Goal: Feedback & Contribution: Leave review/rating

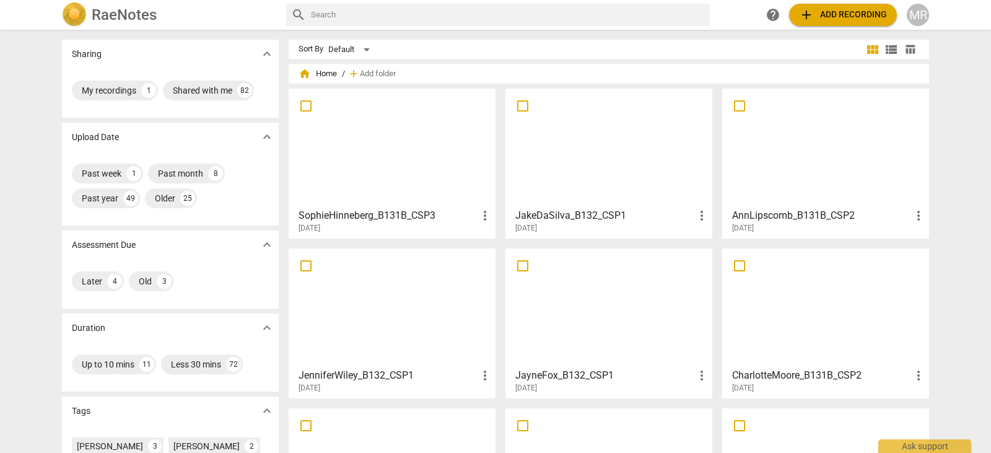
click at [577, 325] on div at bounding box center [609, 308] width 198 height 110
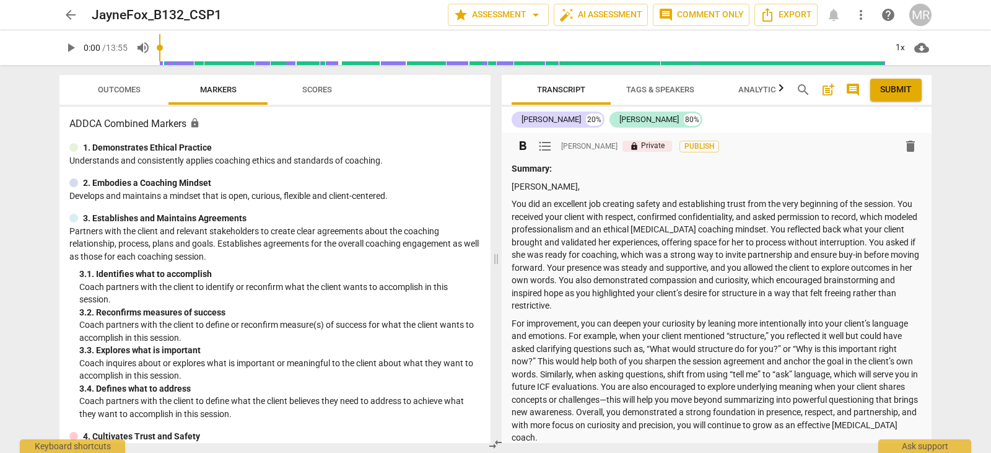
click at [728, 167] on p "Summary:" at bounding box center [717, 168] width 410 height 13
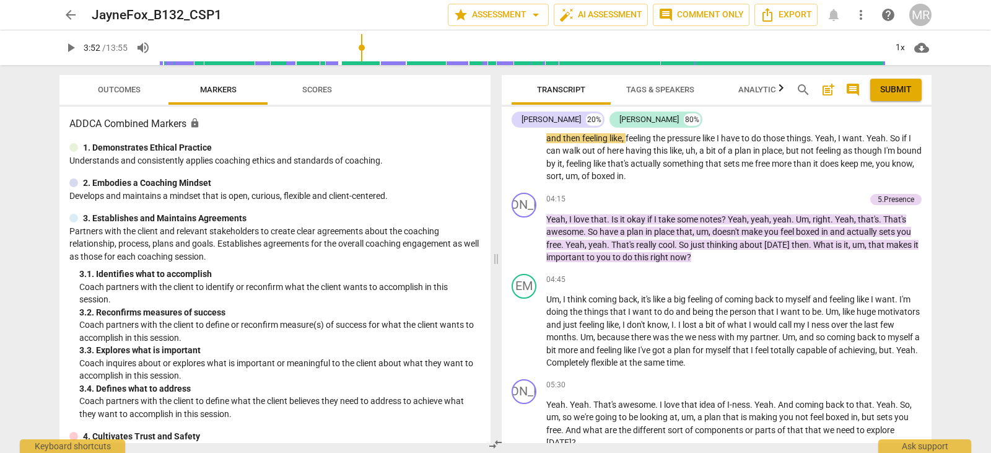
click at [363, 47] on input "range" at bounding box center [522, 48] width 727 height 40
click at [72, 53] on span "play_arrow" at bounding box center [70, 47] width 15 height 15
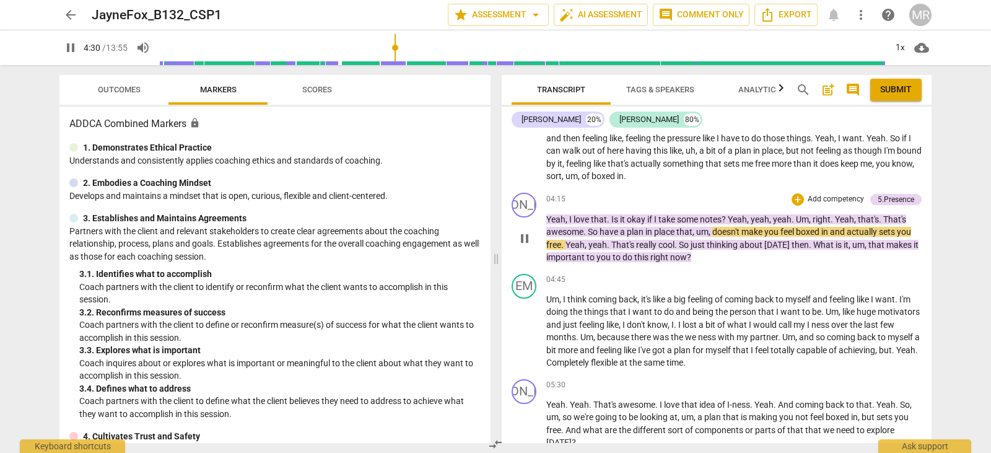
click at [846, 205] on p "Add competency" at bounding box center [835, 199] width 59 height 11
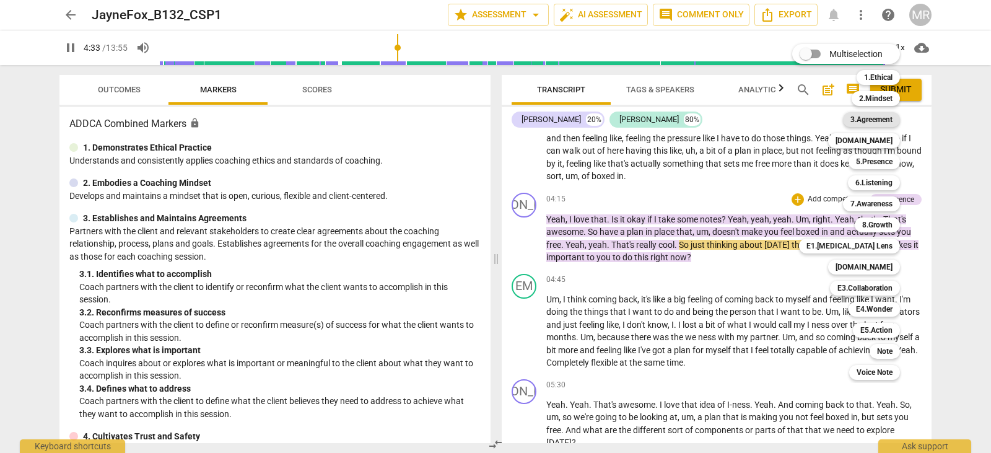
click at [883, 123] on b "3.Agreement" at bounding box center [871, 119] width 42 height 15
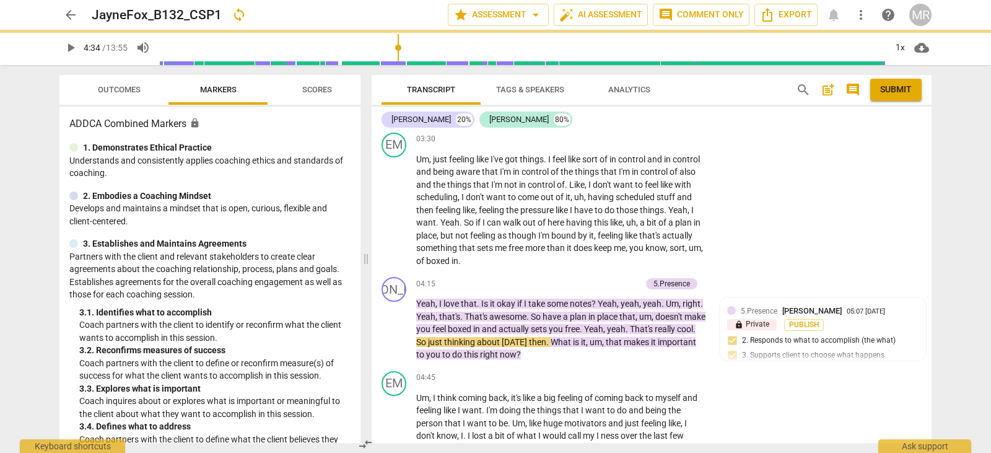
type input "274"
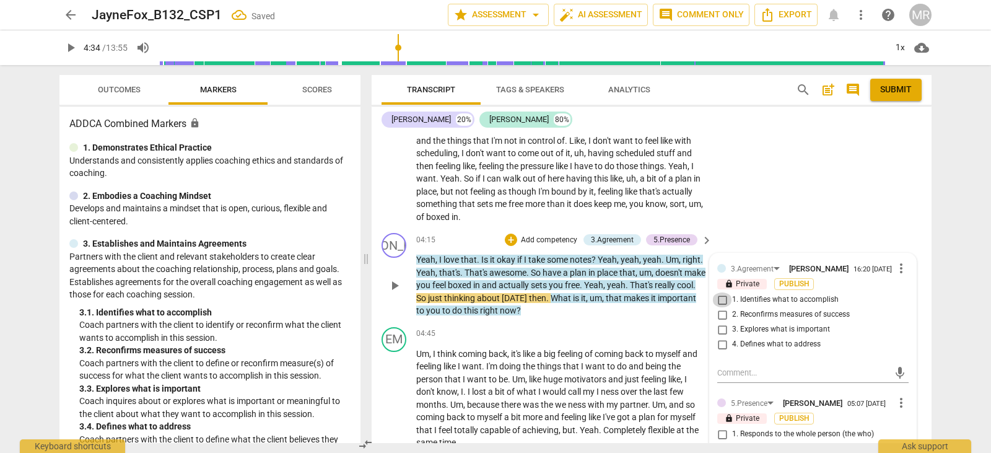
click at [723, 295] on input "1. Identifies what to accomplish" at bounding box center [722, 299] width 20 height 15
checkbox input "true"
click at [717, 332] on input "3. Explores what is important" at bounding box center [722, 329] width 20 height 15
checkbox input "true"
click at [728, 367] on textarea at bounding box center [803, 373] width 172 height 12
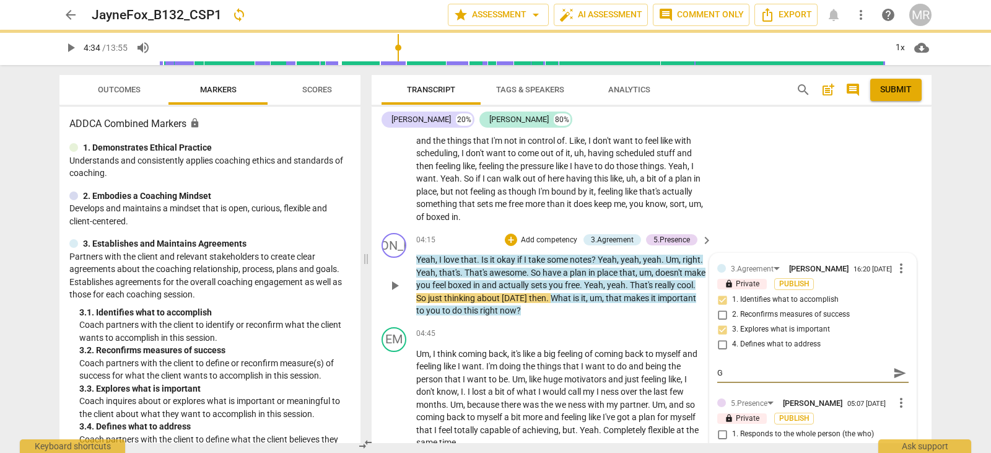
type textarea "G"
type textarea "Great"
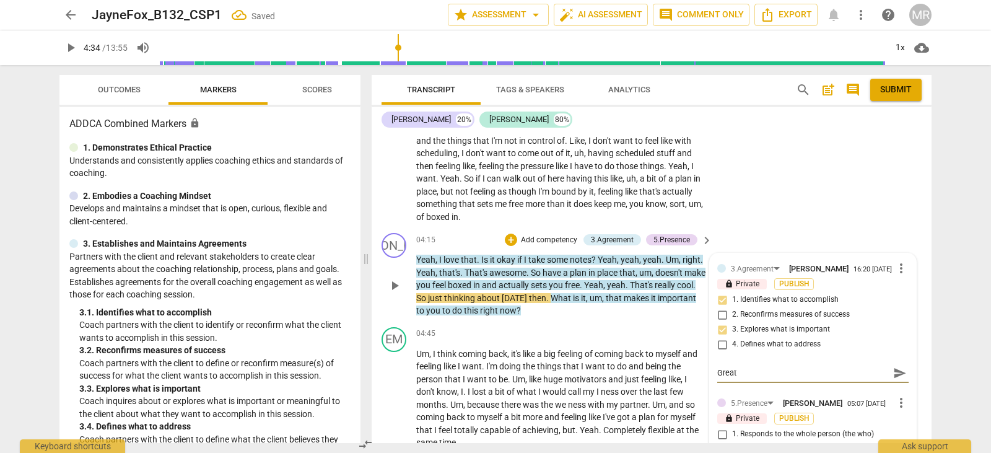
type textarea "Great r"
type textarea "Great re"
type textarea "Great rec"
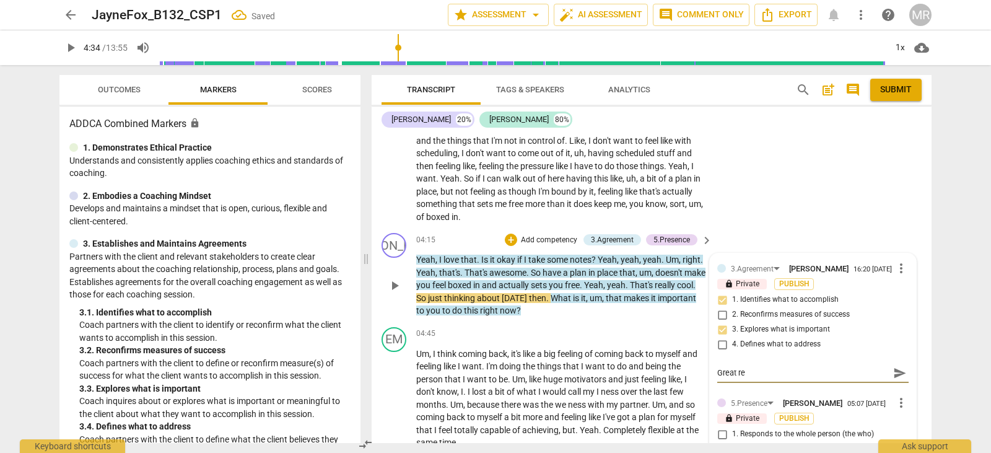
type textarea "Great rec"
type textarea "Great re"
type textarea "Great rei"
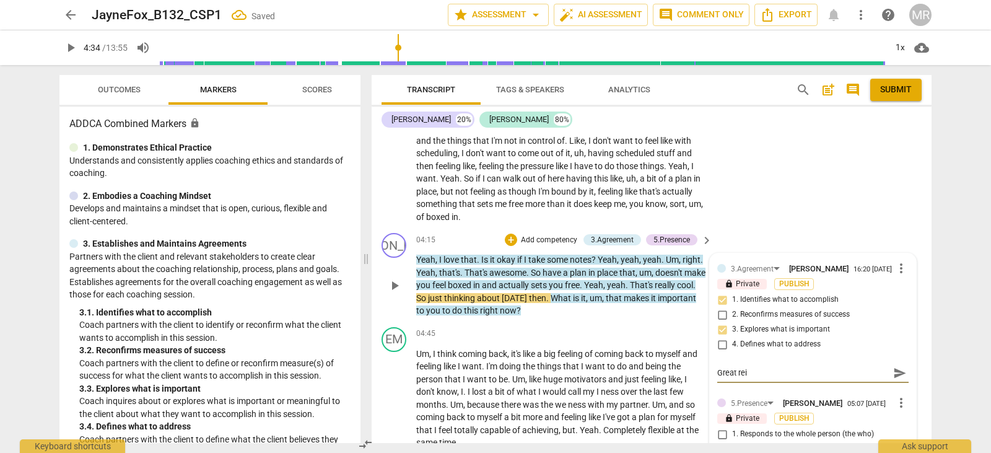
type textarea "Great reit"
type textarea "Great reite"
type textarea "Great [PERSON_NAME]"
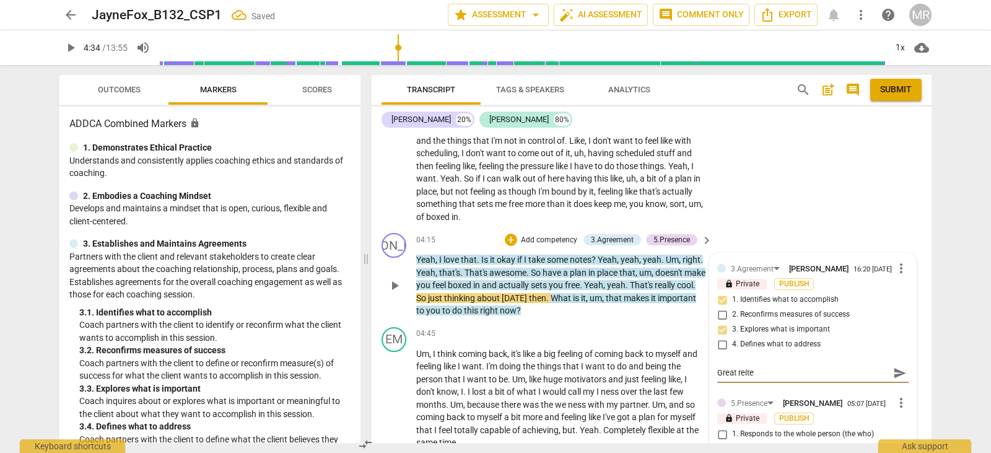
type textarea "Great [PERSON_NAME]"
type textarea "Great reitera"
type textarea "Great reiterat"
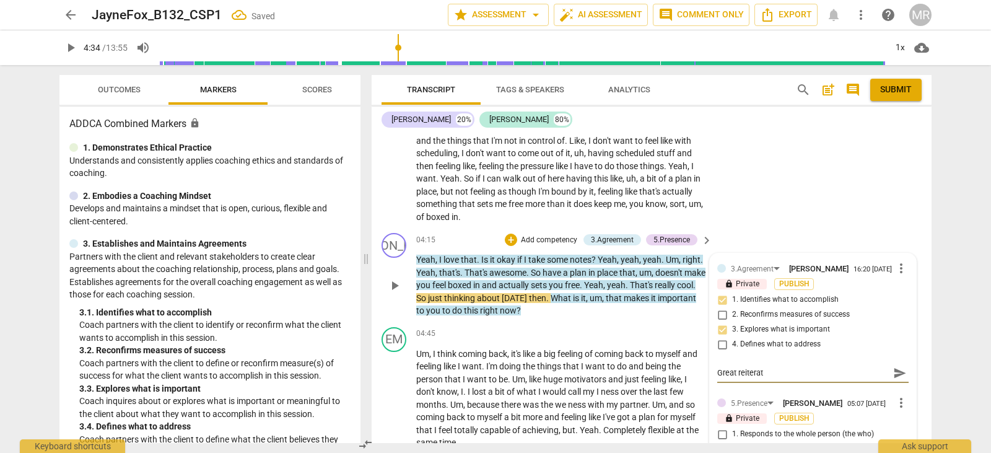
type textarea "Great reiterati"
type textarea "Great reiteratin"
type textarea "Great reiterating"
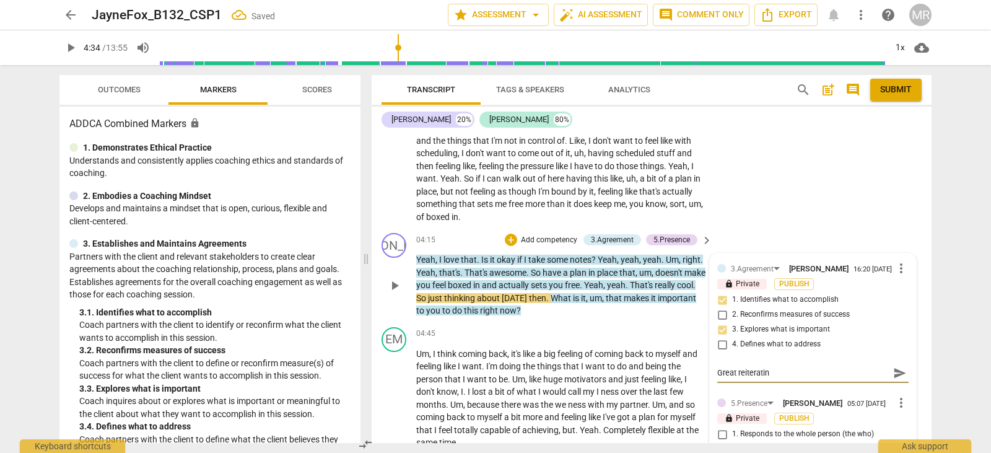
type textarea "Great reiterating"
type textarea "Great reiterating w"
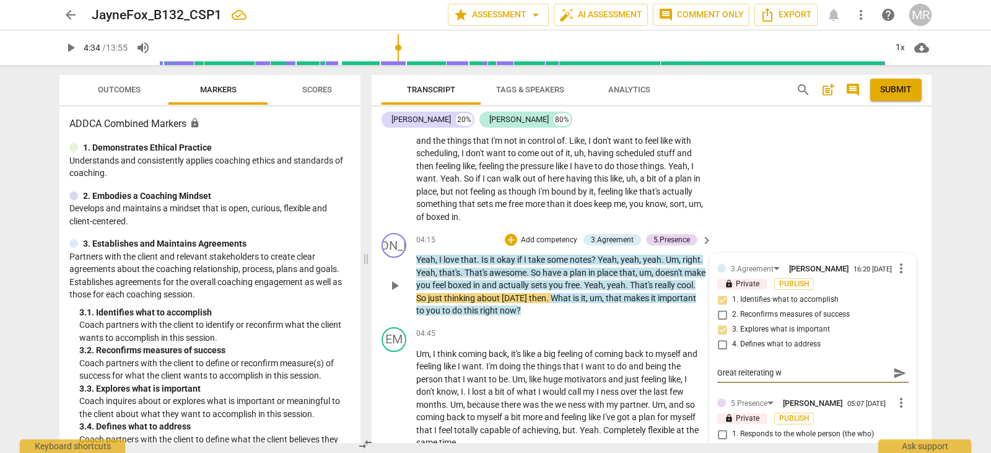
type textarea "Great reiterating wh"
type textarea "Great reiterating wha"
type textarea "Great reiterating what"
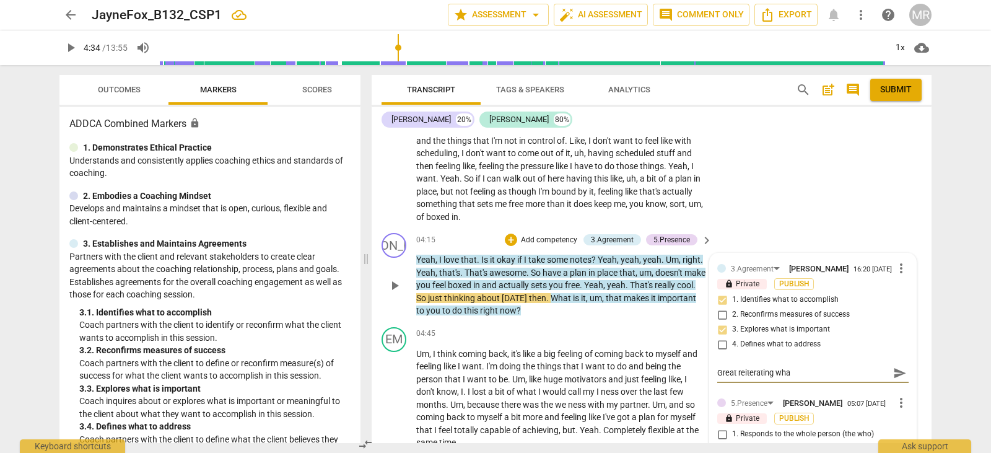
type textarea "Great reiterating what"
type textarea "Great reiterating what y"
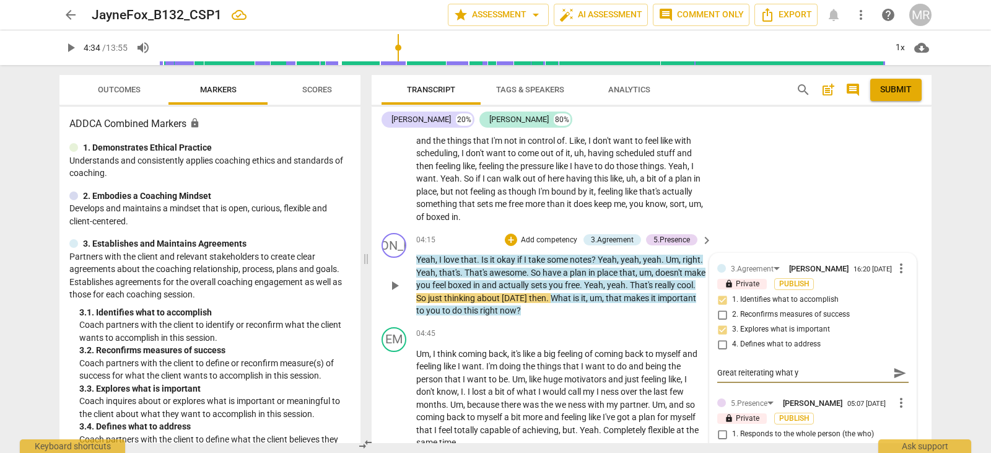
type textarea "Great reiterating what yo"
type textarea "Great reiterating what you"
type textarea "Great reiterating what your"
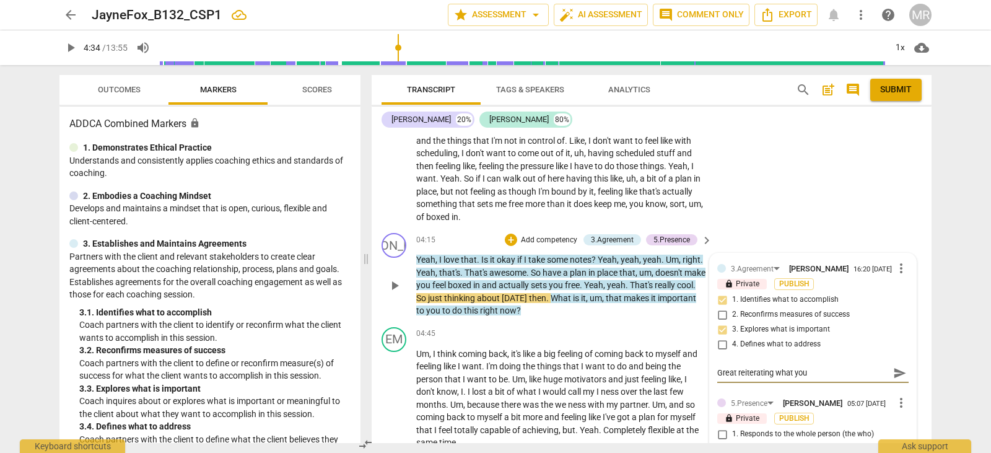
type textarea "Great reiterating what your"
type textarea "Great reiterating what your c"
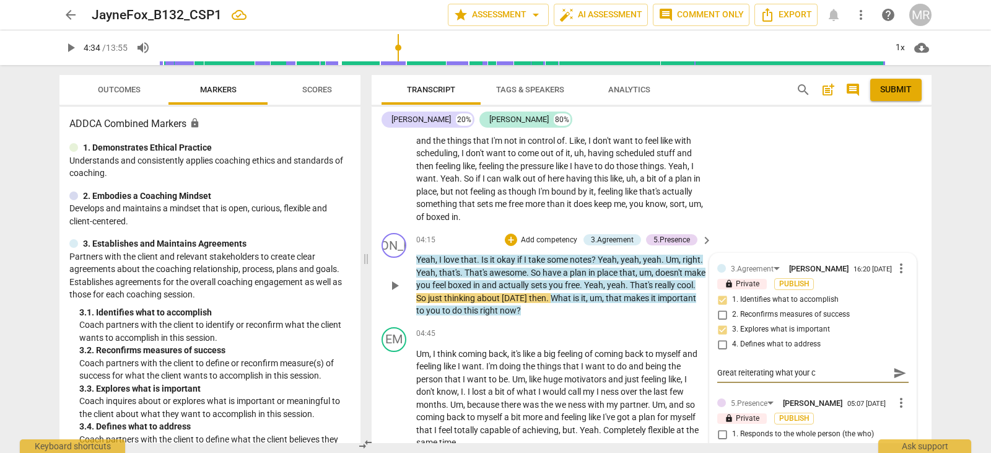
type textarea "Great reiterating what your cl"
type textarea "Great reiterating what your cli"
type textarea "Great reiterating what your clie"
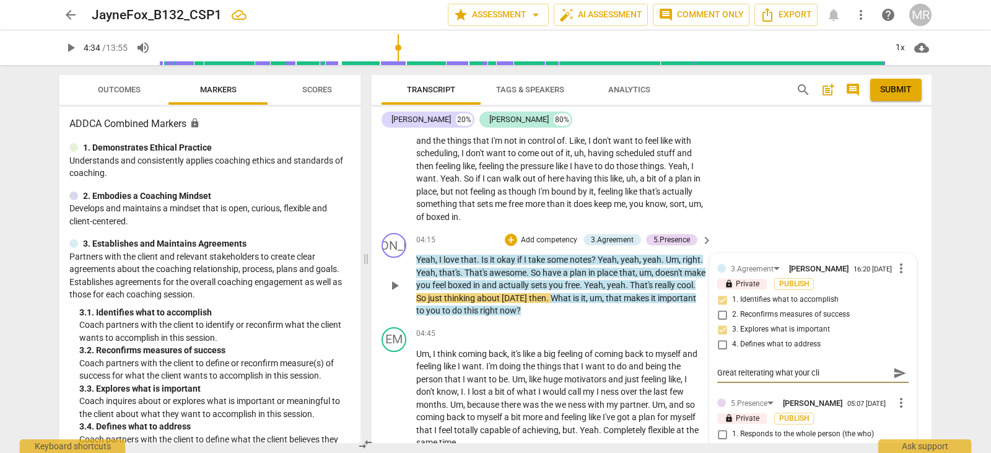
type textarea "Great reiterating what your clie"
type textarea "Great reiterating what your clien"
type textarea "Great reiterating what your client"
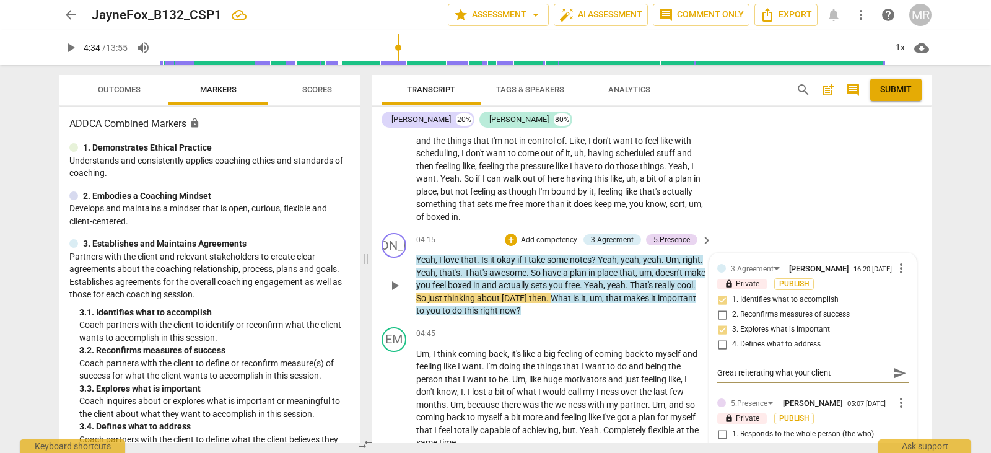
type textarea "Great reiterating what your client"
type textarea "Great reiterating what your client w"
type textarea "Great reiterating what your client wo"
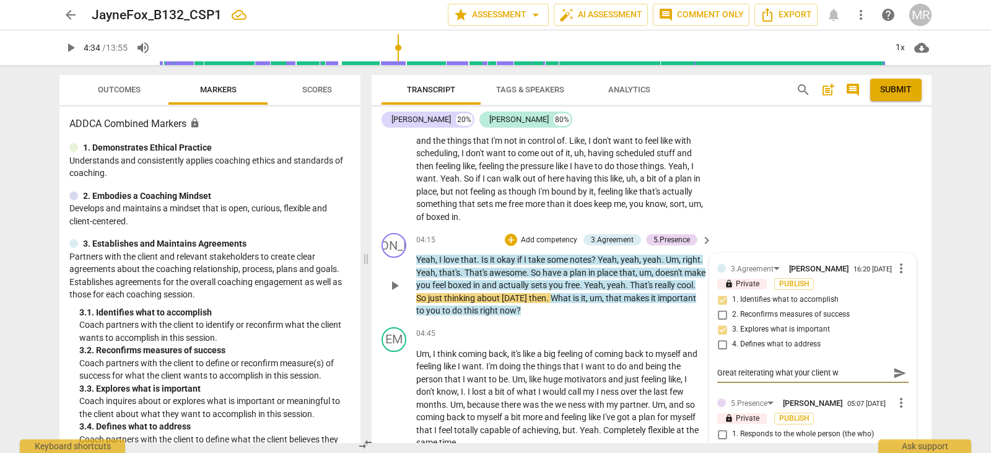
type textarea "Great reiterating what your client wo"
type textarea "Great reiterating what your client wou"
type textarea "Great reiterating what your client woul"
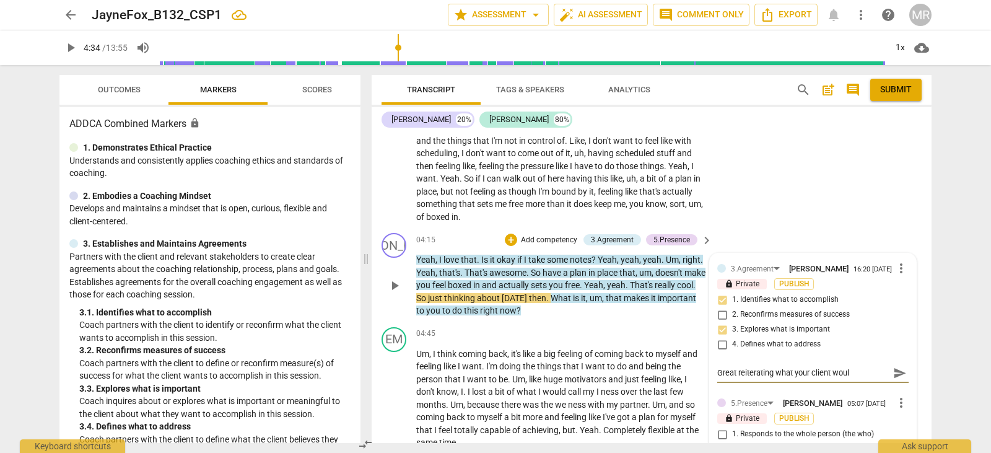
type textarea "Great reiterating what your client woul"
type textarea "Great reiterating what your client would"
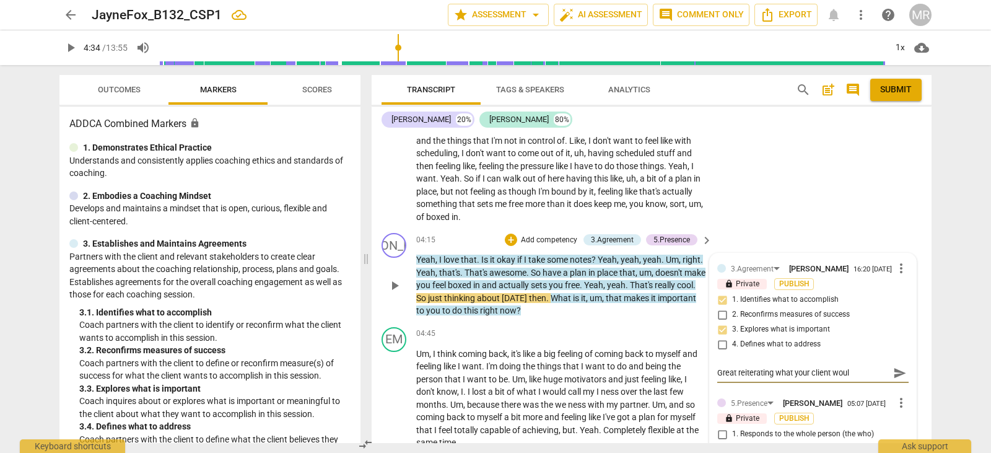
type textarea "Great reiterating what your client would"
type textarea "Great reiterating what your client would l"
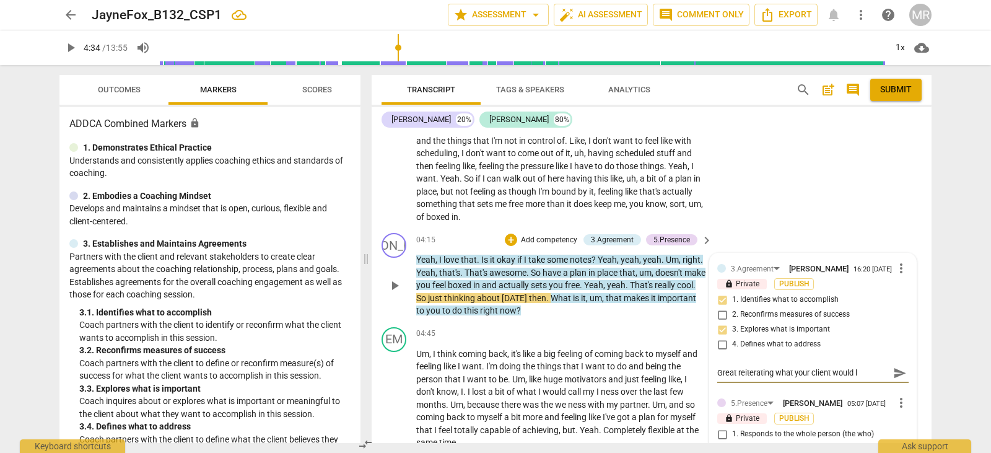
type textarea "Great reiterating what your client would li"
type textarea "Great reiterating what your client would lik"
type textarea "Great reiterating what your client would like"
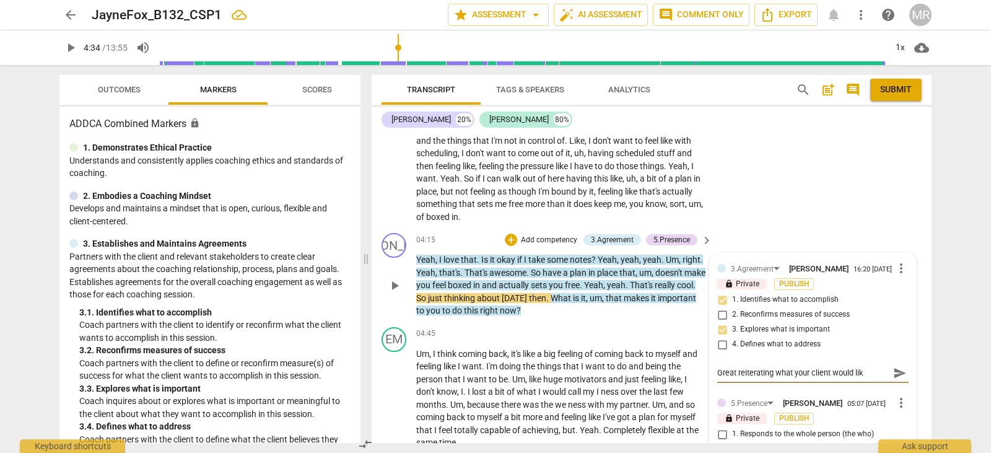
type textarea "Great reiterating what your client would like"
type textarea "Great reiterating what your client would like t"
type textarea "Great reiterating what your client would like to"
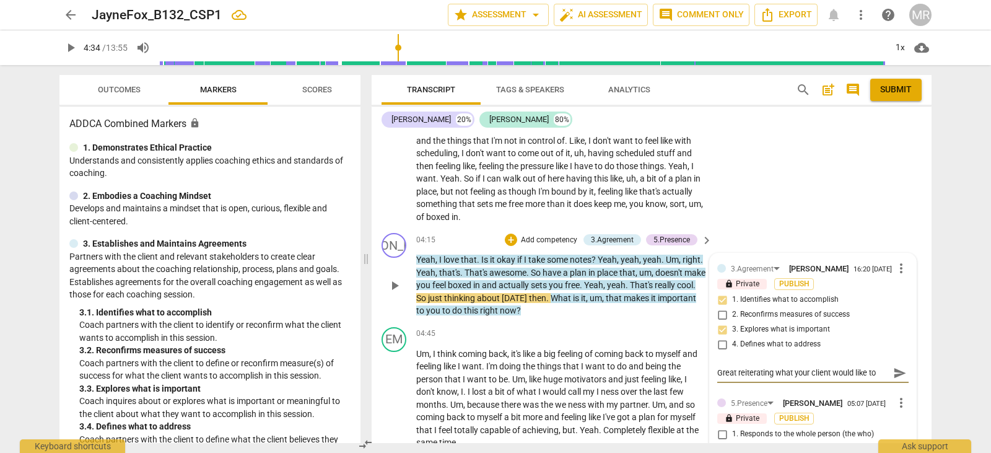
type textarea "Great reiterating what your client would like to"
type textarea "Great reiterating what your client would like to w"
type textarea "Great reiterating what your client would like to wo"
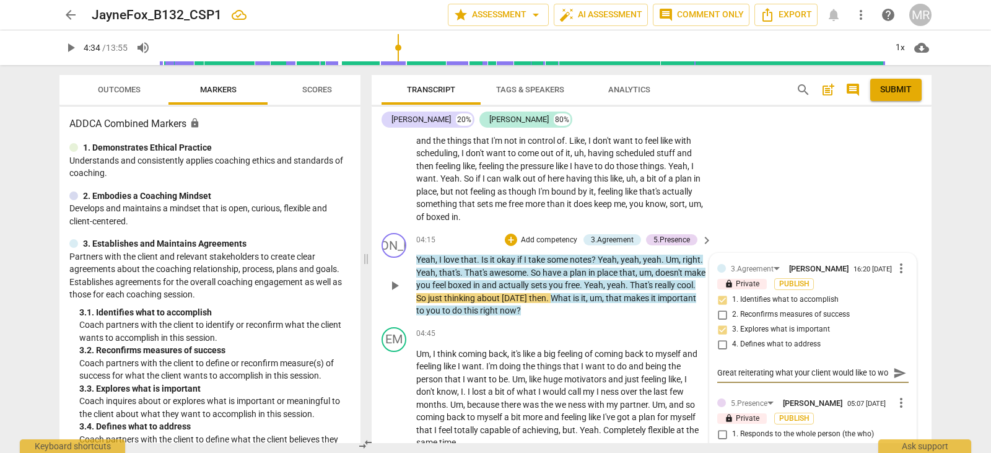
type textarea "Great reiterating what your client would like to wor"
type textarea "Great reiterating what your client would like to work"
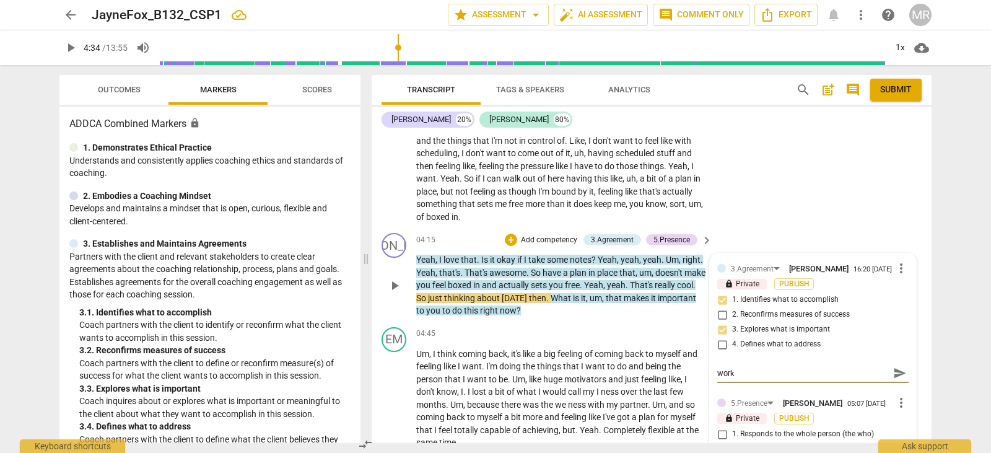
type textarea "Great reiterating what your client would like to work"
type textarea "Great reiterating what your client would like to work o"
type textarea "Great reiterating what your client would like to work on"
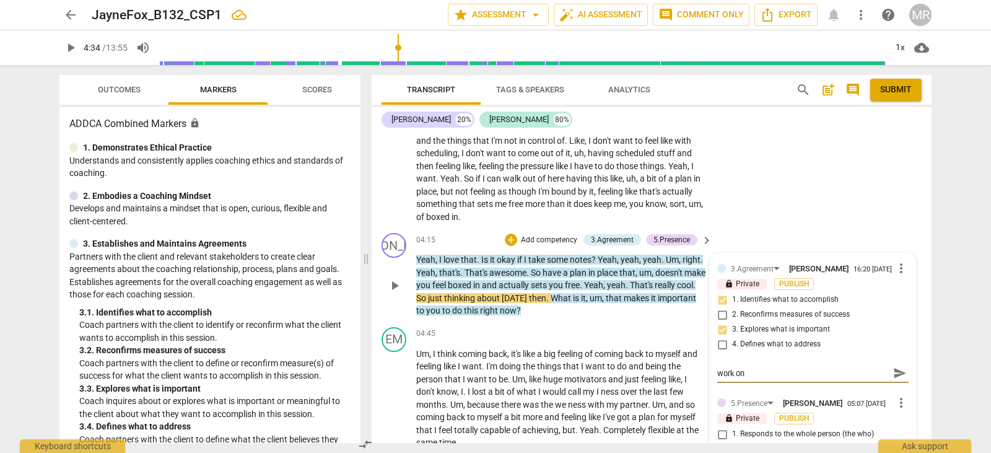
scroll to position [0, 0]
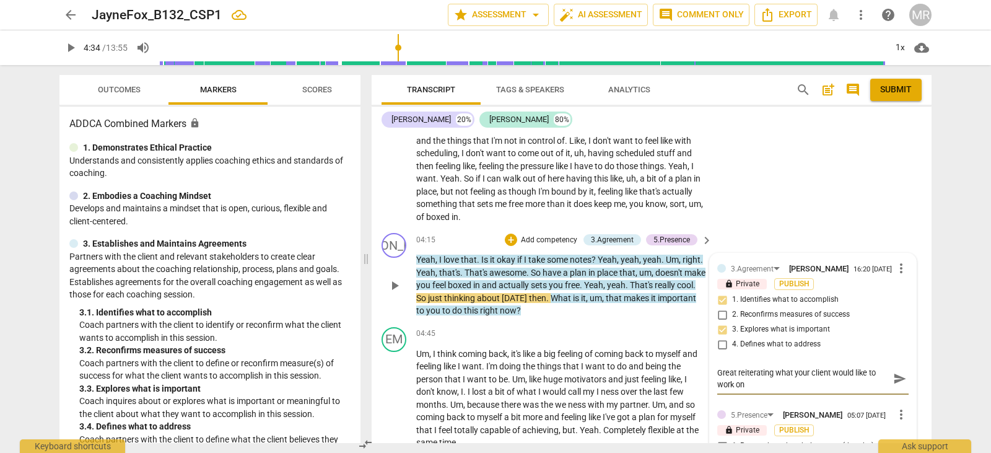
type textarea "Great reiterating what your client would like to work on"
type textarea "Great reiterating what your client would like to work on a"
type textarea "Great reiterating what your client would like to work on as"
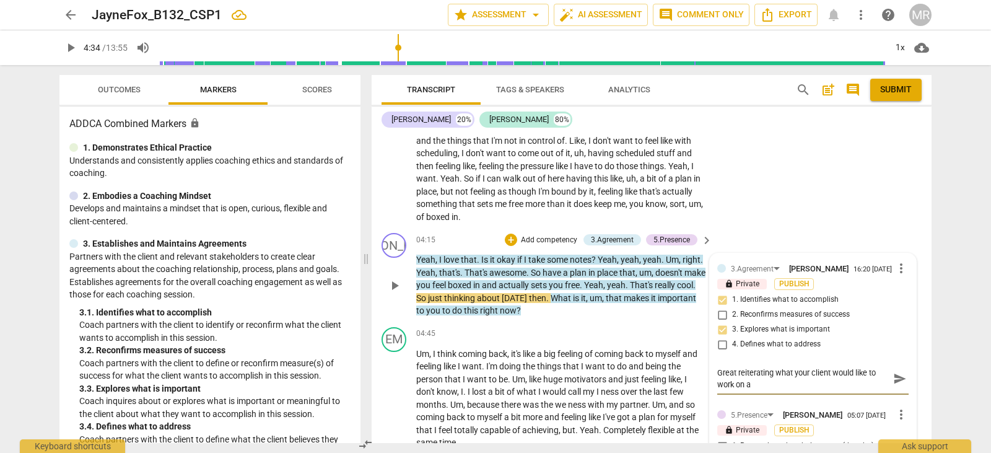
type textarea "Great reiterating what your client would like to work on as"
type textarea "Great reiterating what your client would like to work on ask"
type textarea "Great reiterating what your client would like to work on aski"
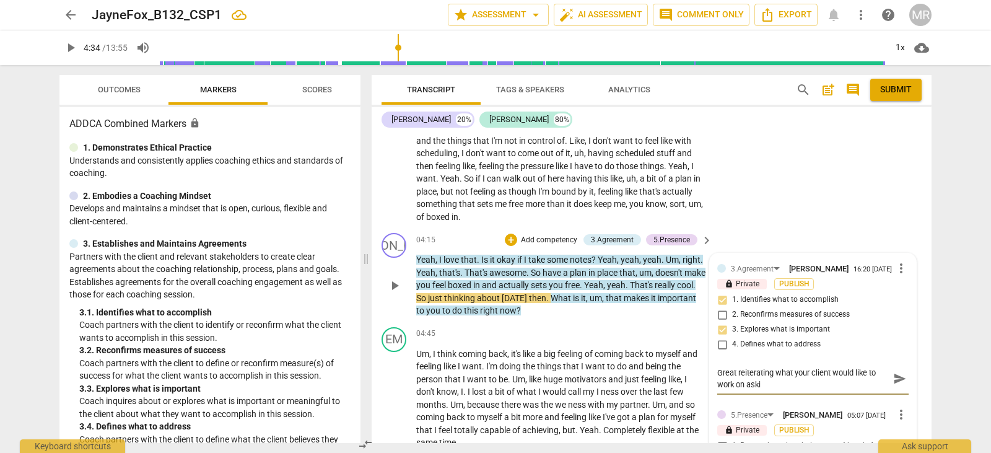
type textarea "Great reiterating what your client would like to work on askin"
type textarea "Great reiterating what your client would like to work on asking"
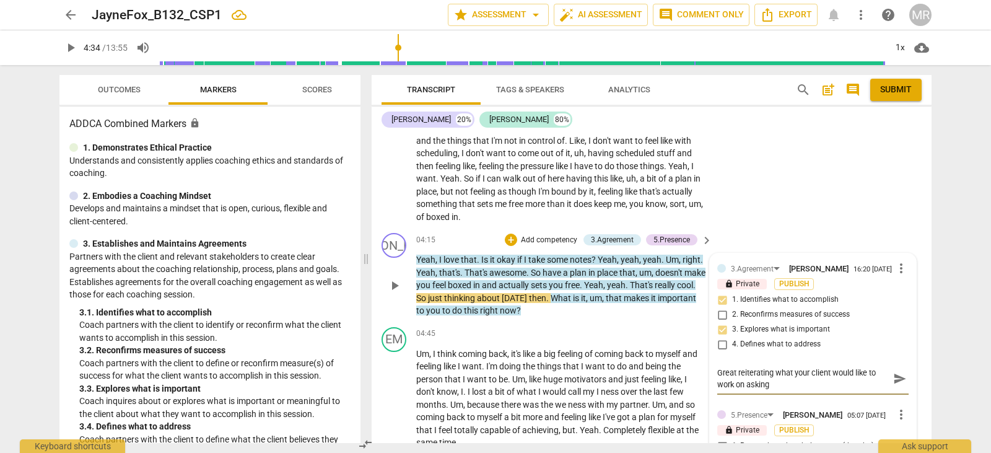
type textarea "Great reiterating what your client would like to work on asking"
type textarea "Great reiterating what your client would like to work on asking h"
type textarea "Great reiterating what your client would like to work on asking he"
type textarea "Great reiterating what your client would like to work on asking her"
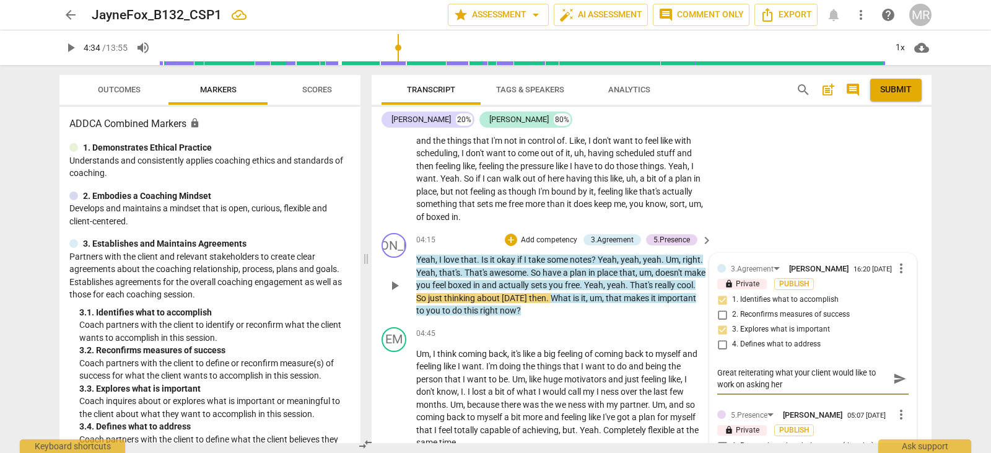
type textarea "Great reiterating what your client would like to work on asking her w"
type textarea "Great reiterating what your client would like to work on asking her wh"
type textarea "Great reiterating what your client would like to work on asking her why"
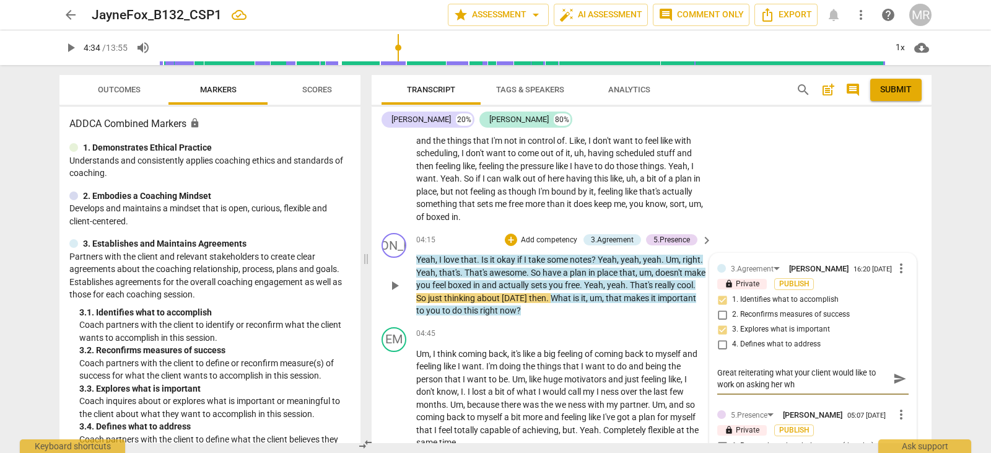
type textarea "Great reiterating what your client would like to work on asking her why"
type textarea "Great reiterating what your client would like to work on asking her why i"
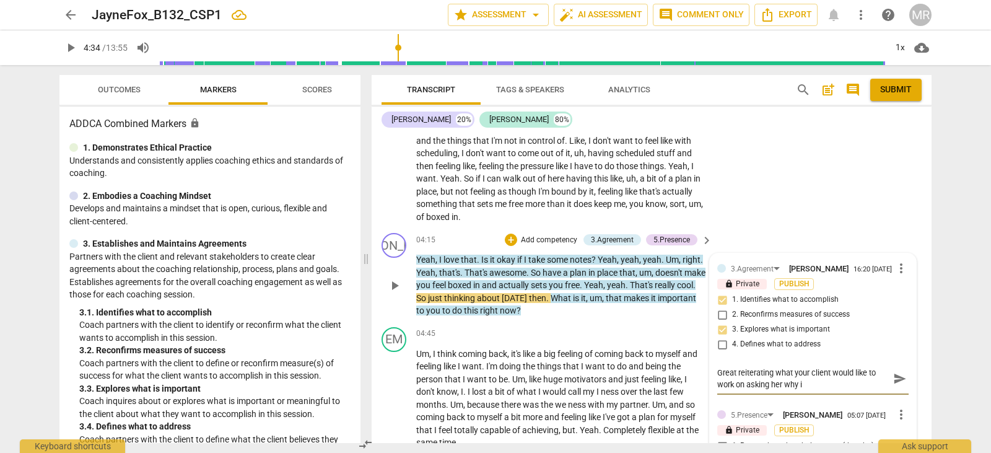
type textarea "Great reiterating what your client would like to work on asking her why is"
type textarea "Great reiterating what your client would like to work on asking her why is t"
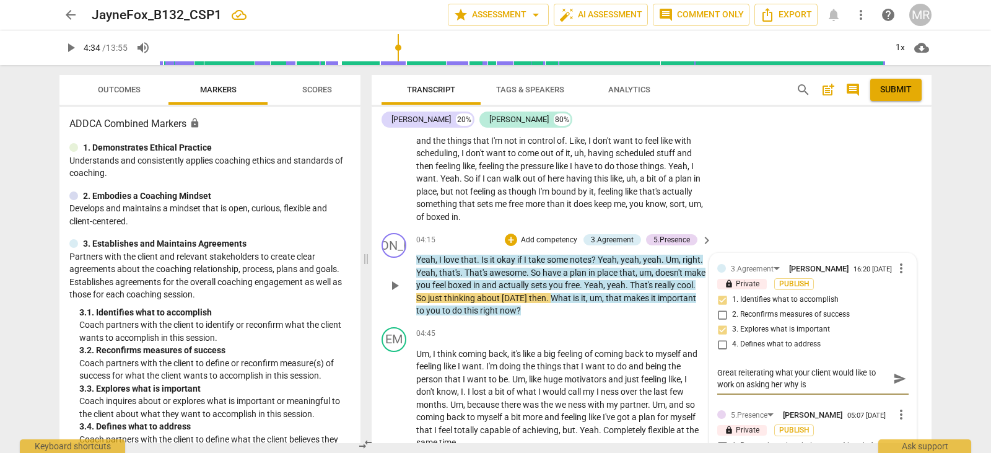
type textarea "Great reiterating what your client would like to work on asking her why is t"
type textarea "Great reiterating what your client would like to work on asking her why is th"
type textarea "Great reiterating what your client would like to work on asking her why is thi"
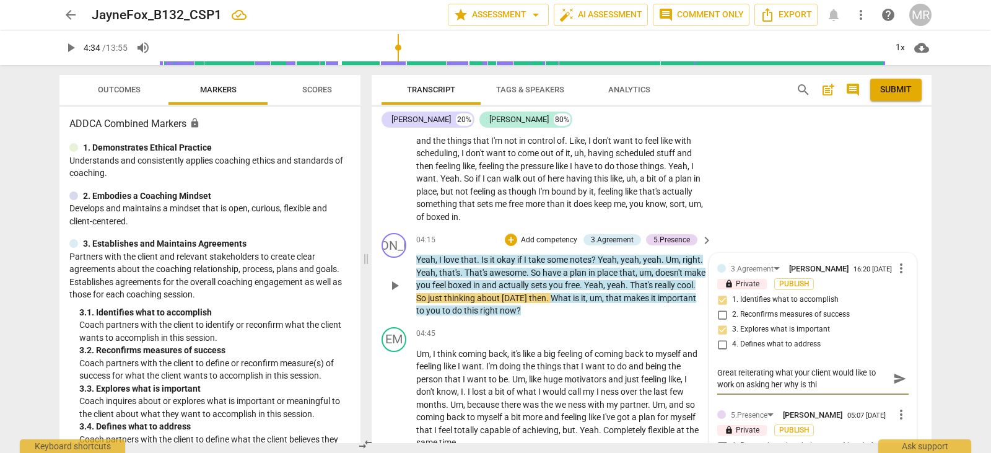
type textarea "Great reiterating what your client would like to work on asking her why is this"
type textarea "Great reiterating what your client would like to work on asking her why is this…"
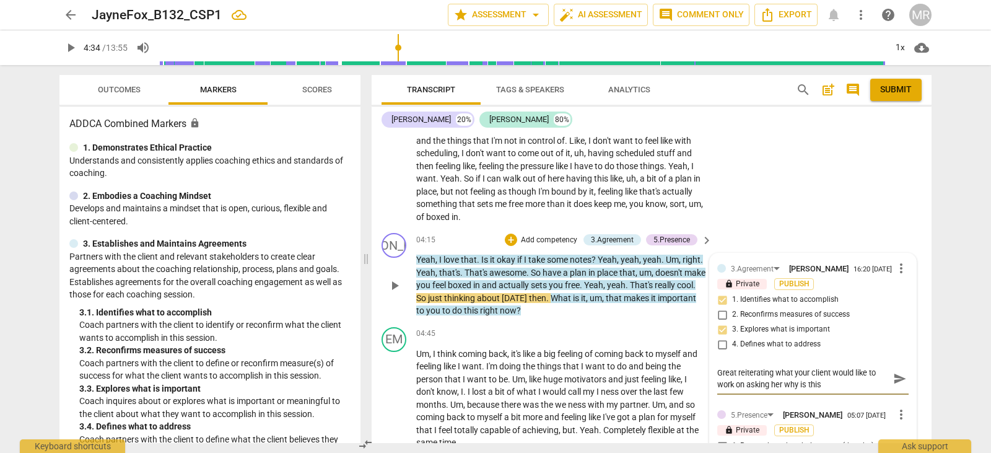
type textarea "Great reiterating what your client would like to work on asking her why is this…"
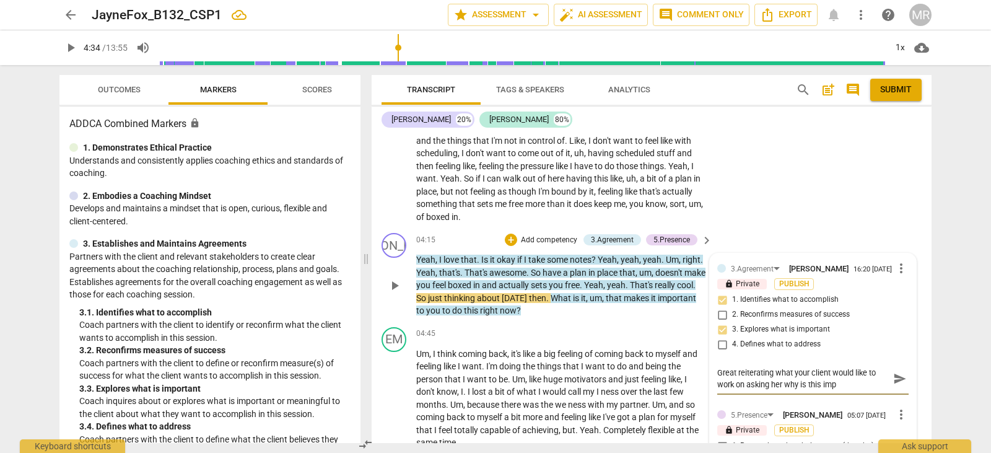
type textarea "Great reiterating what your client would like to work on asking her why is this…"
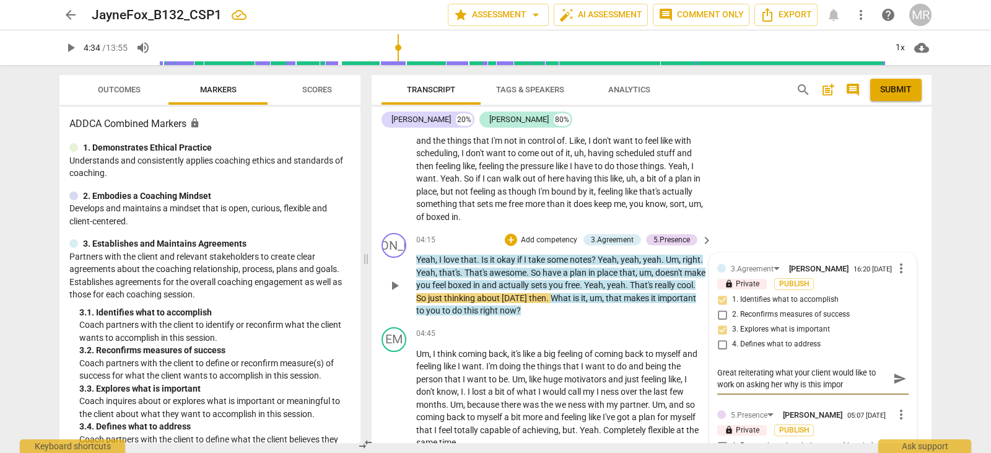
type textarea "Great reiterating what your client would like to work on asking her why is this…"
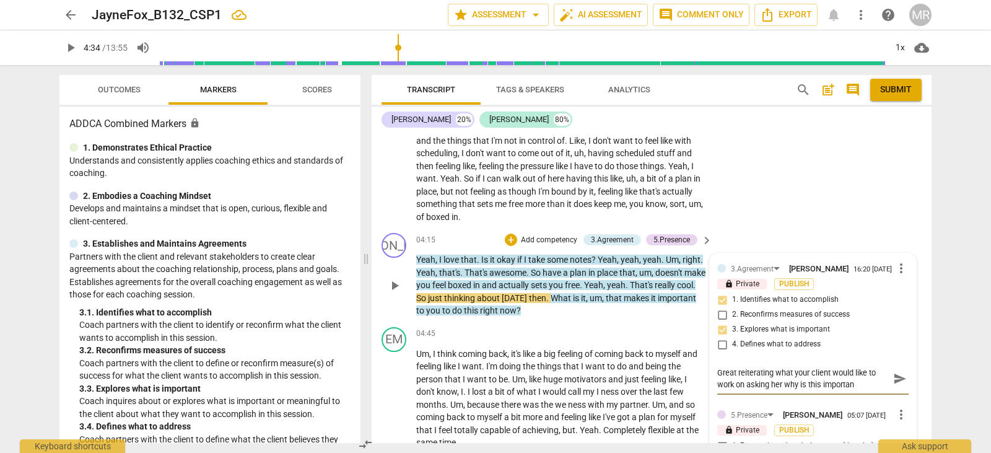
type textarea "Great reiterating what your client would like to work on asking her why is this…"
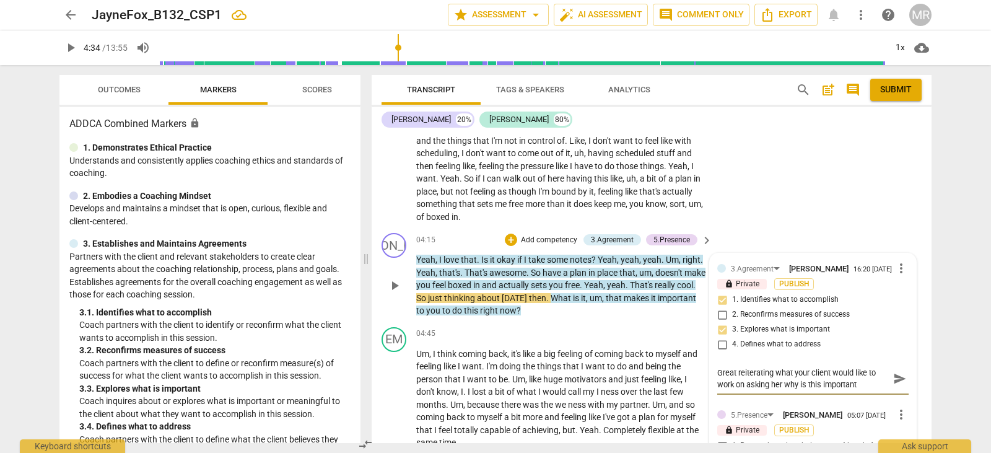
type textarea "Great reiterating what your client would like to work on asking her why is this…"
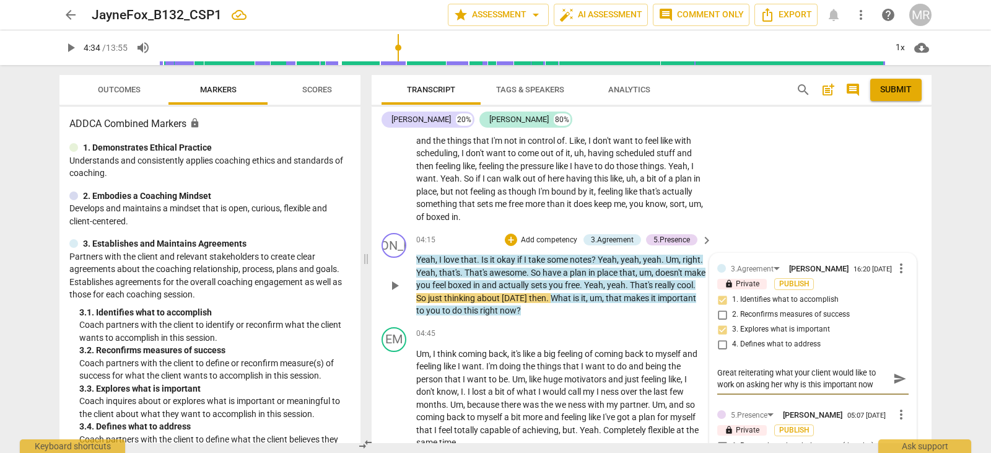
type textarea "Great reiterating what your client would like to work on asking her why is this…"
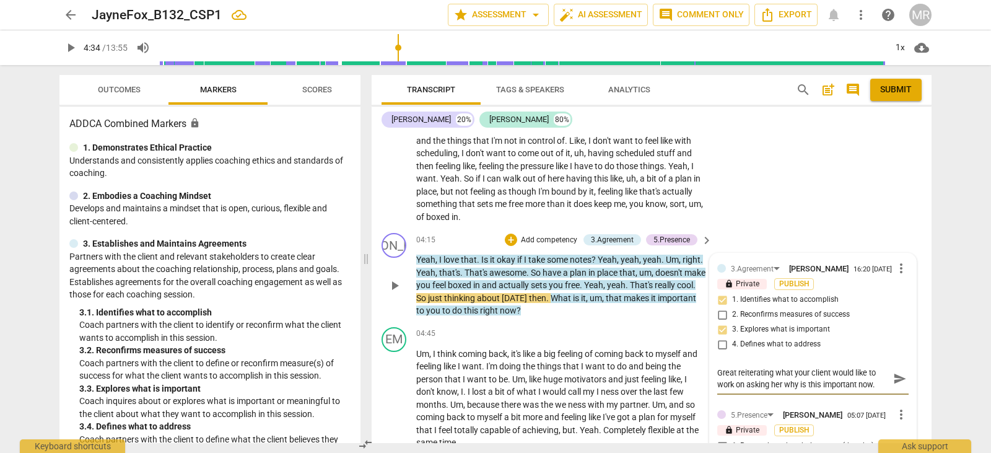
type textarea "Great reiterating what your client would like to work on asking her why is this…"
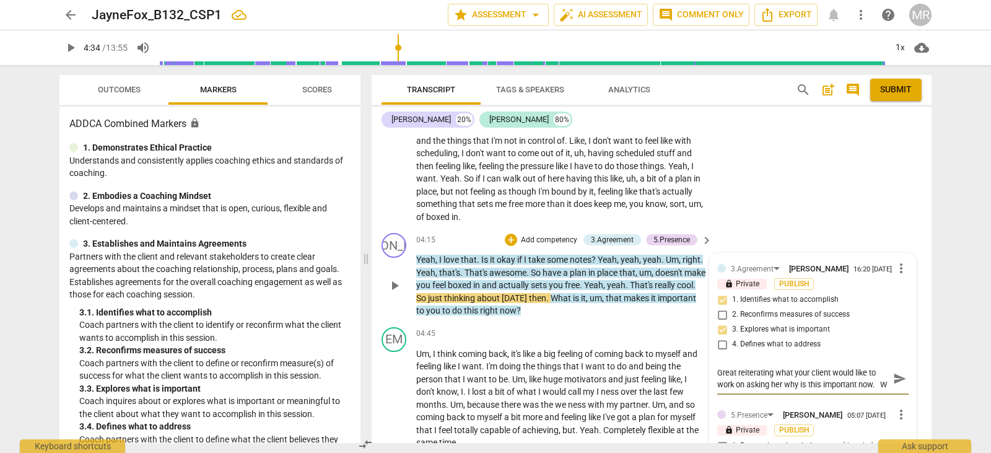
type textarea "Great reiterating what your client would like to work on asking her why is this…"
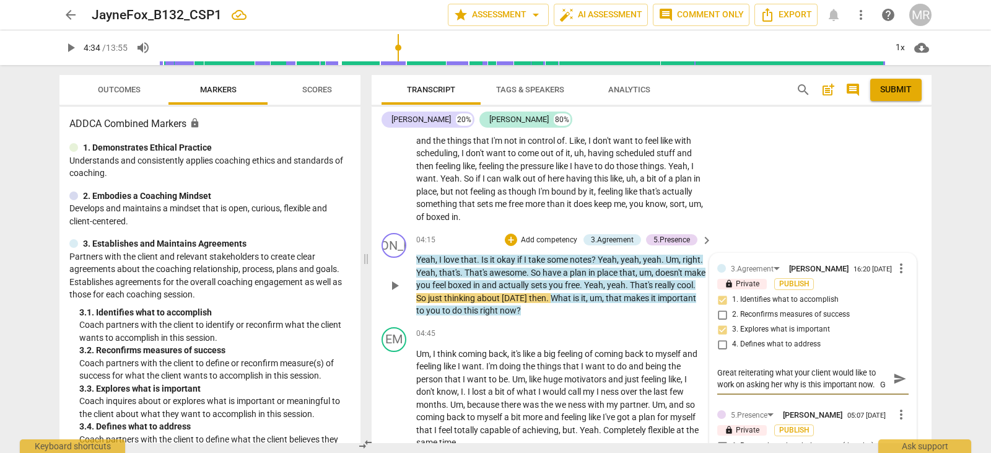
type textarea "Great reiterating what your client would like to work on asking her why is this…"
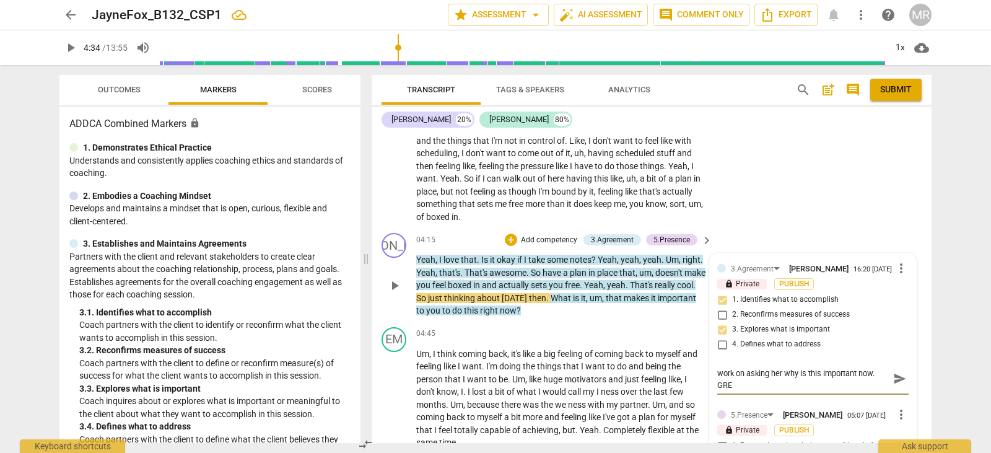
type textarea "Great reiterating what your client would like to work on asking her why is this…"
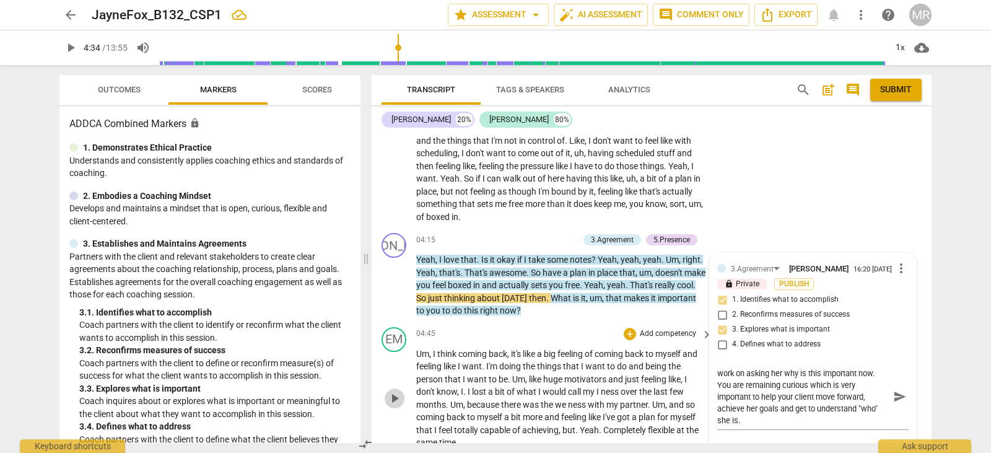
click at [396, 391] on span "play_arrow" at bounding box center [394, 398] width 15 height 15
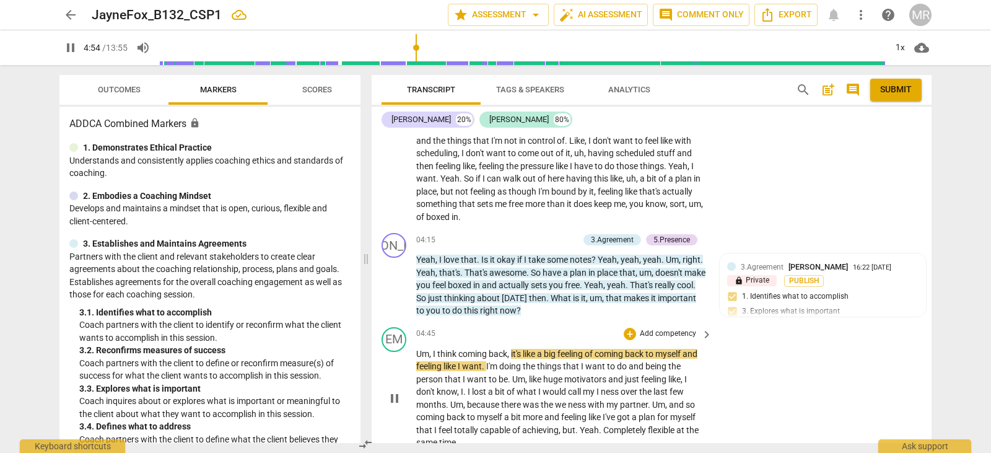
click at [832, 375] on div "EM play_arrow pause 04:45 + Add competency keyboard_arrow_right Um , I think co…" at bounding box center [652, 388] width 560 height 132
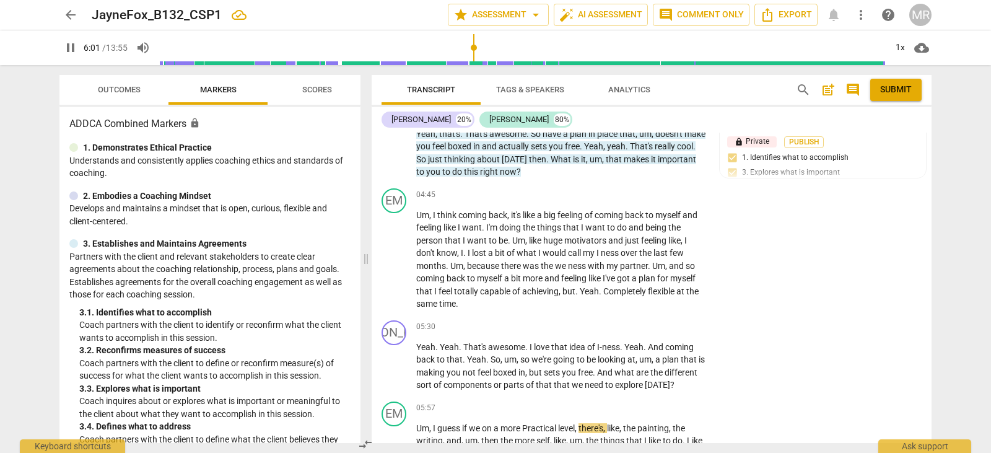
scroll to position [1554, 0]
click at [654, 321] on p "Add competency" at bounding box center [668, 326] width 59 height 11
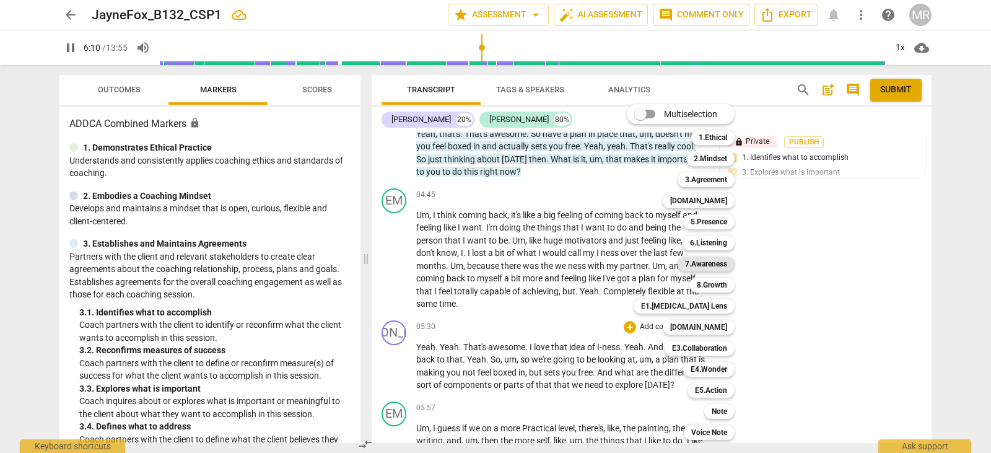
click at [699, 263] on b "7.Awareness" at bounding box center [706, 263] width 42 height 15
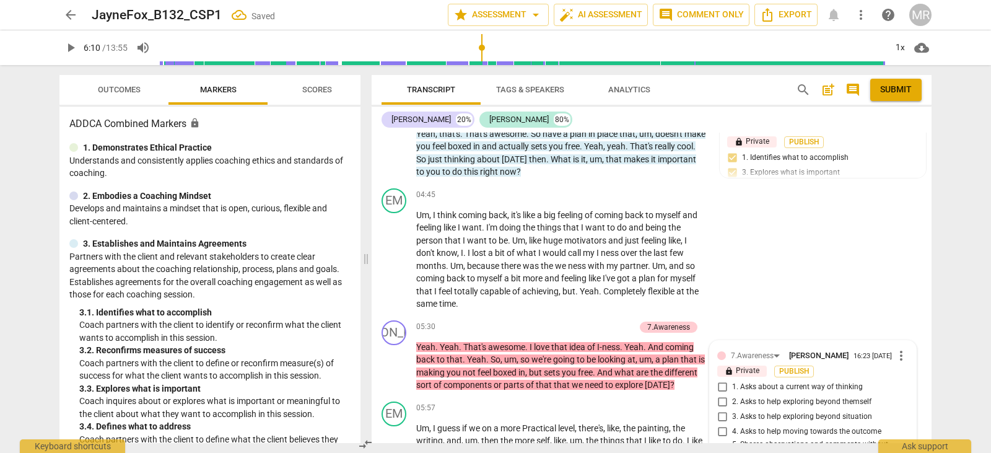
scroll to position [1791, 0]
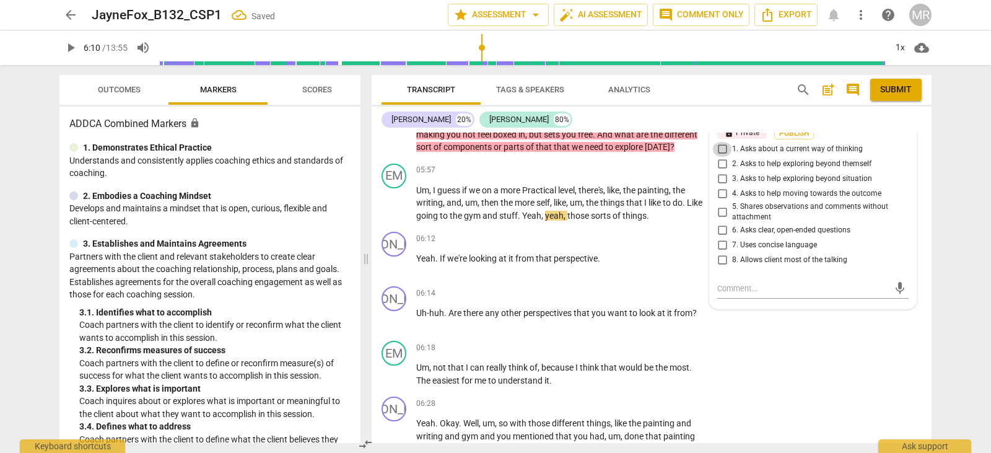
click at [721, 147] on input "1. Asks about a current way of thinking" at bounding box center [722, 149] width 20 height 15
click at [113, 89] on span "Outcomes" at bounding box center [119, 89] width 43 height 9
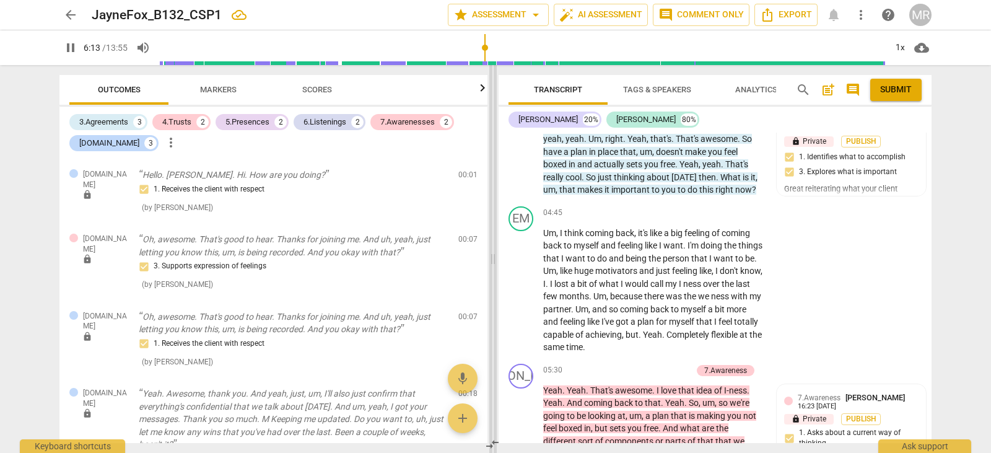
scroll to position [2098, 0]
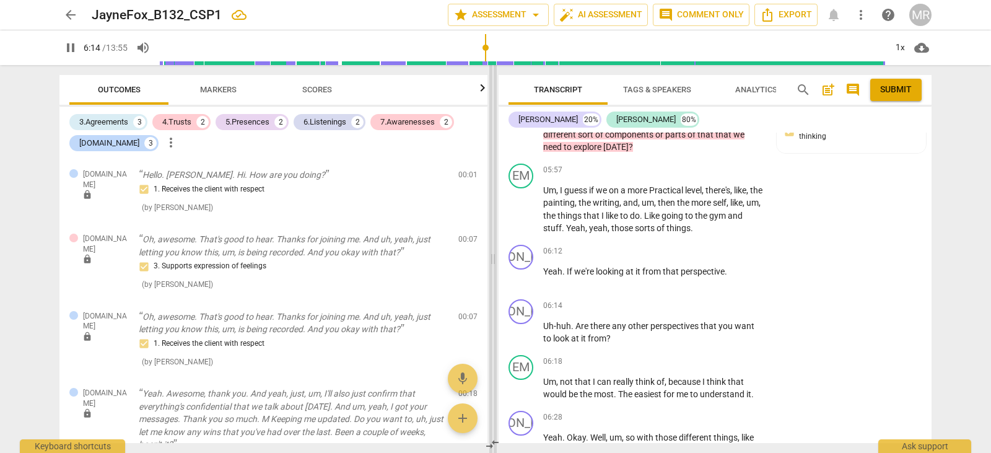
drag, startPoint x: 366, startPoint y: 258, endPoint x: 493, endPoint y: 255, distance: 127.0
click at [493, 255] on span at bounding box center [492, 259] width 7 height 388
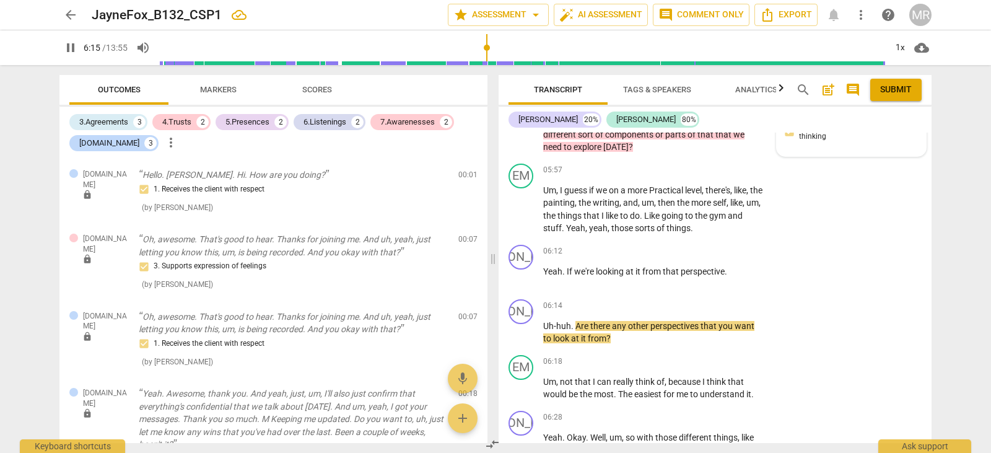
click at [817, 118] on p "lock Private" at bounding box center [809, 112] width 50 height 11
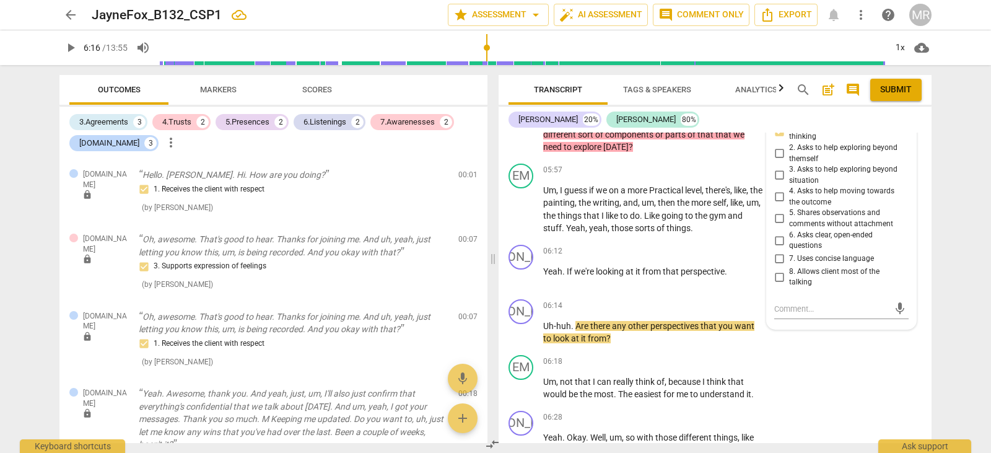
click at [895, 118] on div "lock Private Publish" at bounding box center [841, 113] width 134 height 12
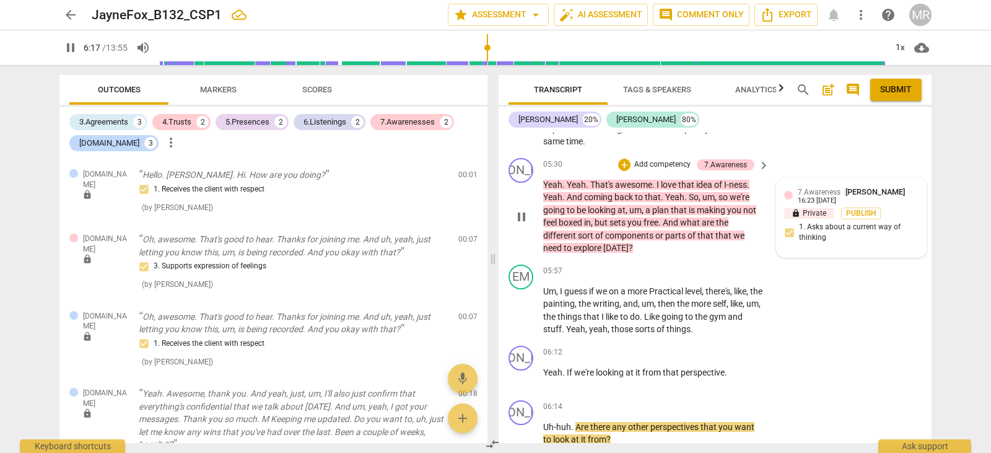
click at [891, 205] on div "7.Awareness [PERSON_NAME] 16:23 [DATE] lock Private Publish 1. Asks about a cur…" at bounding box center [851, 217] width 149 height 79
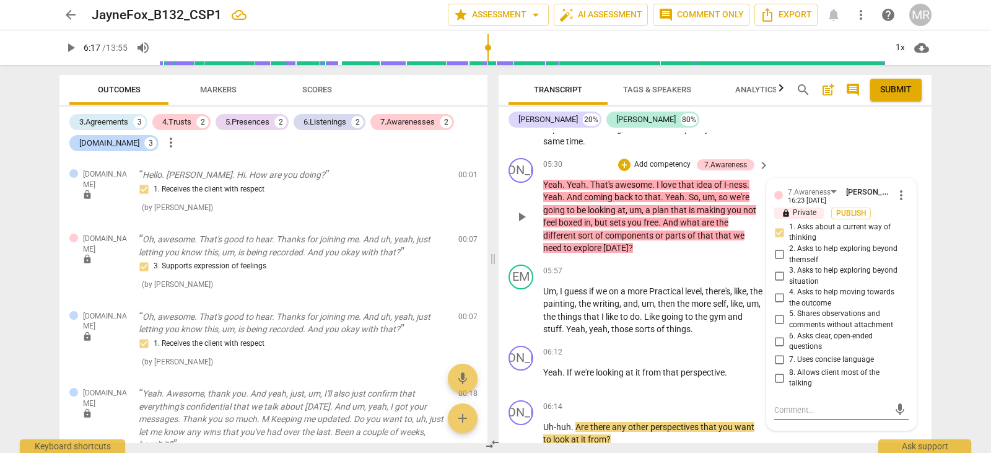
click at [898, 203] on span "more_vert" at bounding box center [901, 195] width 15 height 15
click at [898, 218] on li "Edit" at bounding box center [910, 220] width 43 height 24
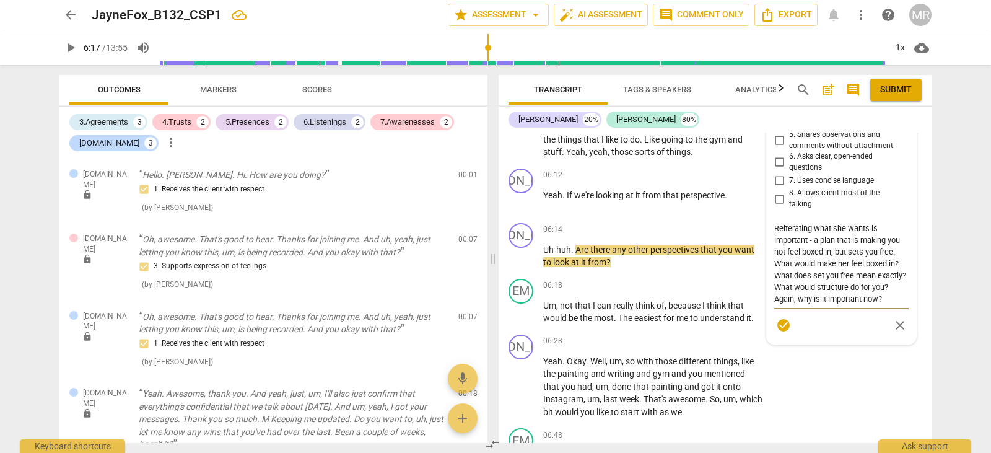
scroll to position [2183, 0]
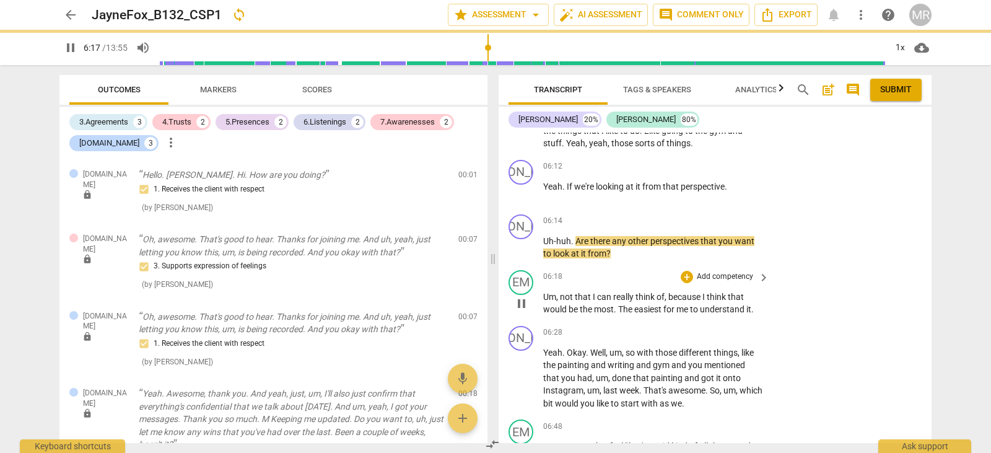
click at [887, 293] on div "EM play_arrow pause 06:18 + Add competency keyboard_arrow_right Um , not that I…" at bounding box center [715, 293] width 433 height 56
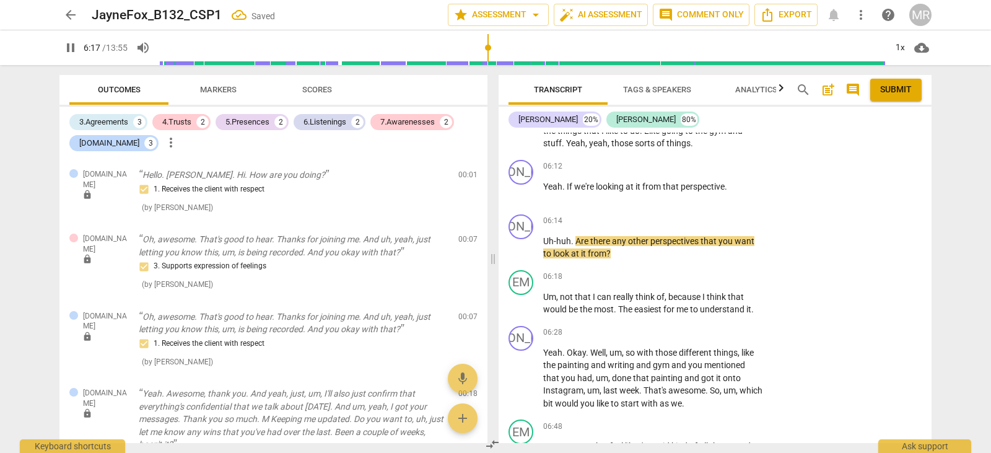
scroll to position [1911, 0]
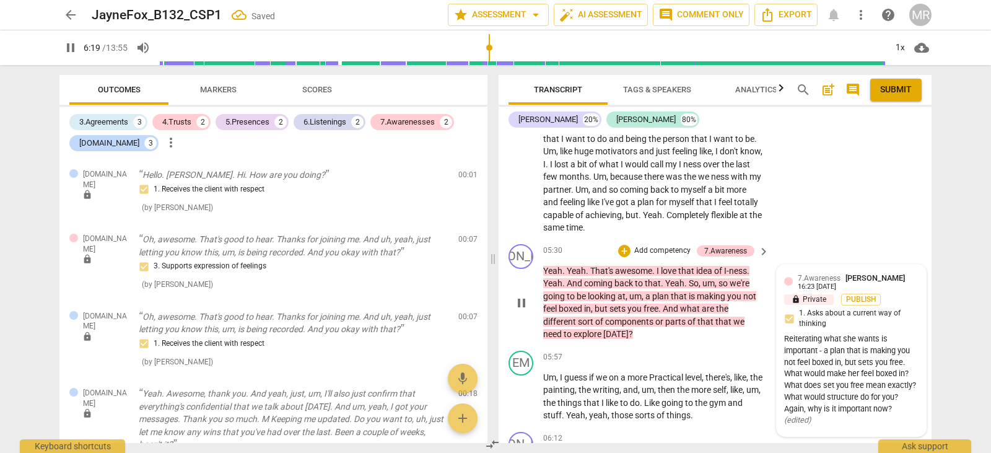
click at [873, 282] on span "[PERSON_NAME]" at bounding box center [875, 277] width 59 height 9
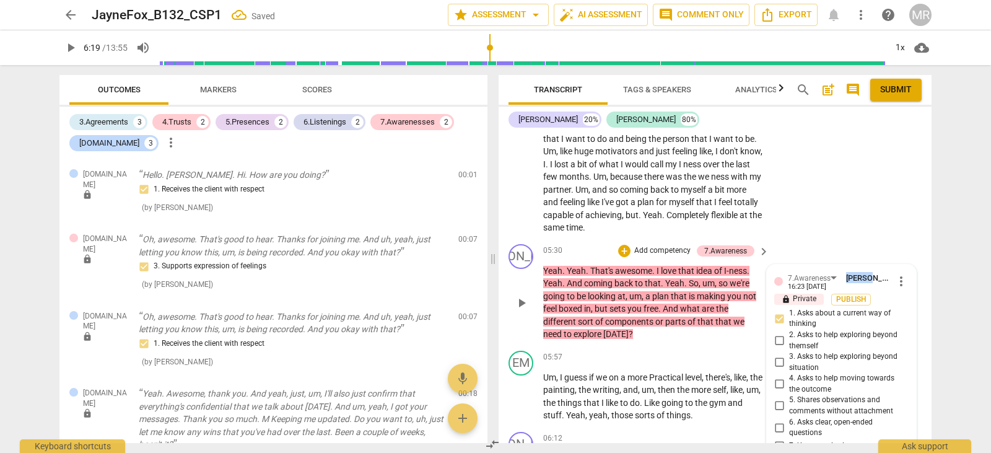
click at [873, 282] on span "[PERSON_NAME]" at bounding box center [875, 277] width 59 height 9
click at [894, 289] on span "more_vert" at bounding box center [901, 281] width 15 height 15
click at [899, 304] on li "Edit" at bounding box center [910, 306] width 43 height 24
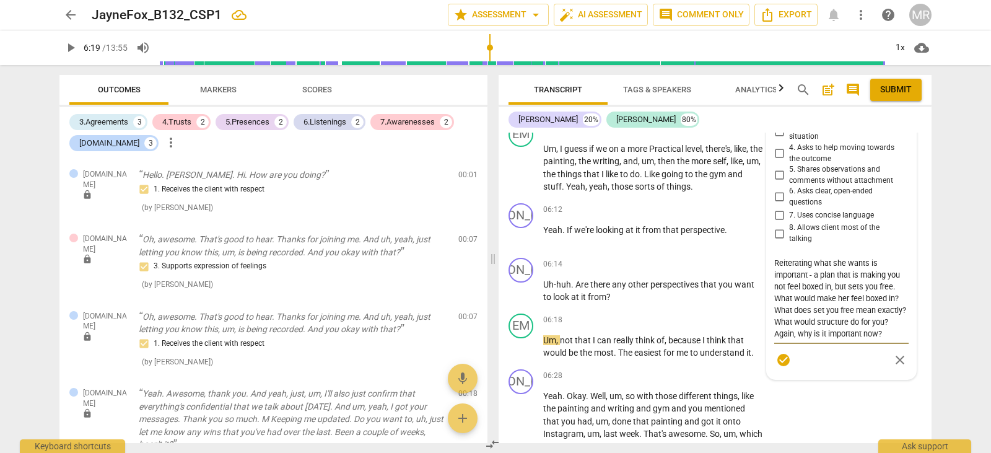
scroll to position [12, 0]
drag, startPoint x: 854, startPoint y: 358, endPoint x: 895, endPoint y: 356, distance: 41.6
click at [895, 339] on textarea "Reiterating what she wants is important - a plan that is making you not feel bo…" at bounding box center [841, 298] width 134 height 82
click at [813, 300] on textarea "Reiterating what she wants is important - a plan that is making you not feel bo…" at bounding box center [841, 298] width 134 height 82
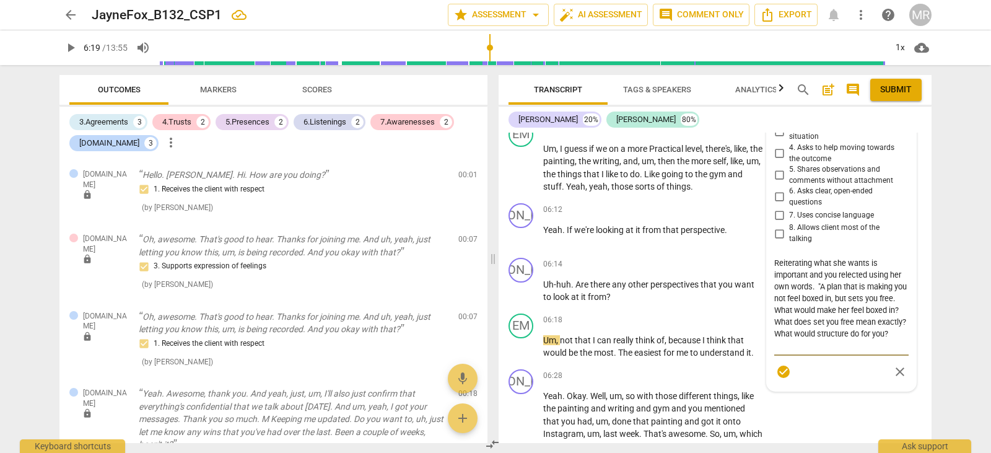
click at [786, 333] on textarea "Reiterating what she wants is important and you relected using her own words. "…" at bounding box center [841, 304] width 134 height 94
click at [855, 300] on textarea "Reiterating what she wants is important and you relected using her own words. "…" at bounding box center [841, 304] width 134 height 94
click at [844, 299] on textarea "Reiterating what she wants is important and you relected using her own words. "…" at bounding box center [841, 304] width 134 height 94
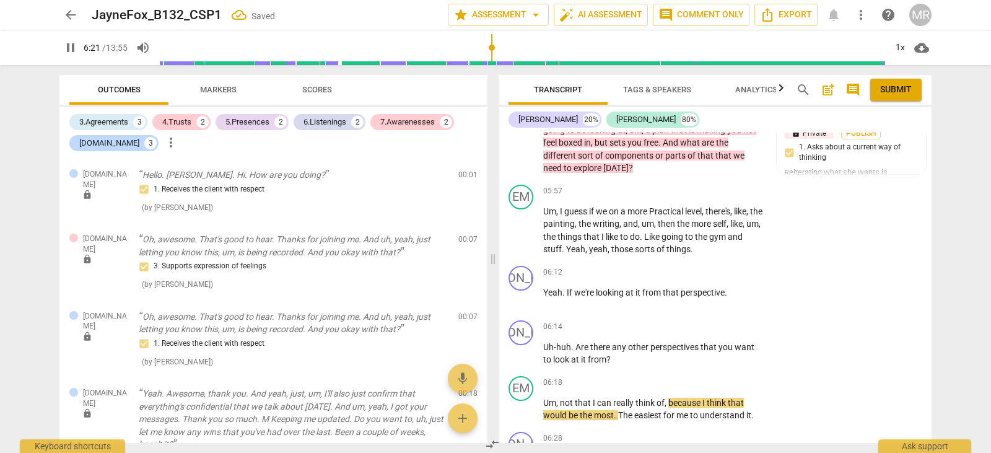
scroll to position [1997, 0]
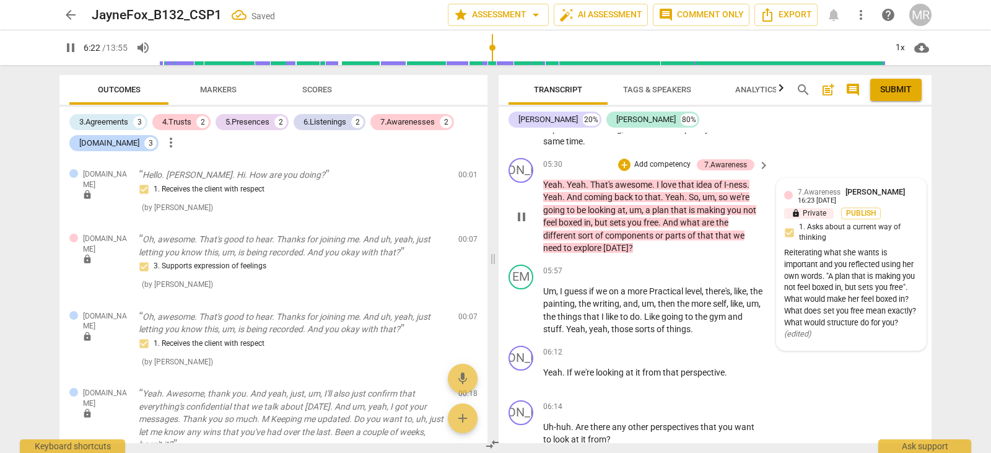
click at [896, 205] on div "7.Awareness [PERSON_NAME] 16:23 [DATE]" at bounding box center [858, 195] width 121 height 19
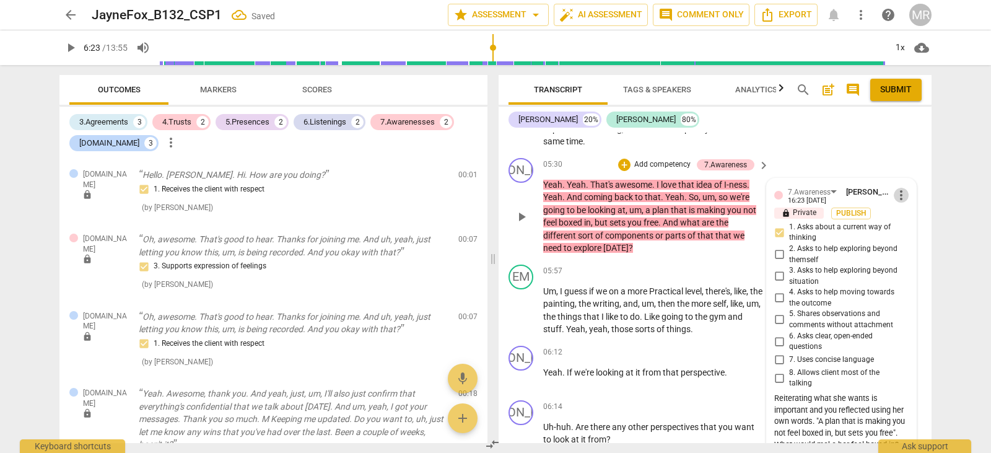
click at [896, 203] on span "more_vert" at bounding box center [901, 195] width 15 height 15
click at [896, 218] on li "Edit" at bounding box center [910, 220] width 43 height 24
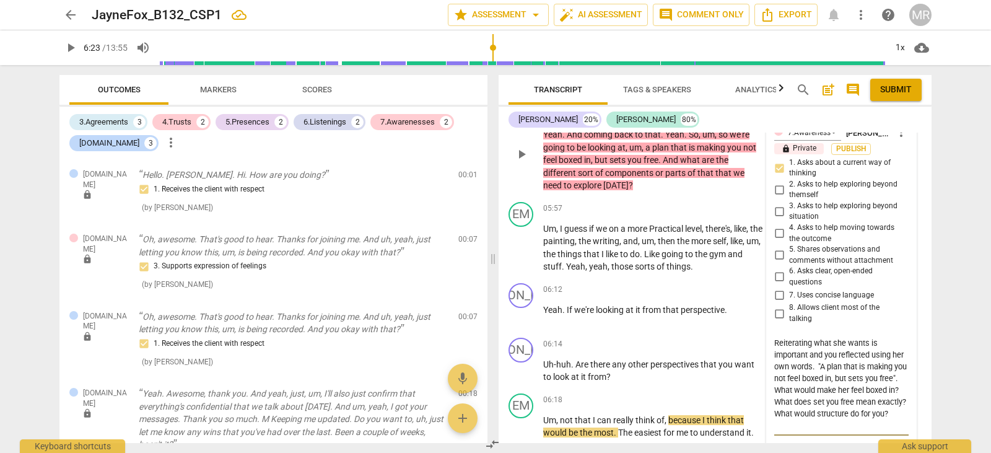
scroll to position [2071, 0]
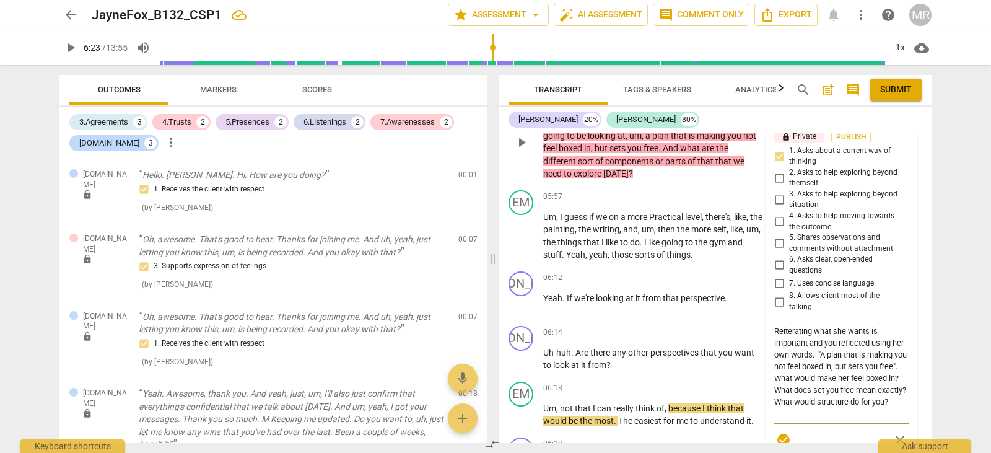
click at [818, 419] on textarea "Reiterating what she wants is important and you reflected using her own words. …" at bounding box center [841, 372] width 134 height 94
click at [797, 403] on textarea "Reiterating what she wants is important and you reflected using her own words. …" at bounding box center [841, 372] width 134 height 94
click at [823, 402] on textarea "Reiterating what she wants is important and you reflected using her own words. …" at bounding box center [841, 372] width 134 height 94
click at [821, 419] on textarea "Reiterating what she wants is important and you reflected using her own words. …" at bounding box center [841, 372] width 134 height 94
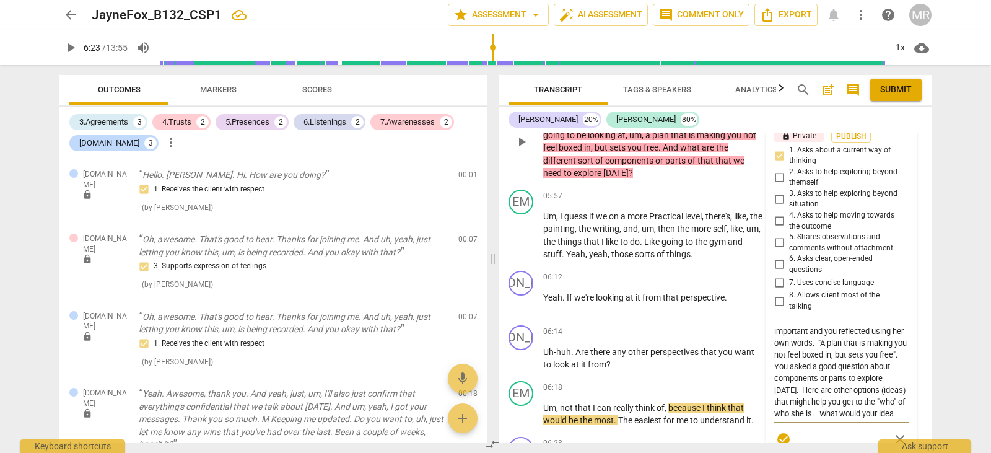
drag, startPoint x: 795, startPoint y: 426, endPoint x: 846, endPoint y: 426, distance: 50.8
click at [846, 419] on textarea "Reiterating what she wants is important and you reflected using her own words. …" at bounding box center [841, 372] width 134 height 94
click at [522, 243] on span "play_arrow" at bounding box center [521, 235] width 15 height 15
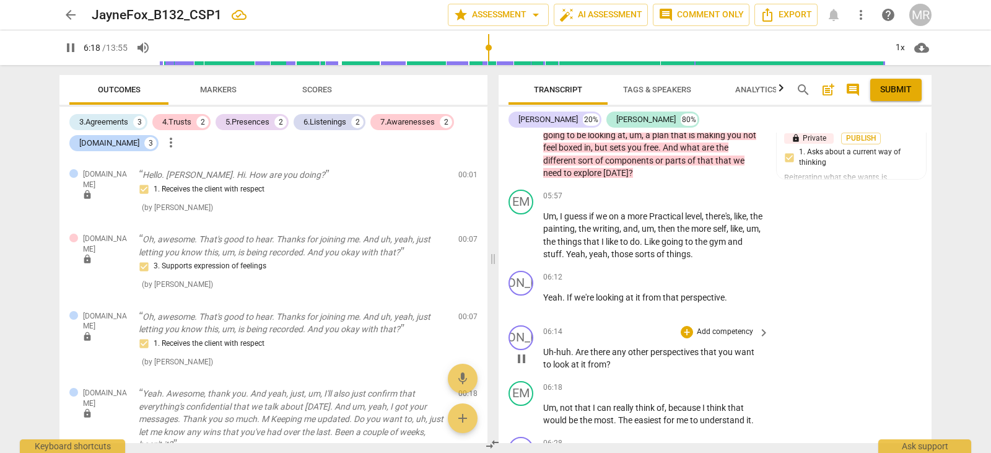
click at [706, 338] on p "Add competency" at bounding box center [725, 331] width 59 height 11
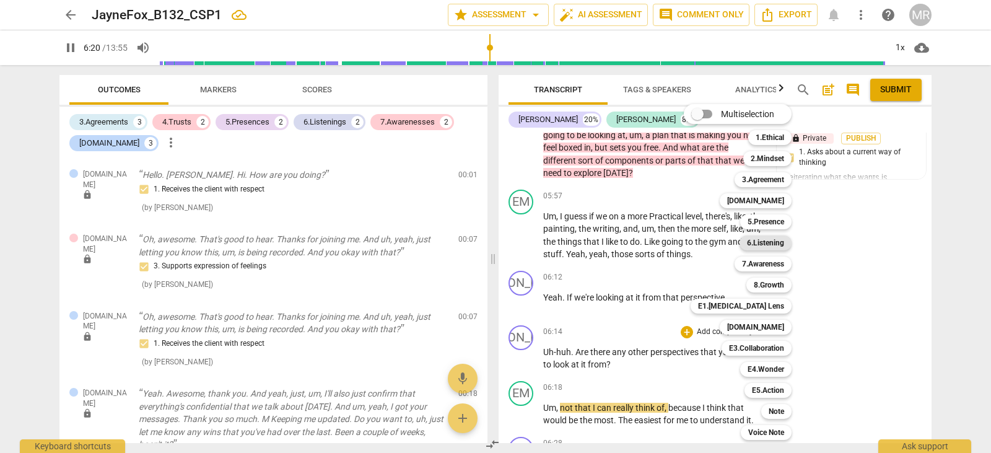
click at [780, 245] on b "6.Listening" at bounding box center [765, 242] width 37 height 15
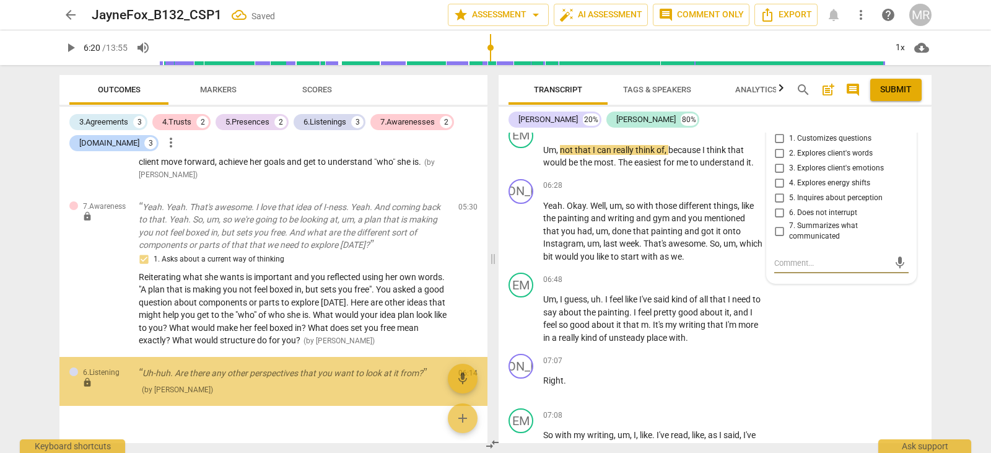
scroll to position [1621, 0]
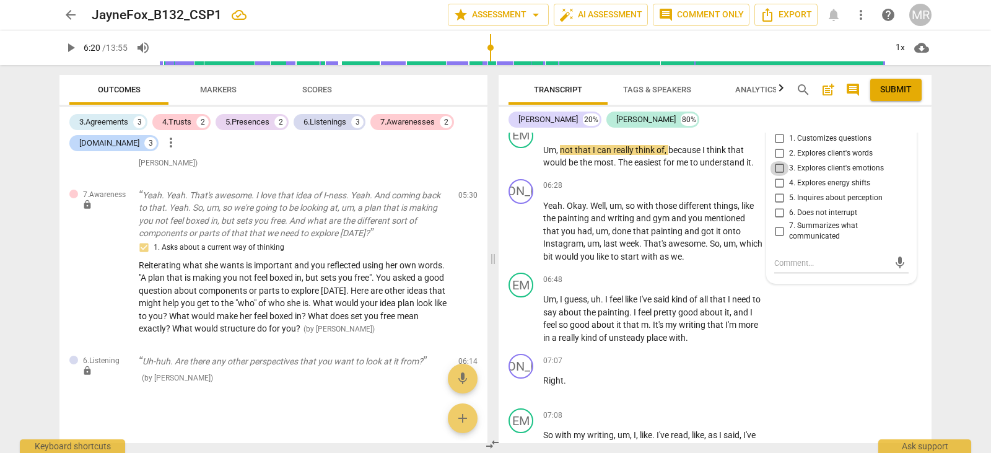
click at [776, 176] on input "3. Explores client's emotions" at bounding box center [779, 168] width 20 height 15
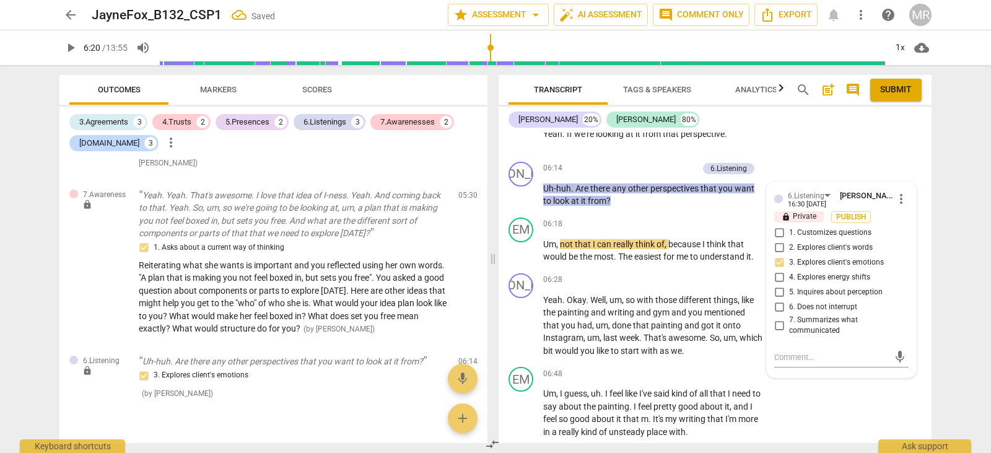
scroll to position [2218, 0]
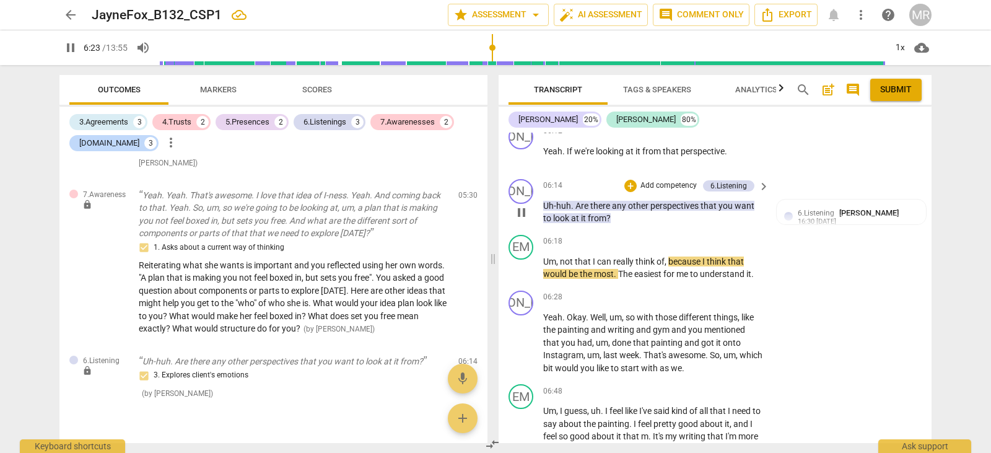
click at [680, 191] on p "Add competency" at bounding box center [668, 185] width 59 height 11
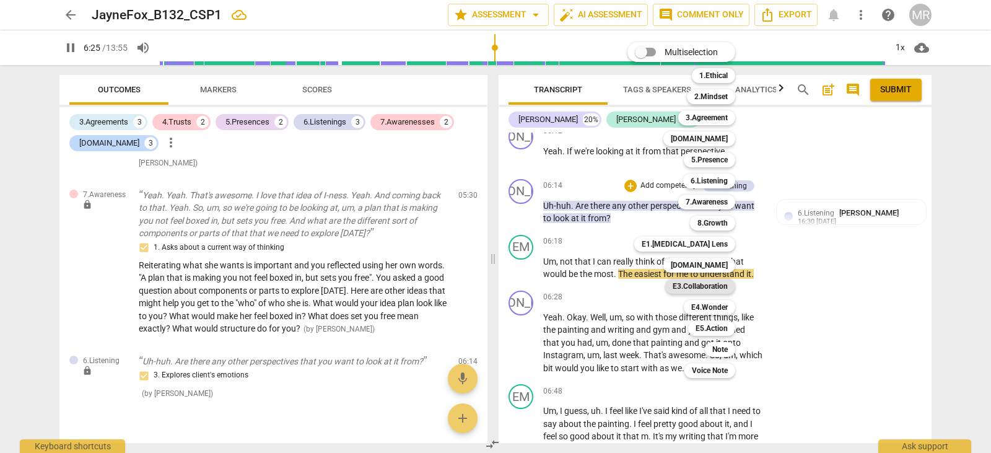
click at [706, 281] on b "E3.Collaboration" at bounding box center [700, 286] width 55 height 15
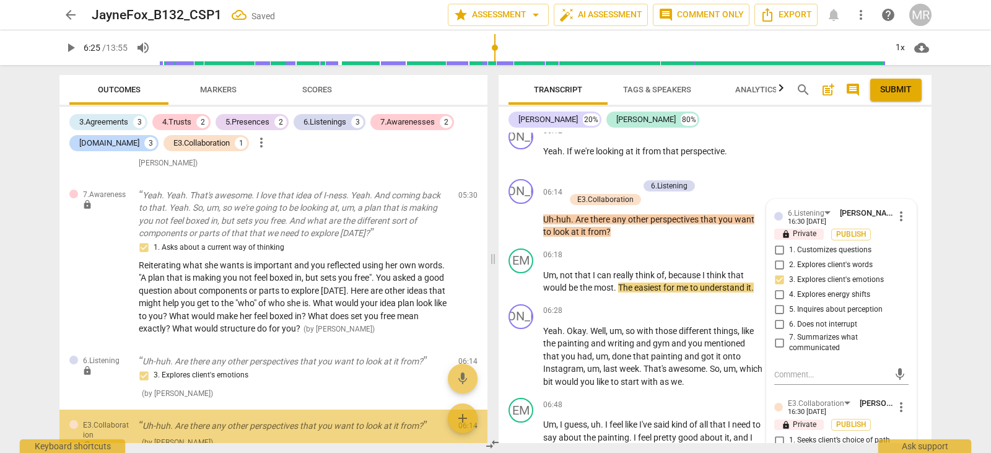
scroll to position [1690, 0]
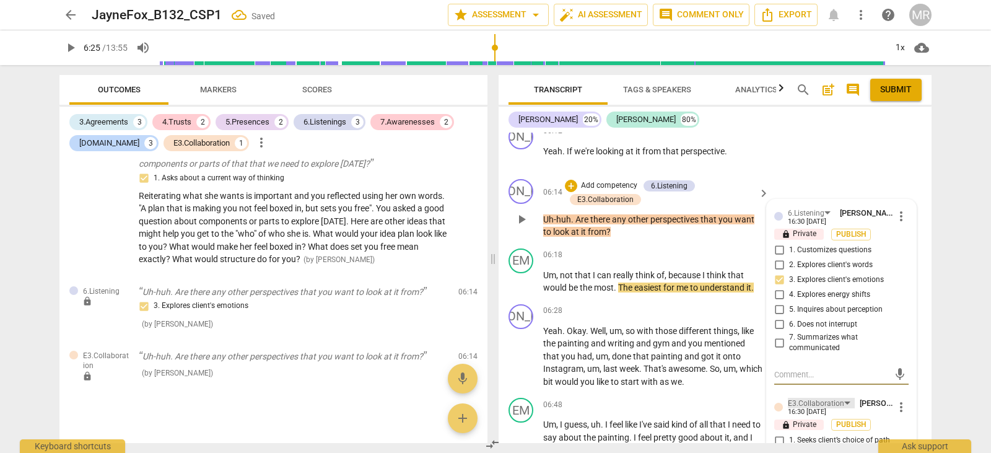
click at [798, 409] on div "E3.Collaboration" at bounding box center [816, 404] width 56 height 12
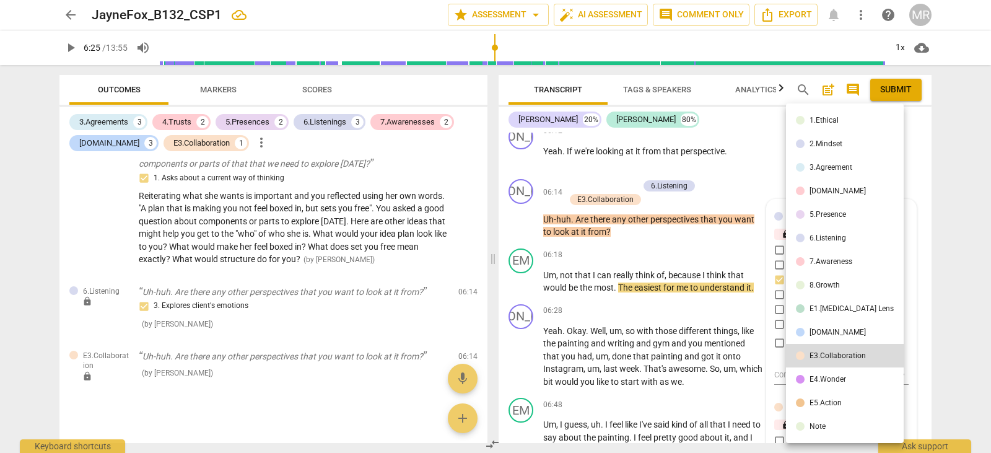
click at [782, 401] on div at bounding box center [495, 226] width 991 height 453
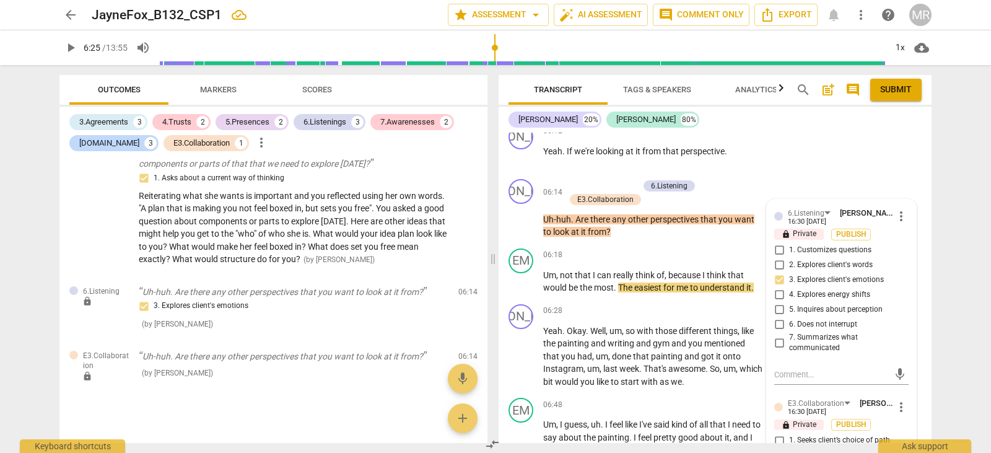
click at [782, 401] on div at bounding box center [495, 226] width 991 height 453
click at [782, 380] on textarea at bounding box center [831, 375] width 115 height 12
click at [791, 416] on div "16:30 [DATE]" at bounding box center [807, 412] width 38 height 8
click at [894, 414] on span "more_vert" at bounding box center [901, 407] width 15 height 15
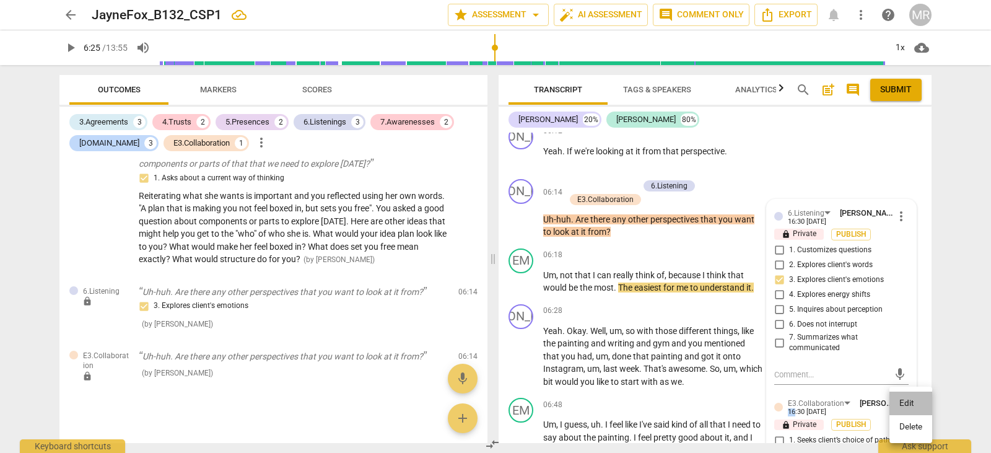
click at [901, 398] on li "Edit" at bounding box center [910, 403] width 43 height 24
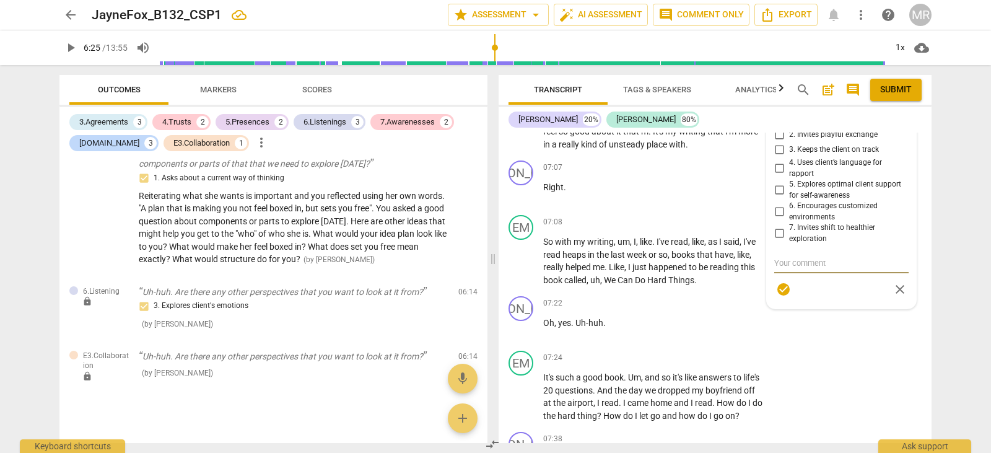
click at [774, 269] on textarea at bounding box center [841, 263] width 134 height 12
click at [799, 289] on textarea "Comfirming if there were any other perspectives she would like to look at?" at bounding box center [841, 274] width 134 height 35
drag, startPoint x: 813, startPoint y: 289, endPoint x: 767, endPoint y: 288, distance: 45.8
click at [767, 288] on div "6.Listening [PERSON_NAME] 16:30 [DATE] more_vert lock Private Publish 1. Custom…" at bounding box center [841, 106] width 149 height 451
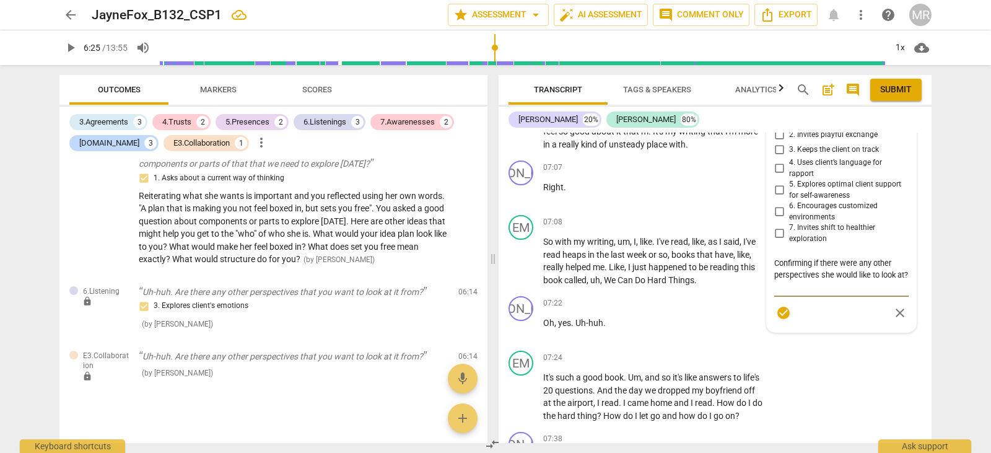
click at [795, 292] on textarea "Confirming if there were any other perspectives she would like to look at?" at bounding box center [841, 274] width 134 height 35
click at [774, 287] on textarea "Confirming if there were any other perspectives she would like to look at?" at bounding box center [841, 274] width 134 height 35
click at [776, 193] on div "E3.Collaboration [PERSON_NAME] more_vert lock Private Publish 1. Seeks client’s…" at bounding box center [841, 208] width 134 height 258
click at [894, 234] on div "E3.Collaboration [PERSON_NAME] more_vert lock Private Publish 1. Seeks client’s…" at bounding box center [841, 208] width 134 height 258
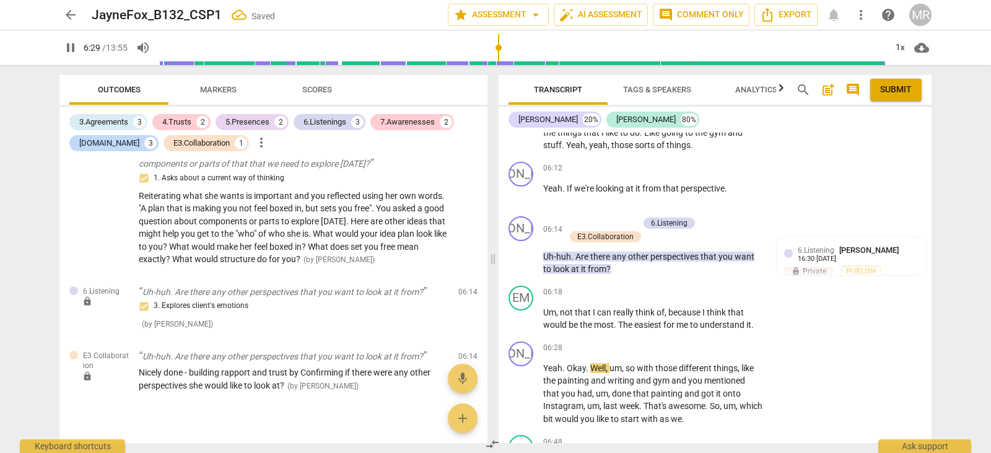
scroll to position [2163, 0]
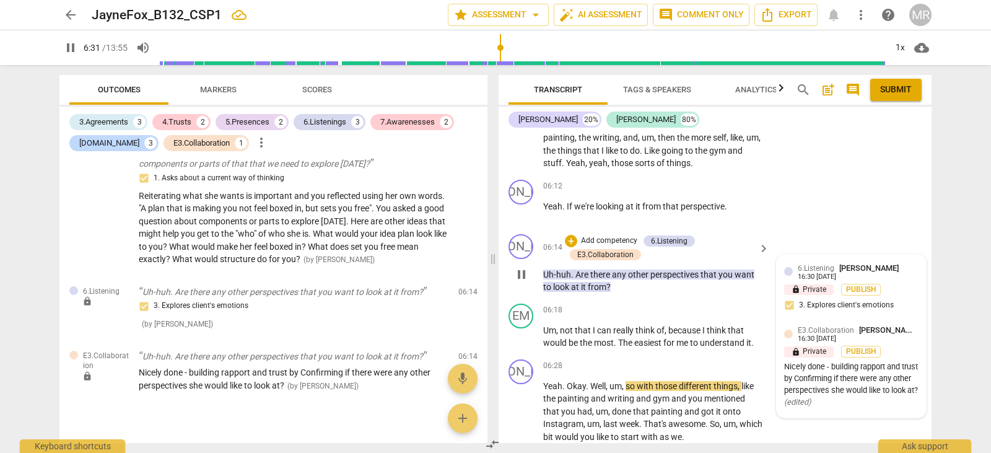
click at [815, 343] on div "16:30 [DATE]" at bounding box center [817, 339] width 38 height 8
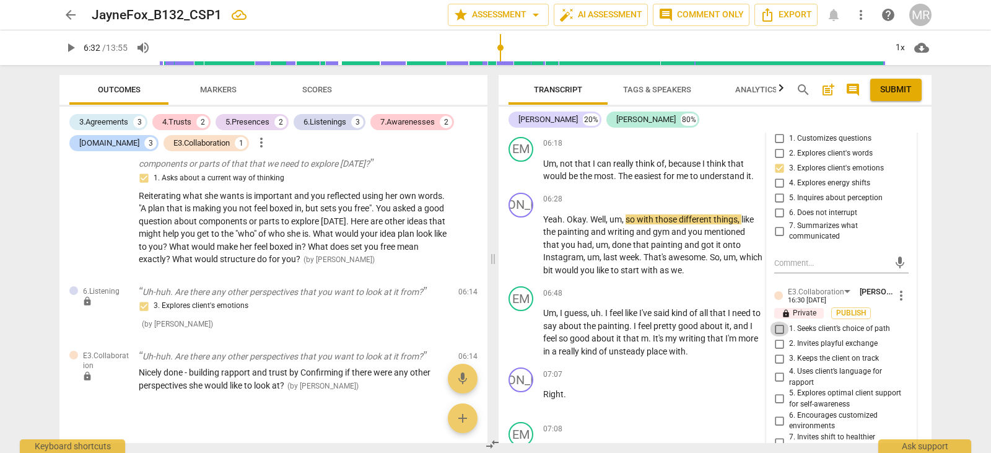
click at [777, 336] on input "1. Seeks client’s choice of path" at bounding box center [779, 328] width 20 height 15
click at [774, 385] on input "4. Uses client’s language for rapport" at bounding box center [779, 377] width 20 height 15
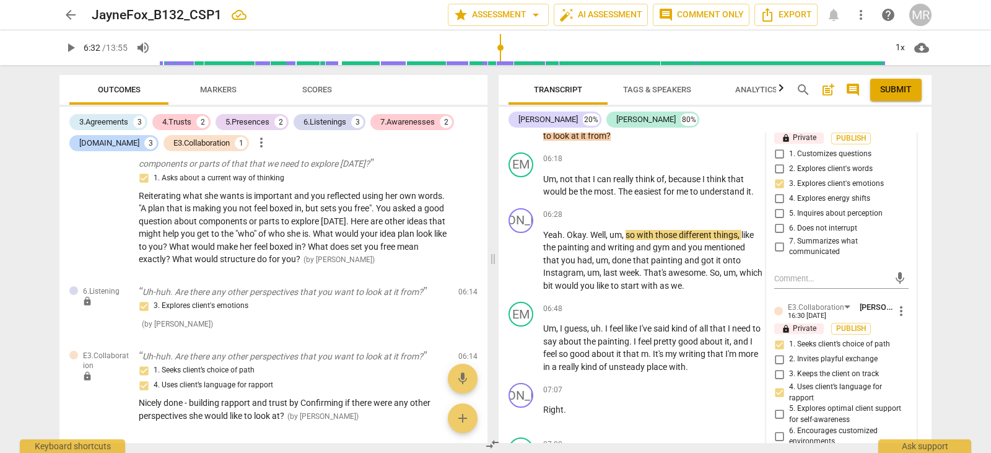
scroll to position [2287, 0]
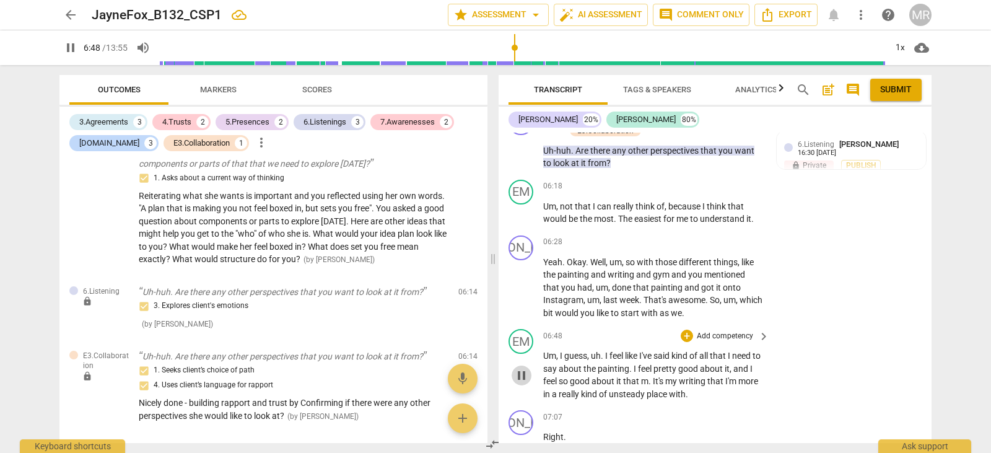
click at [522, 383] on span "pause" at bounding box center [521, 375] width 15 height 15
click at [71, 48] on span "play_arrow" at bounding box center [70, 47] width 15 height 15
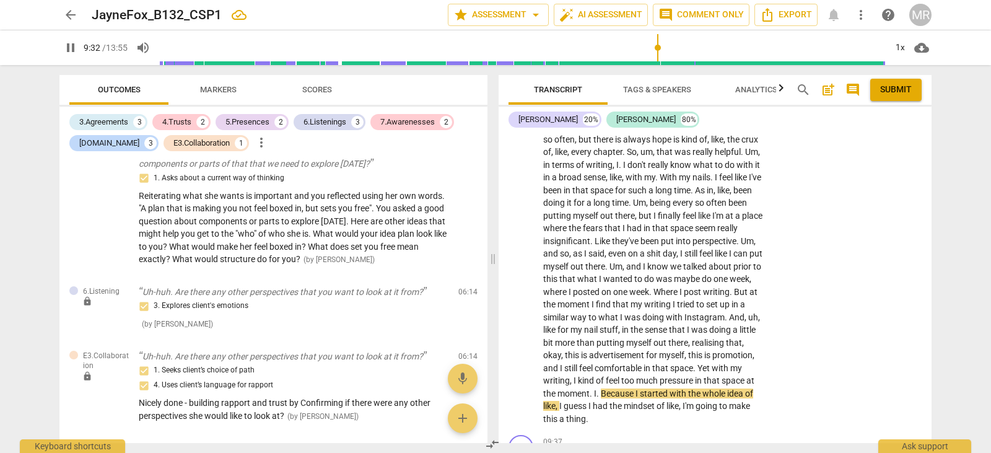
scroll to position [3266, 0]
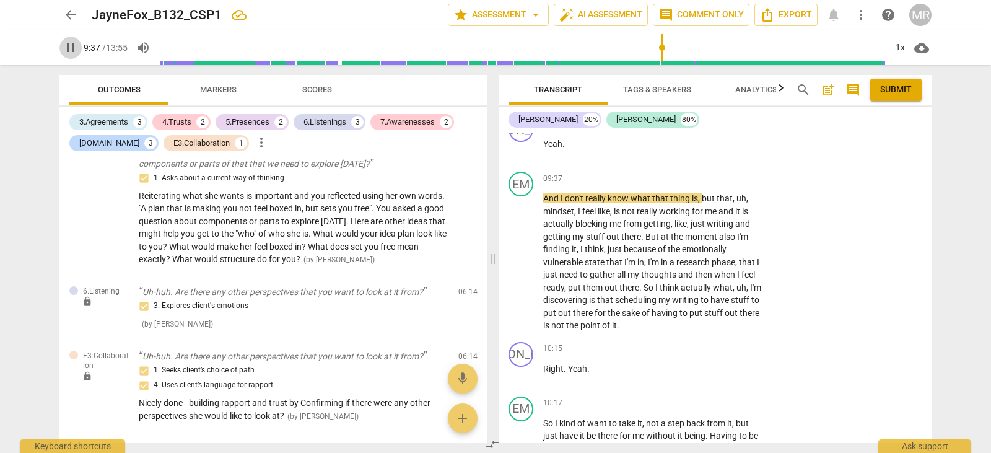
click at [66, 48] on span "pause" at bounding box center [70, 47] width 15 height 15
click at [74, 51] on span "play_arrow" at bounding box center [70, 47] width 15 height 15
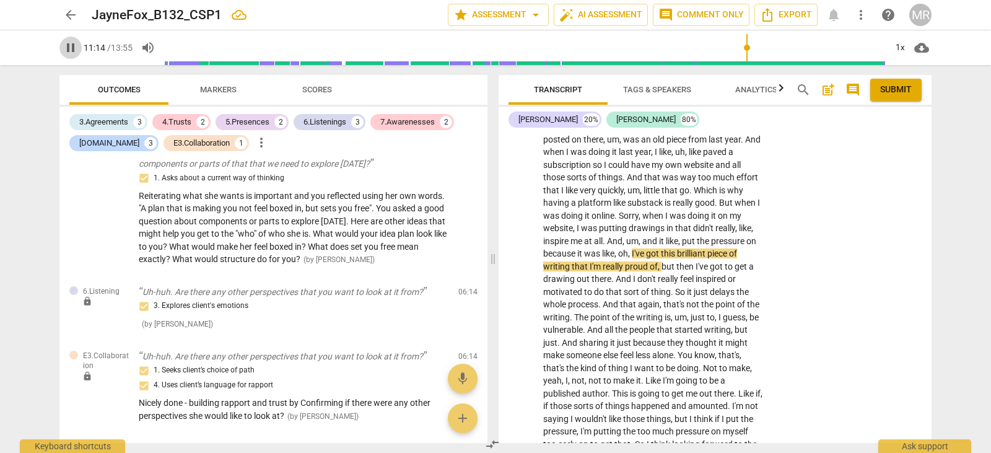
click at [71, 42] on span "pause" at bounding box center [70, 47] width 15 height 15
click at [72, 49] on span "play_arrow" at bounding box center [70, 47] width 15 height 15
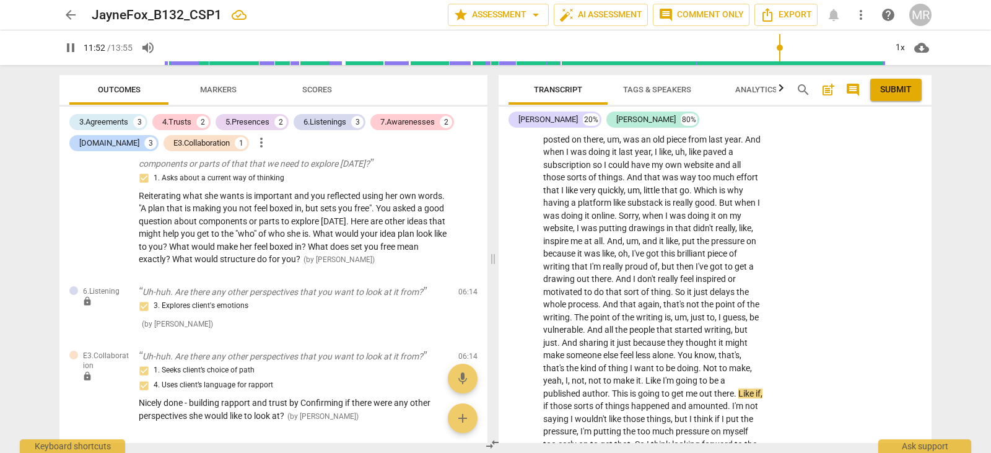
scroll to position [3918, 0]
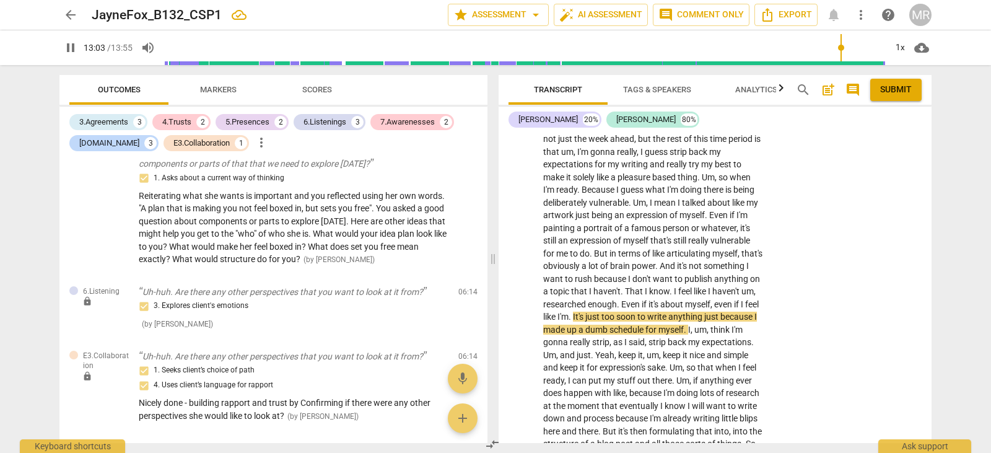
click at [72, 49] on span "pause" at bounding box center [70, 47] width 15 height 15
click at [72, 49] on span "play_arrow" at bounding box center [70, 47] width 15 height 15
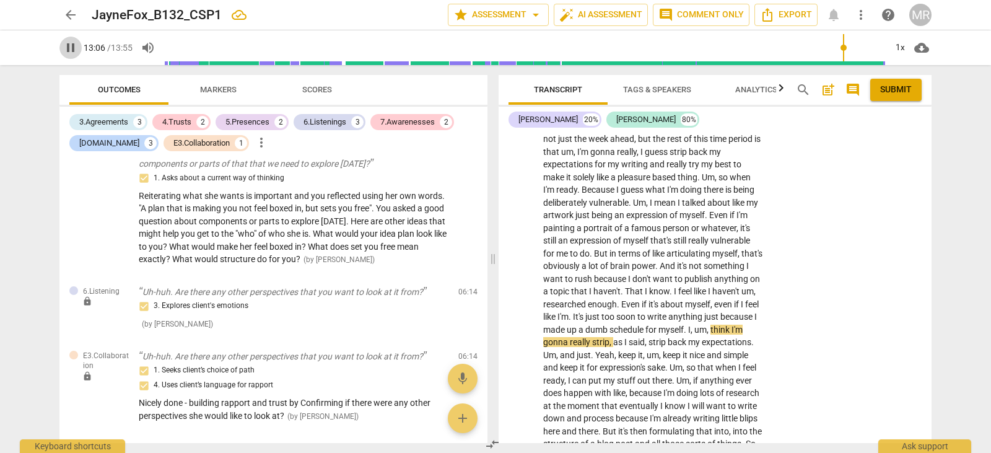
click at [72, 49] on span "pause" at bounding box center [70, 47] width 15 height 15
click at [69, 49] on span "play_arrow" at bounding box center [70, 47] width 15 height 15
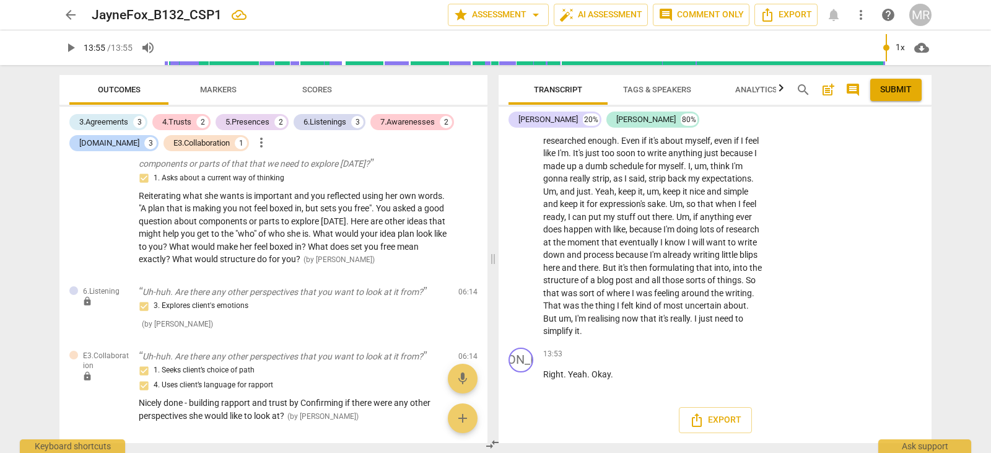
scroll to position [3023, 0]
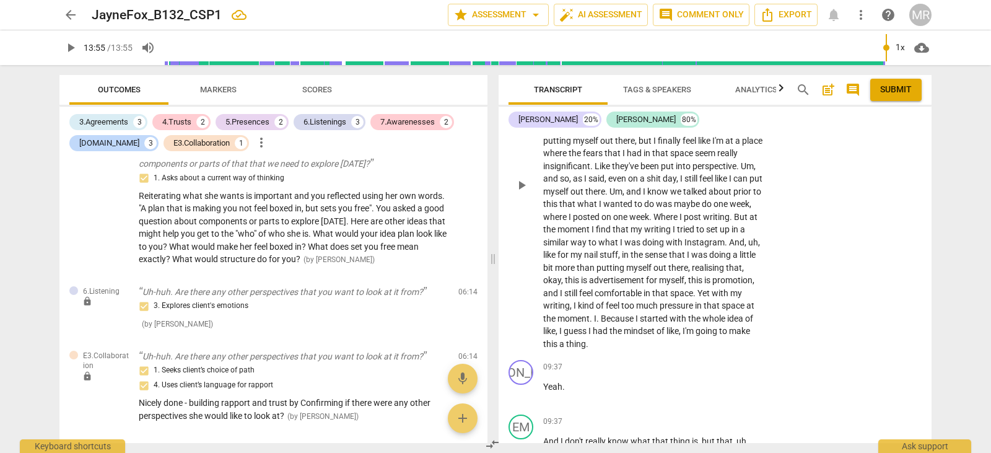
click at [924, 345] on div "EM play_arrow pause 07:40 + Add competency keyboard_arrow_right Wonderful , lik…" at bounding box center [715, 174] width 433 height 361
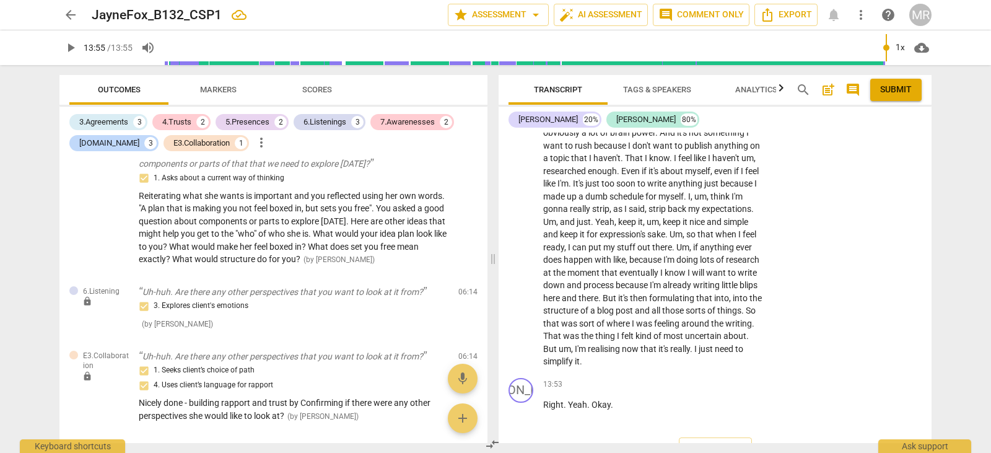
scroll to position [4132, 0]
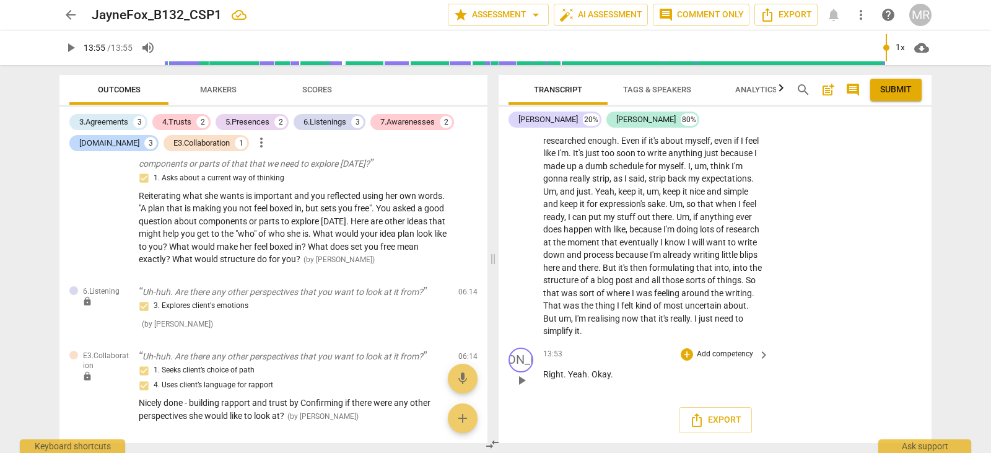
click at [726, 355] on p "Add competency" at bounding box center [725, 354] width 59 height 11
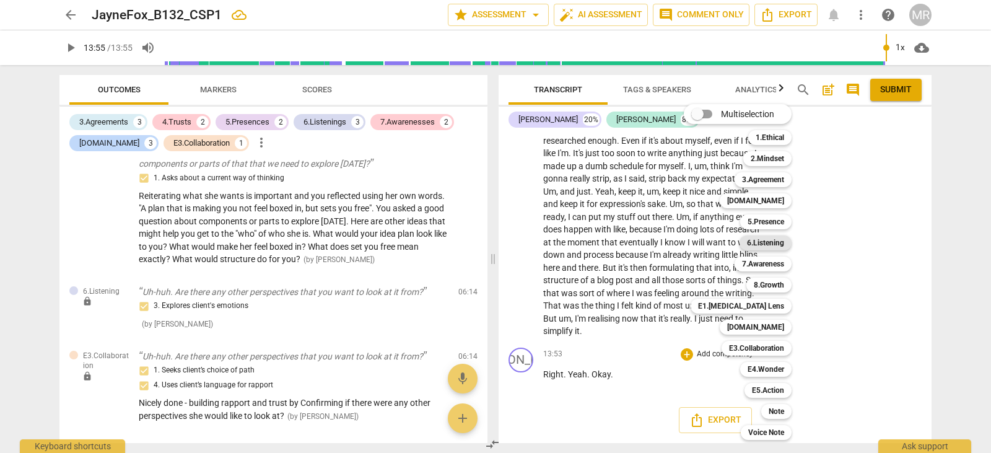
click at [764, 244] on b "6.Listening" at bounding box center [765, 242] width 37 height 15
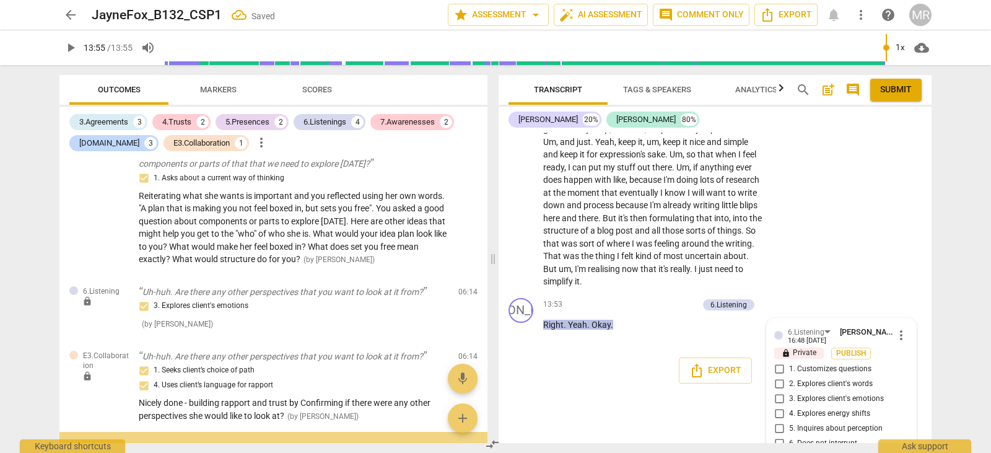
scroll to position [1778, 0]
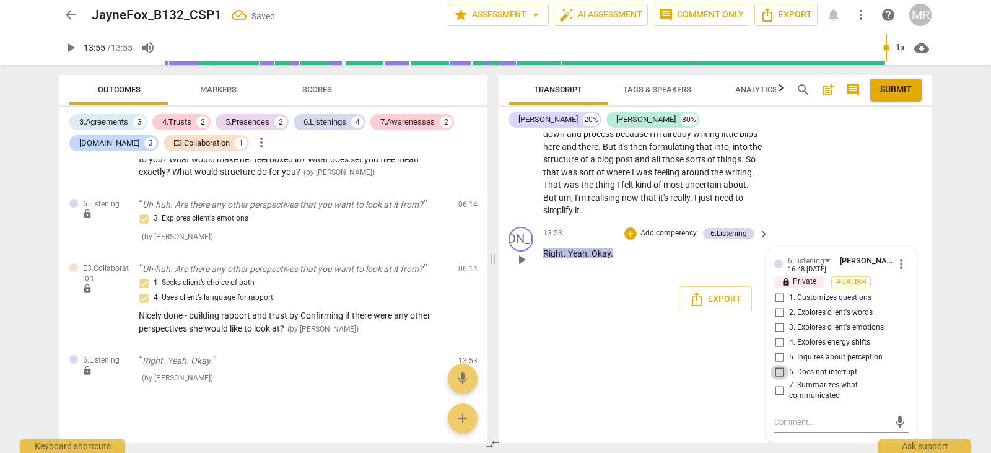
click at [776, 372] on input "6. Does not interrupt" at bounding box center [779, 372] width 20 height 15
click at [782, 420] on textarea at bounding box center [831, 422] width 115 height 12
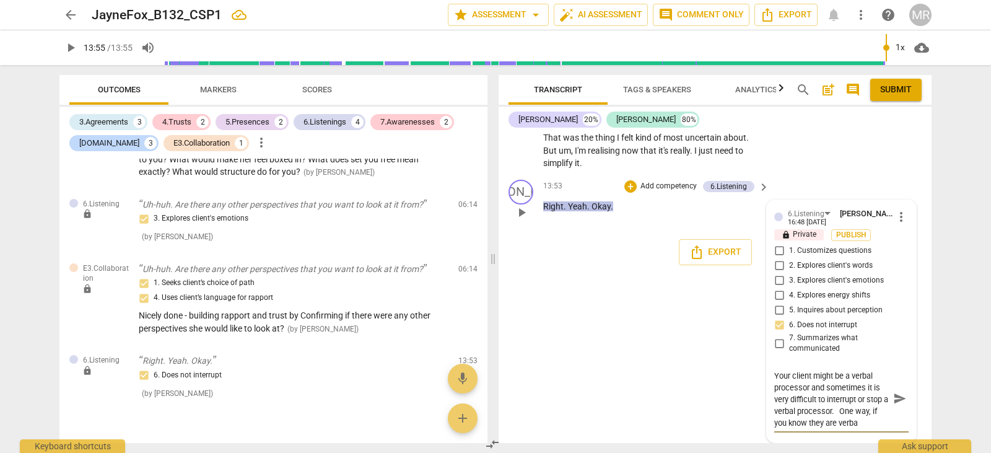
scroll to position [23, 0]
click at [798, 428] on textarea "You did a great job listening. Your client might be a verbal processor and some…" at bounding box center [831, 398] width 115 height 59
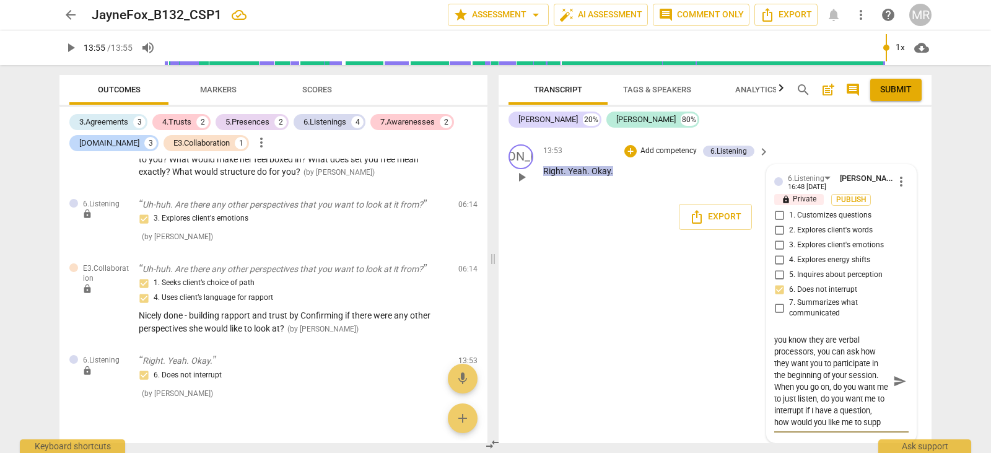
scroll to position [82, 0]
click at [871, 428] on textarea "You did a great job listening. Your client might be a verbal processor and some…" at bounding box center [831, 381] width 115 height 94
click at [650, 377] on div "format_bold format_list_bulleted [PERSON_NAME] lock Private Publish delete Summ…" at bounding box center [715, 288] width 433 height 310
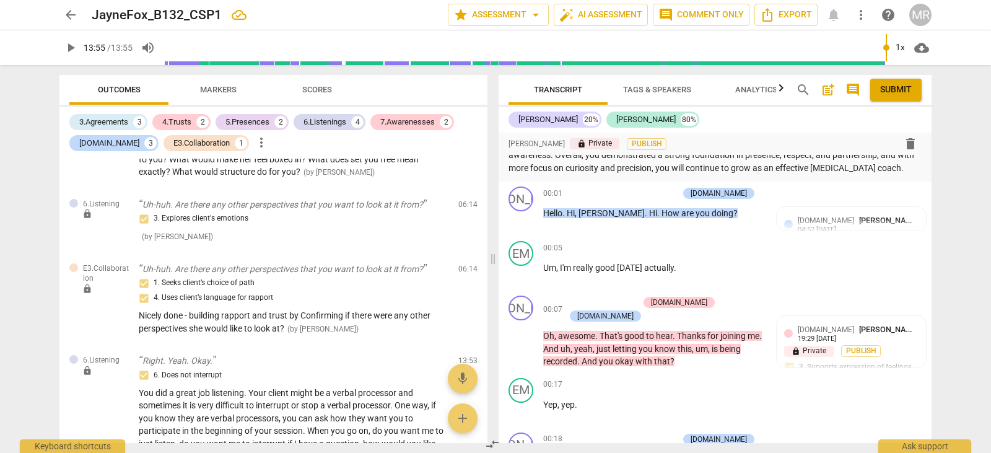
scroll to position [0, 0]
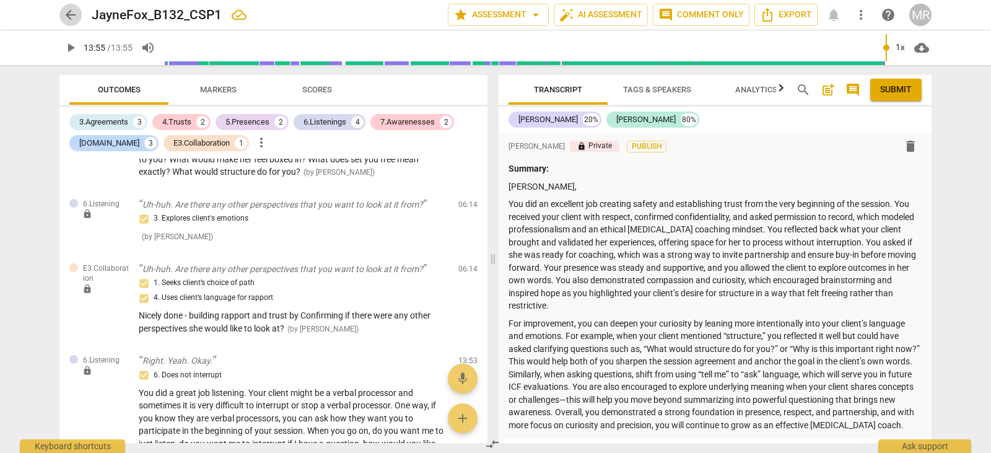
click at [72, 16] on span "arrow_back" at bounding box center [70, 14] width 15 height 15
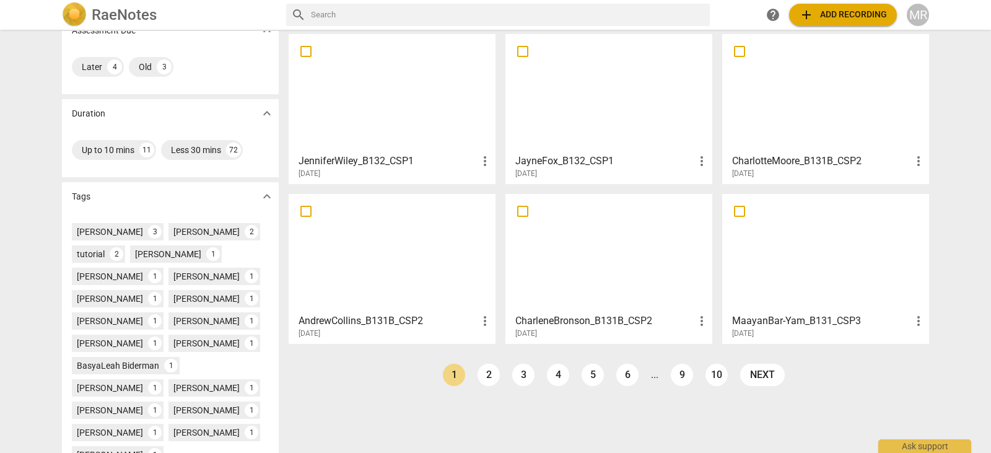
scroll to position [217, 0]
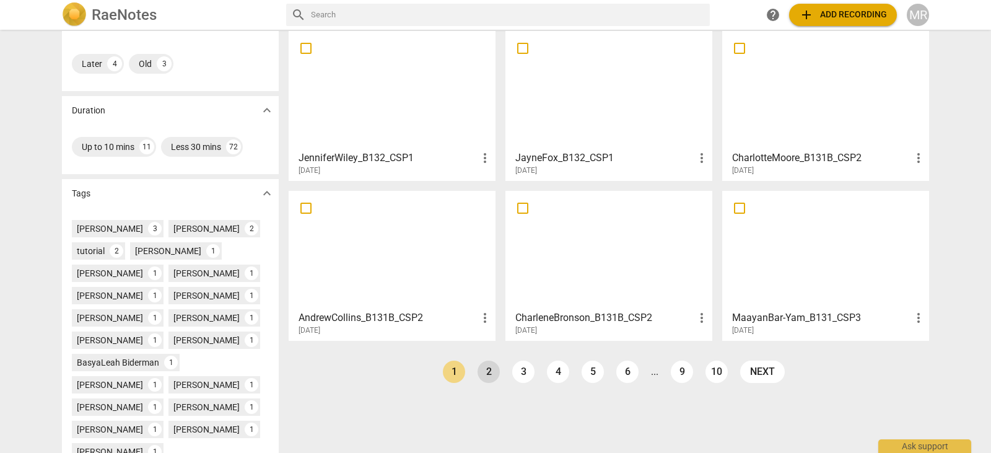
click at [486, 376] on link "2" at bounding box center [489, 372] width 22 height 22
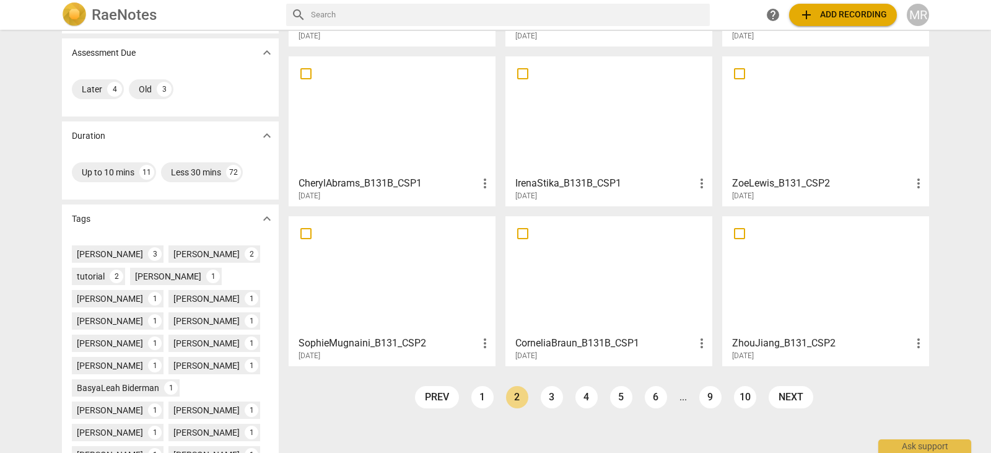
scroll to position [197, 0]
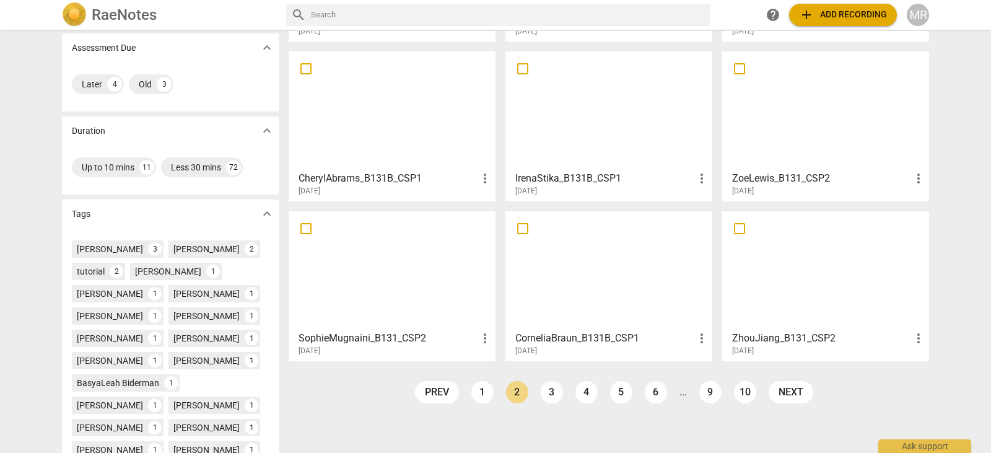
click at [598, 271] on div at bounding box center [609, 271] width 198 height 110
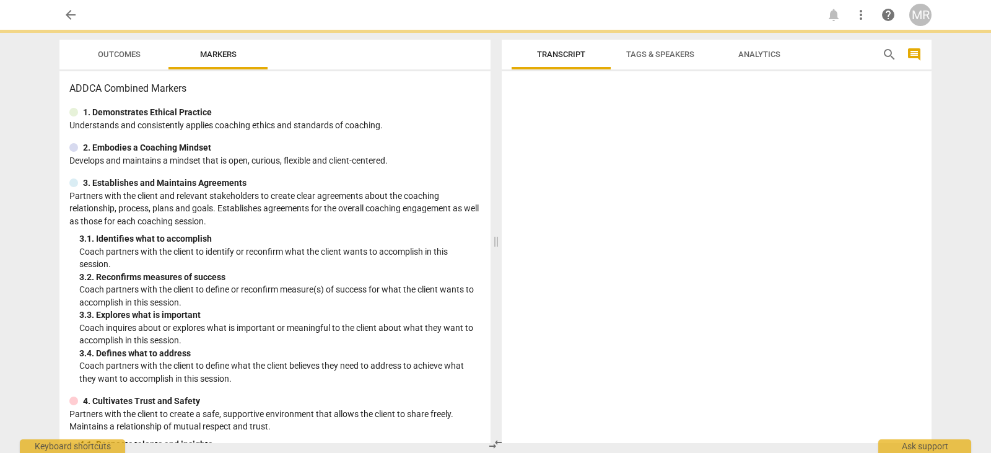
click at [598, 271] on div at bounding box center [717, 259] width 430 height 367
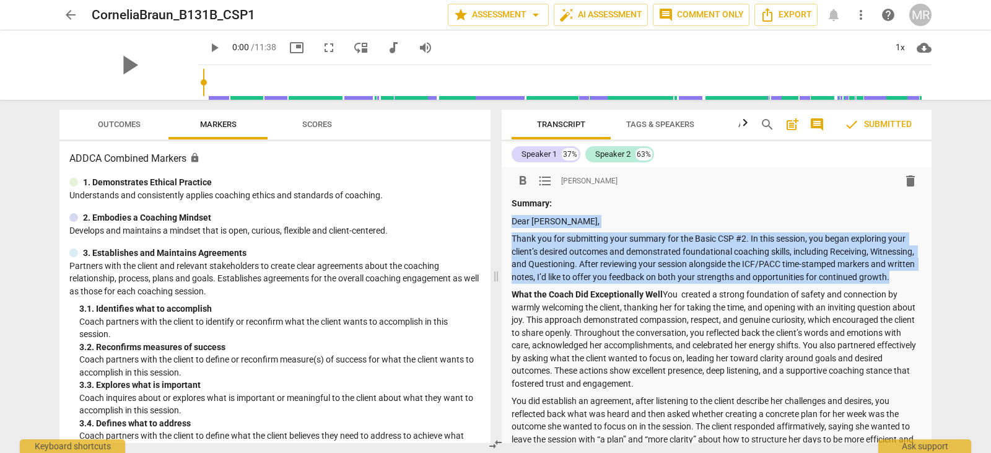
drag, startPoint x: 512, startPoint y: 220, endPoint x: 594, endPoint y: 290, distance: 108.1
click at [68, 13] on span "arrow_back" at bounding box center [70, 14] width 15 height 15
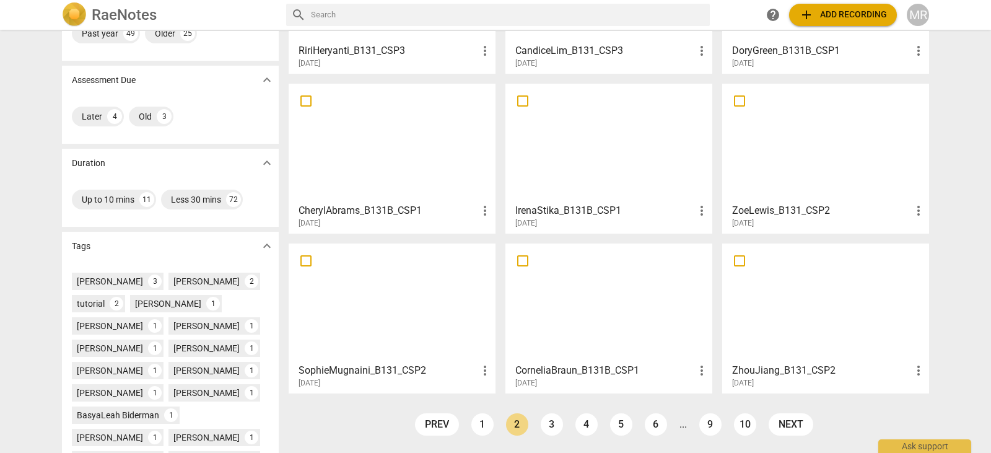
scroll to position [168, 0]
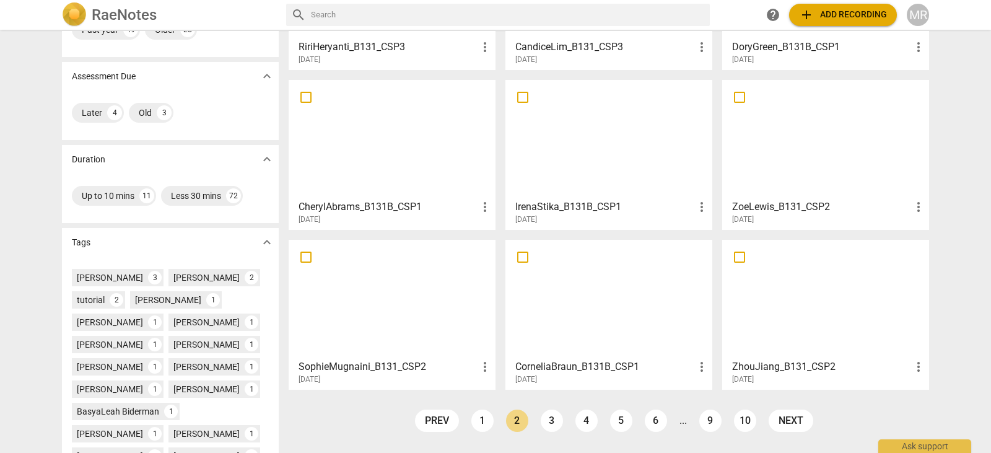
click at [657, 198] on div "IrenaStika_B131B_CSP1 more_vert [DATE]" at bounding box center [609, 209] width 199 height 31
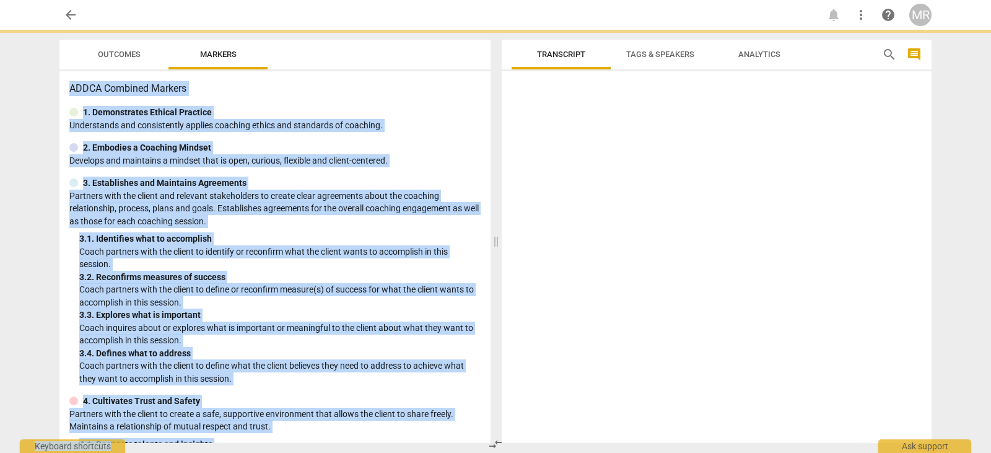
click at [657, 198] on div at bounding box center [717, 259] width 430 height 367
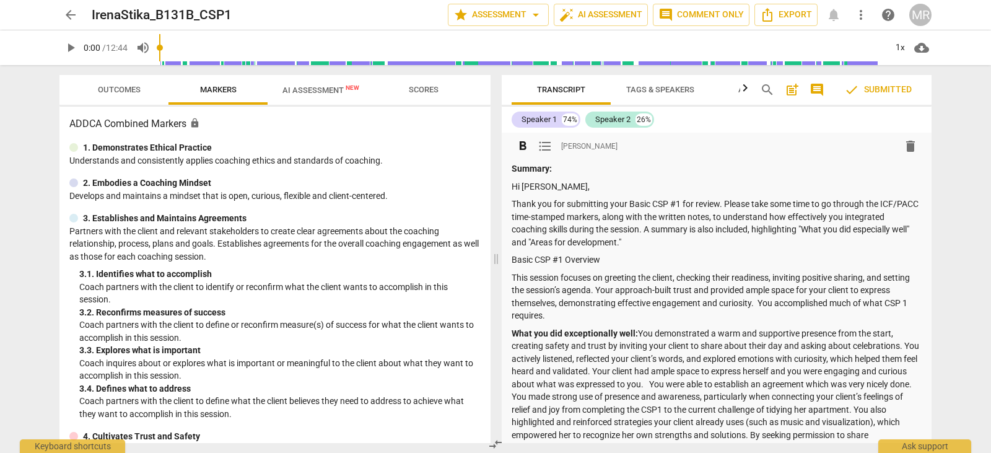
click at [514, 188] on p "Hi [PERSON_NAME]," at bounding box center [717, 186] width 410 height 13
drag, startPoint x: 511, startPoint y: 186, endPoint x: 689, endPoint y: 242, distance: 186.3
click at [689, 242] on div "format_bold format_list_bulleted [PERSON_NAME] delete Summary: Hi [PERSON_NAME]…" at bounding box center [717, 448] width 430 height 630
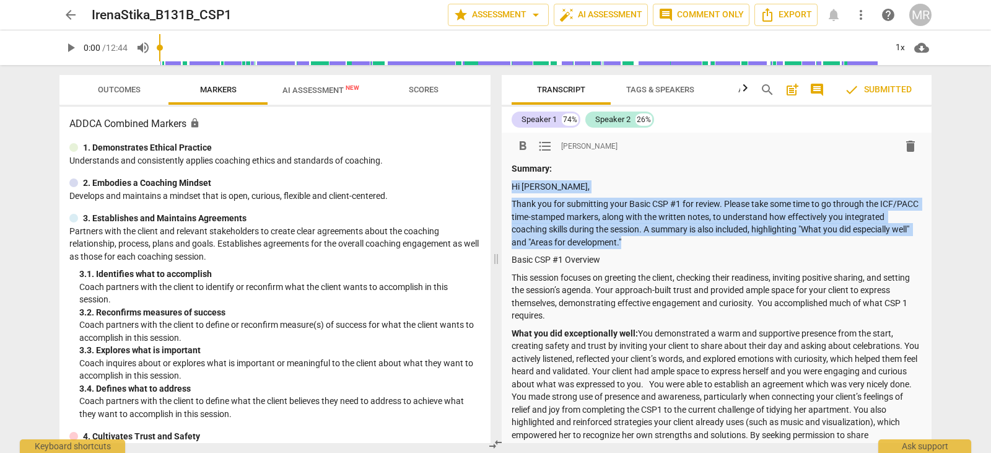
drag, startPoint x: 689, startPoint y: 242, endPoint x: 509, endPoint y: 189, distance: 187.2
click at [509, 189] on div "format_bold format_list_bulleted [PERSON_NAME] delete Summary: Hi [PERSON_NAME]…" at bounding box center [717, 448] width 430 height 630
copy div "Hi [PERSON_NAME], Thank you for submitting your Basic CSP #1 for review. Please…"
click at [70, 15] on span "arrow_back" at bounding box center [70, 14] width 15 height 15
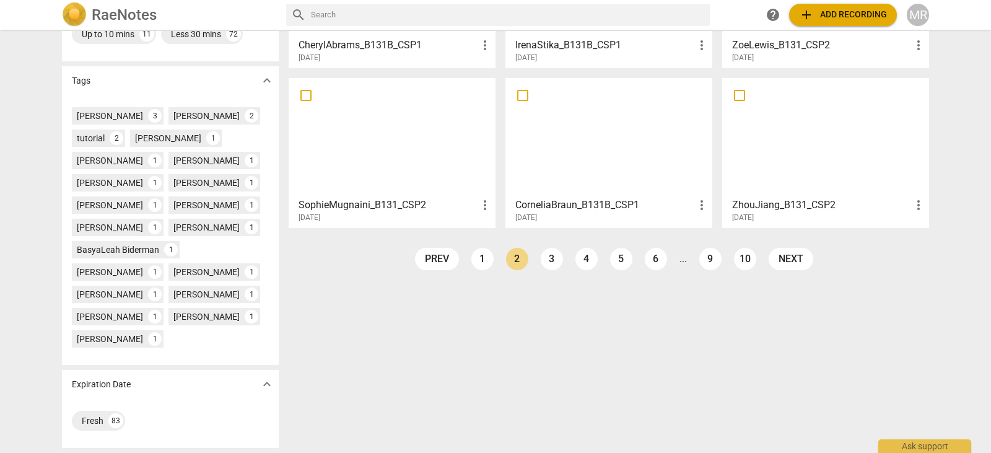
scroll to position [352, 0]
click at [477, 248] on link "1" at bounding box center [482, 259] width 22 height 22
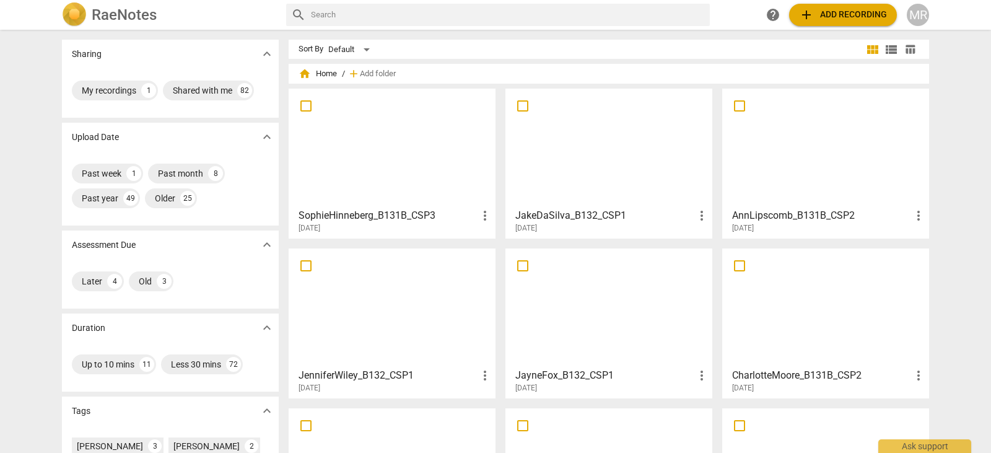
click at [588, 307] on div at bounding box center [609, 308] width 198 height 110
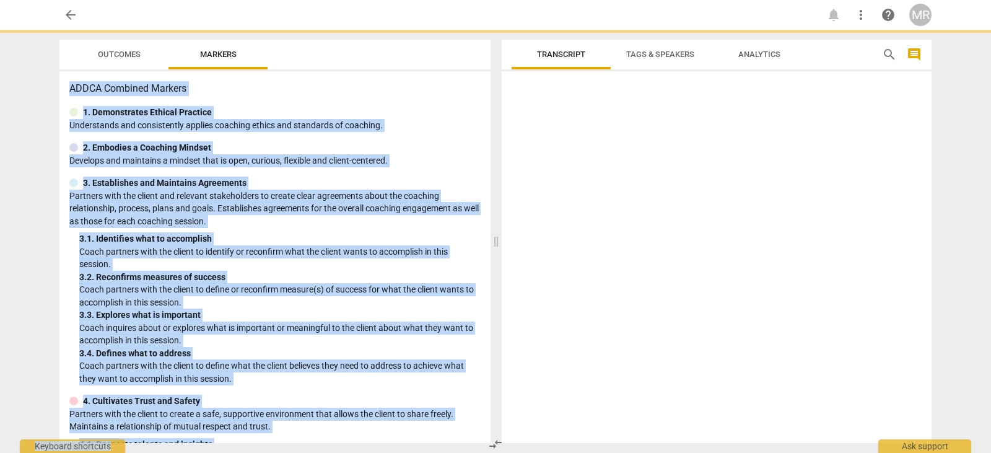
click at [588, 307] on div at bounding box center [717, 259] width 430 height 367
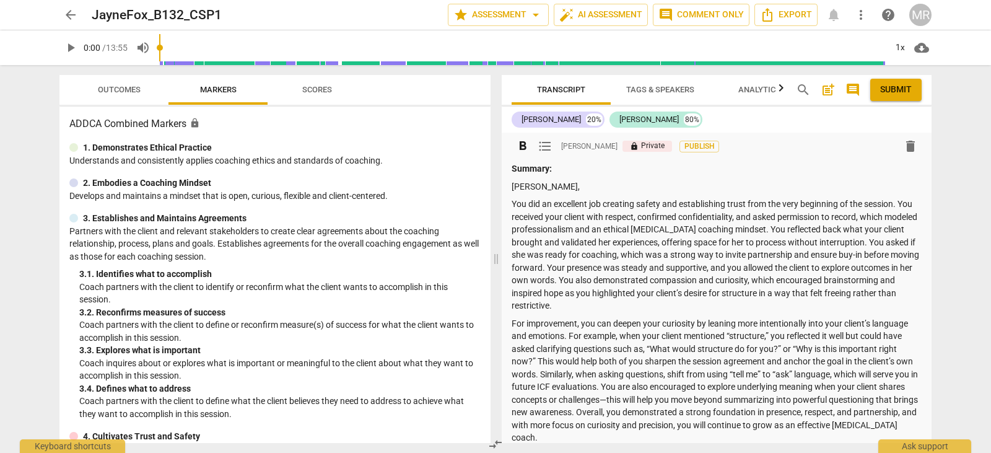
click at [568, 173] on p "Summary:" at bounding box center [717, 168] width 410 height 13
click at [557, 169] on p "Summary:" at bounding box center [717, 168] width 410 height 13
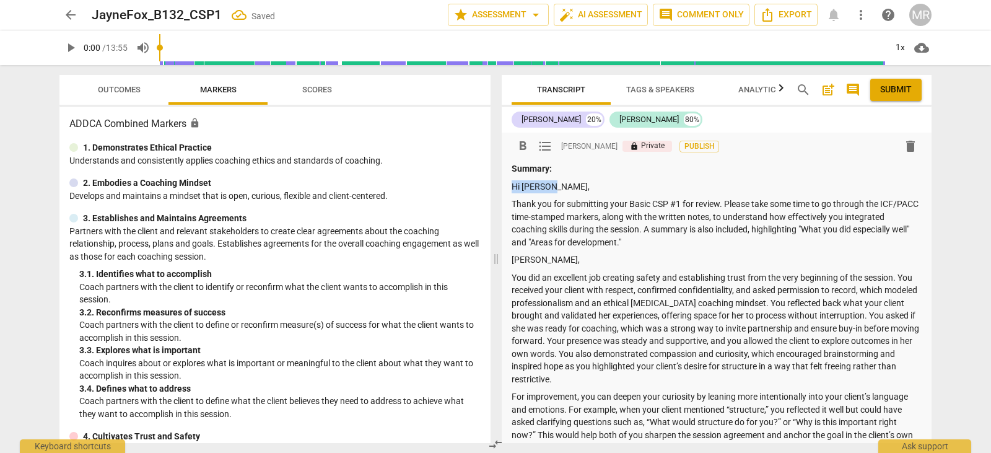
drag, startPoint x: 545, startPoint y: 185, endPoint x: 507, endPoint y: 186, distance: 38.4
click at [507, 186] on div "format_bold format_list_bulleted [PERSON_NAME] lock Private Publish delete Summ…" at bounding box center [717, 329] width 430 height 392
drag, startPoint x: 572, startPoint y: 253, endPoint x: 499, endPoint y: 255, distance: 72.5
click at [499, 255] on div "Outcomes Markers Scores ADDCA Combined Markers lock 1. Demonstrates Ethical Pra…" at bounding box center [496, 259] width 892 height 388
drag, startPoint x: 644, startPoint y: 255, endPoint x: 514, endPoint y: 261, distance: 129.6
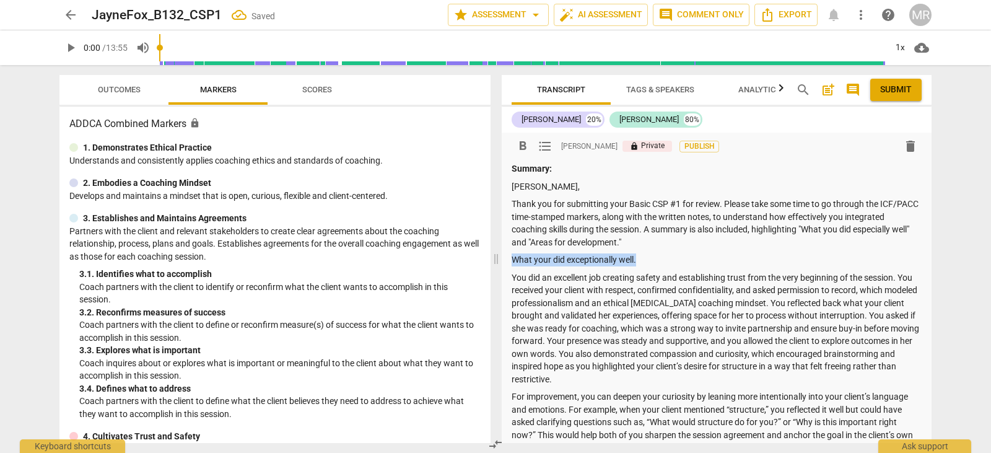
click at [514, 261] on p "What your did exceptionally well." at bounding box center [717, 259] width 410 height 13
click at [530, 250] on div "Summary: [PERSON_NAME], Thank you for submitting your Basic CSP #1 for review. …" at bounding box center [717, 339] width 410 height 355
click at [528, 256] on p "U" at bounding box center [717, 259] width 410 height 13
drag, startPoint x: 635, startPoint y: 255, endPoint x: 512, endPoint y: 258, distance: 123.3
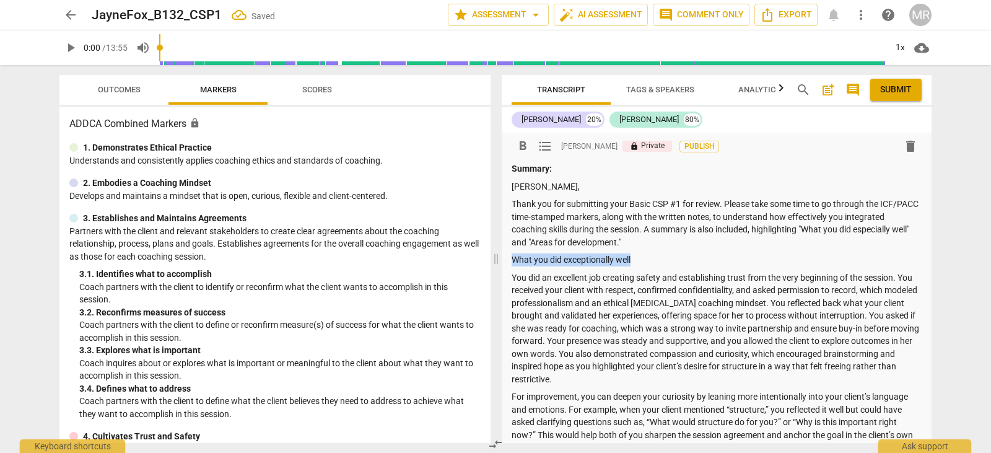
click at [512, 258] on p "What you did exceptionally well" at bounding box center [717, 259] width 410 height 13
drag, startPoint x: 519, startPoint y: 260, endPoint x: 788, endPoint y: 255, distance: 268.9
click at [788, 255] on p "What you did exceptionally well" at bounding box center [717, 259] width 410 height 13
drag, startPoint x: 653, startPoint y: 268, endPoint x: 522, endPoint y: 263, distance: 132.0
click at [522, 263] on div "Summary: [PERSON_NAME], Thank you for submitting your Basic CSP #1 for review. …" at bounding box center [717, 339] width 410 height 355
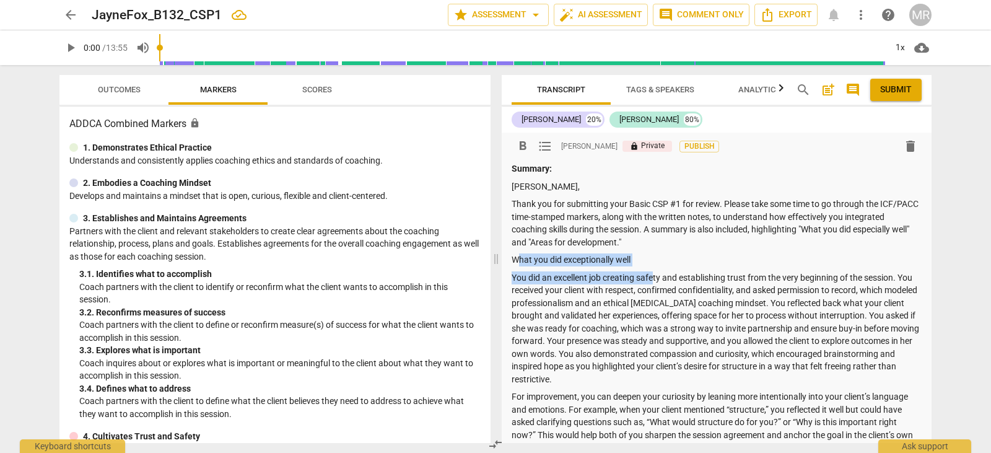
click at [522, 263] on p "What you did exceptionally well" at bounding box center [717, 259] width 410 height 13
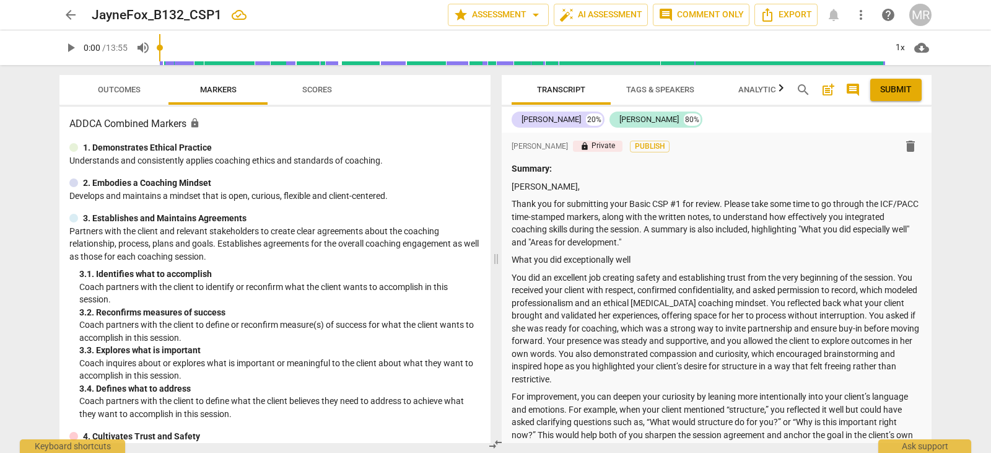
click at [509, 256] on div "format_bold format_list_bulleted [PERSON_NAME] lock Private Publish delete Summ…" at bounding box center [717, 329] width 430 height 392
drag, startPoint x: 537, startPoint y: 261, endPoint x: 512, endPoint y: 258, distance: 25.0
click at [512, 258] on p "What you did exceptionally well" at bounding box center [717, 259] width 410 height 13
click at [634, 385] on div "Summary: [PERSON_NAME], Thank you for submitting your Basic CSP #1 for review. …" at bounding box center [717, 339] width 410 height 355
click at [633, 374] on p "You did an excellent job creating safety and establishing trust from the very b…" at bounding box center [717, 328] width 410 height 115
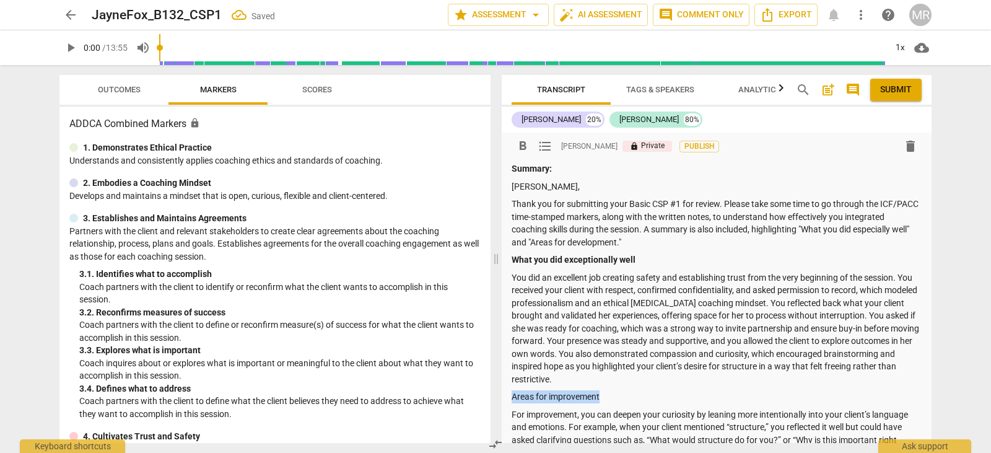
drag, startPoint x: 608, startPoint y: 393, endPoint x: 512, endPoint y: 400, distance: 96.3
click at [512, 400] on p "Areas for improvement" at bounding box center [717, 396] width 410 height 13
drag, startPoint x: 609, startPoint y: 398, endPoint x: 507, endPoint y: 400, distance: 102.2
click at [507, 400] on div "format_bold format_list_bulleted [PERSON_NAME] lock Private Publish delete Summ…" at bounding box center [717, 338] width 430 height 410
click at [658, 391] on p "Areas for development" at bounding box center [717, 396] width 410 height 13
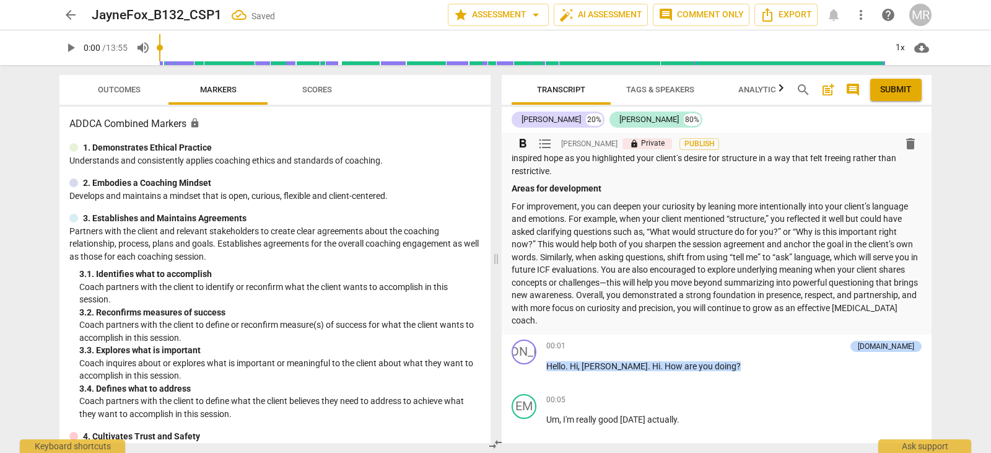
scroll to position [222, 0]
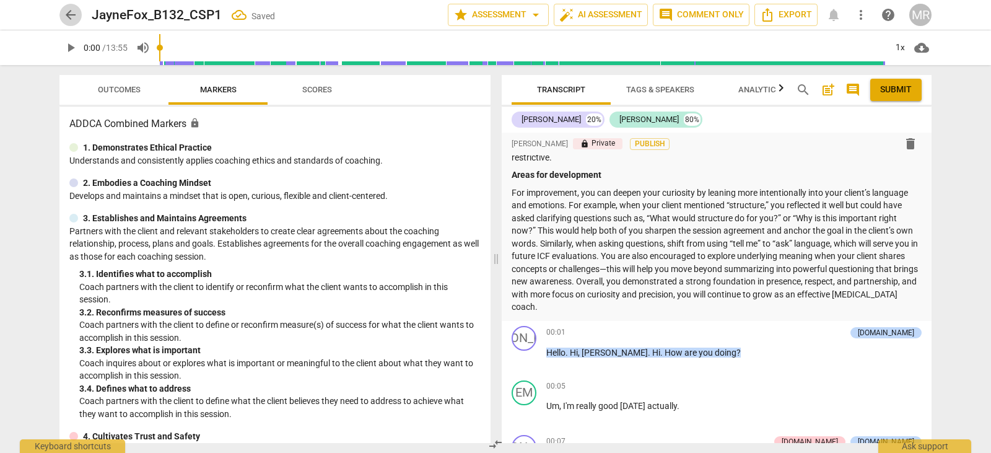
click at [71, 24] on button "arrow_back" at bounding box center [70, 15] width 22 height 22
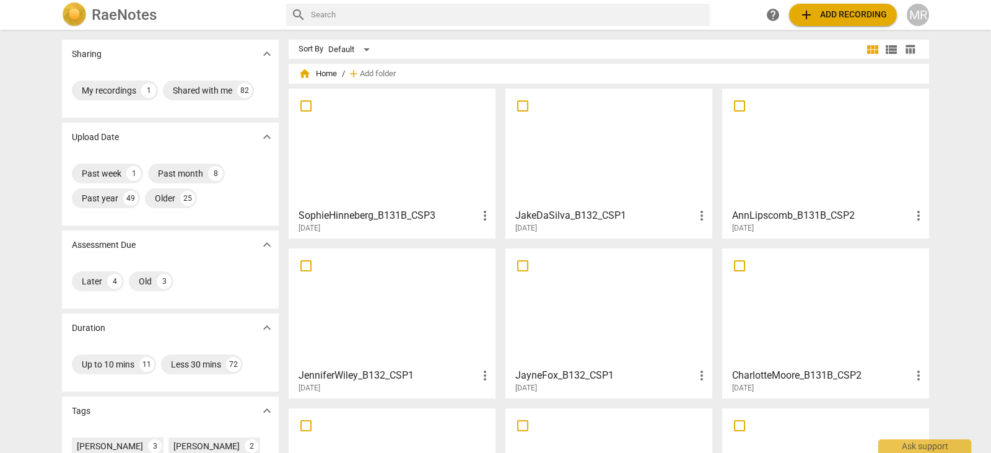
click at [780, 338] on div at bounding box center [826, 308] width 198 height 110
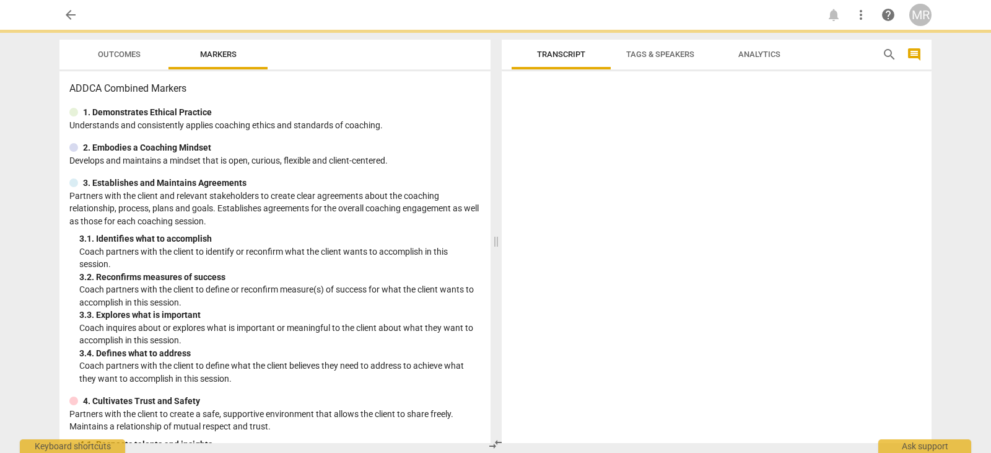
click at [780, 338] on div at bounding box center [717, 259] width 430 height 367
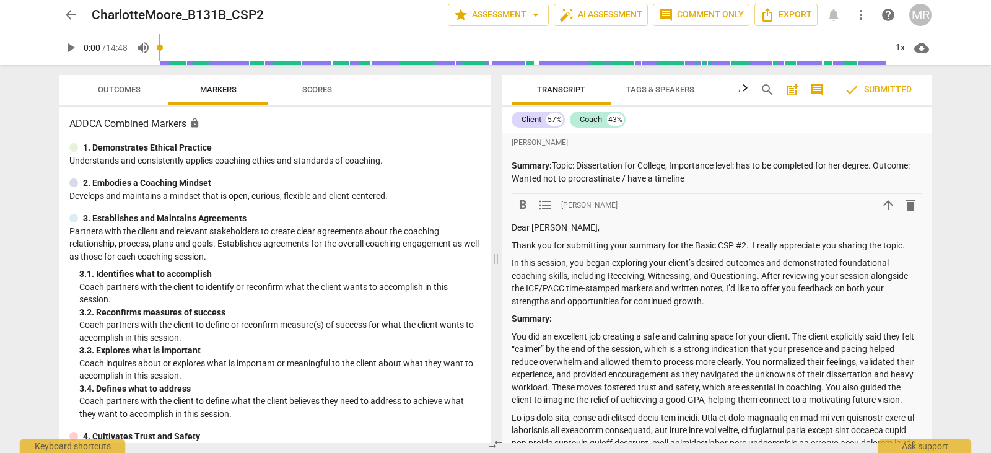
click at [611, 321] on p "Summary:" at bounding box center [717, 318] width 410 height 13
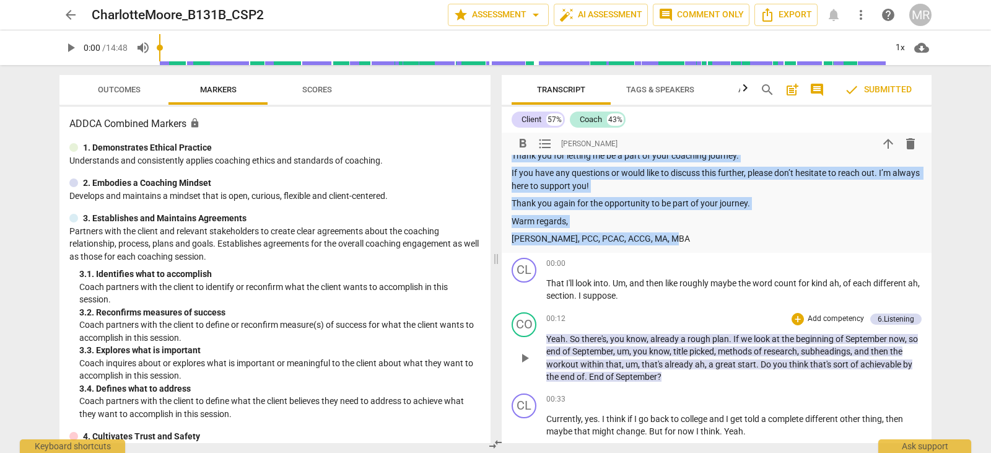
scroll to position [1084, 0]
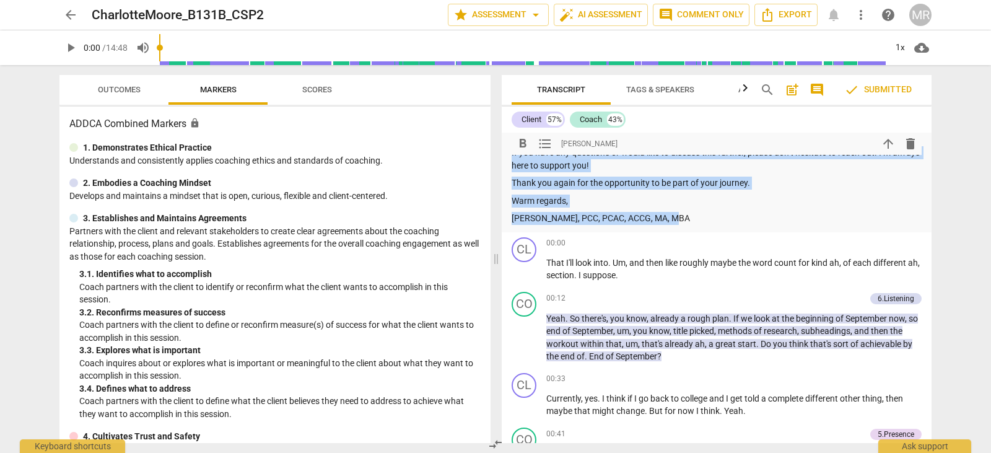
drag, startPoint x: 512, startPoint y: 342, endPoint x: 700, endPoint y: 243, distance: 212.2
click at [644, 141] on p "Keep up the good work and keep practicing. The more you practice the more confi…" at bounding box center [717, 128] width 410 height 25
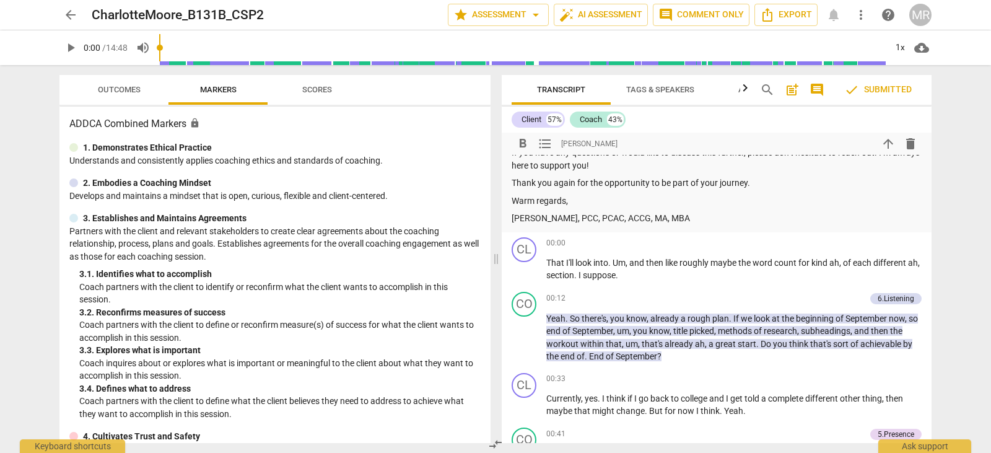
drag, startPoint x: 674, startPoint y: 251, endPoint x: 674, endPoint y: 242, distance: 8.7
click at [674, 225] on p "[PERSON_NAME], PCC, PCAC, ACCG, MA, MBA" at bounding box center [717, 218] width 410 height 13
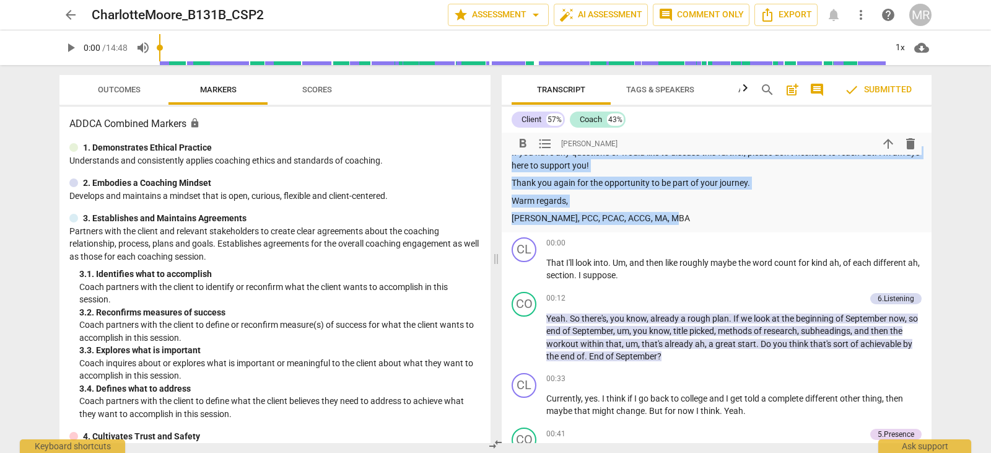
drag, startPoint x: 520, startPoint y: 168, endPoint x: 513, endPoint y: 159, distance: 11.9
copy div "Thank you for letting me be a part of your coaching journey. If you have any qu…"
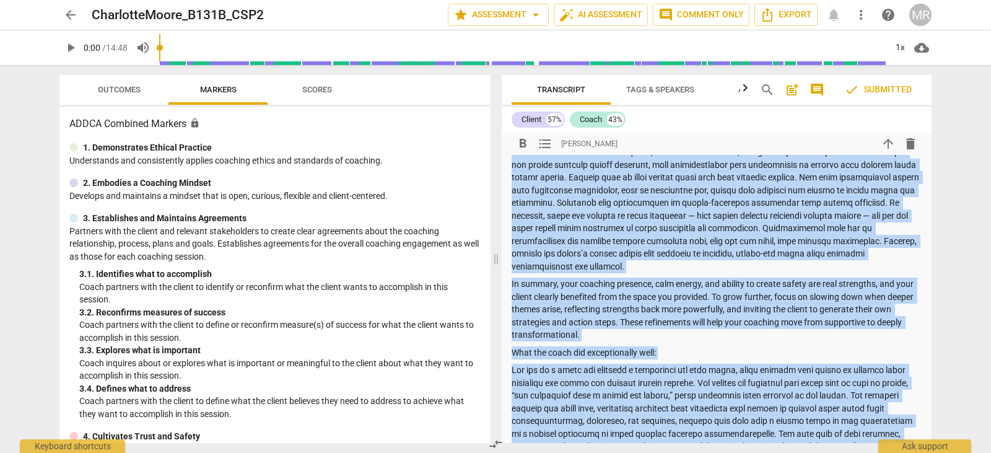
scroll to position [315, 0]
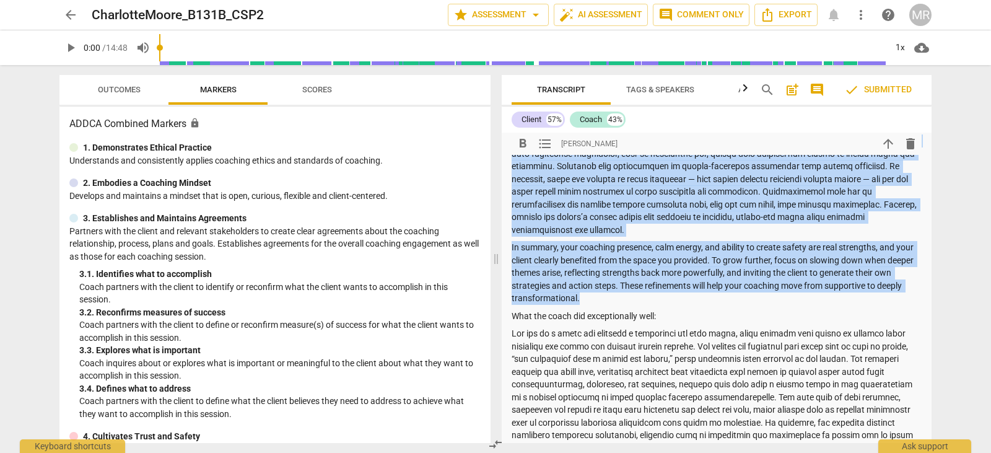
drag, startPoint x: 580, startPoint y: 400, endPoint x: 672, endPoint y: 312, distance: 127.5
click at [672, 312] on div "Dear [PERSON_NAME], Thank you for submitting your summary for the Basic CSP #2.…" at bounding box center [717, 450] width 410 height 1088
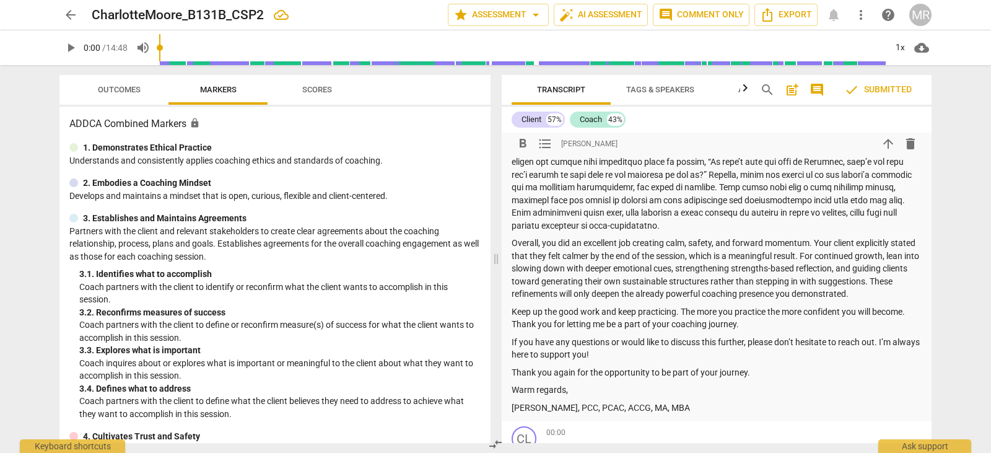
scroll to position [613, 0]
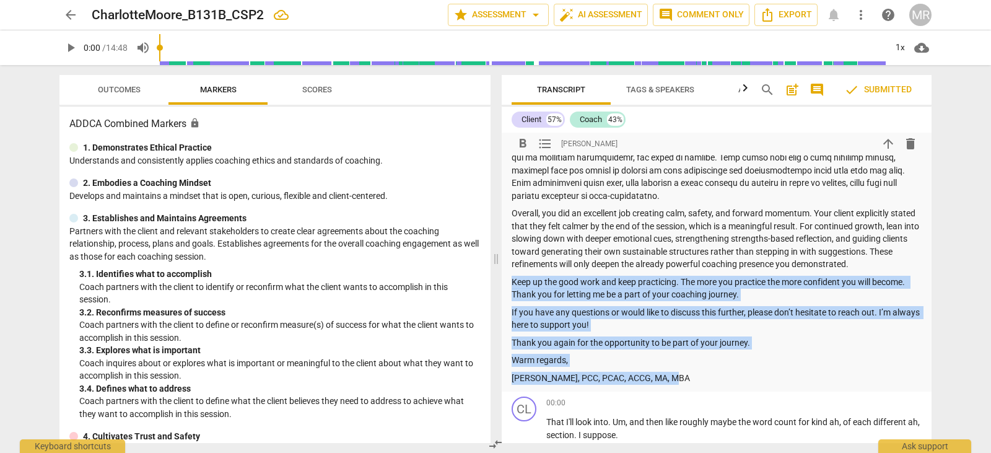
drag, startPoint x: 680, startPoint y: 389, endPoint x: 513, endPoint y: 296, distance: 190.8
copy div "Keep up the good work and keep practicing. The more you practice the more confi…"
click at [66, 18] on span "arrow_back" at bounding box center [70, 14] width 15 height 15
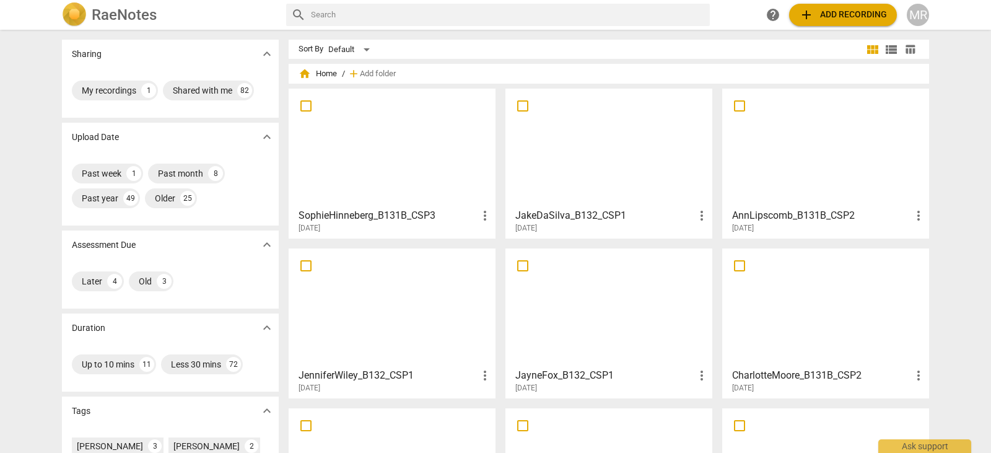
click at [559, 330] on div at bounding box center [609, 308] width 198 height 110
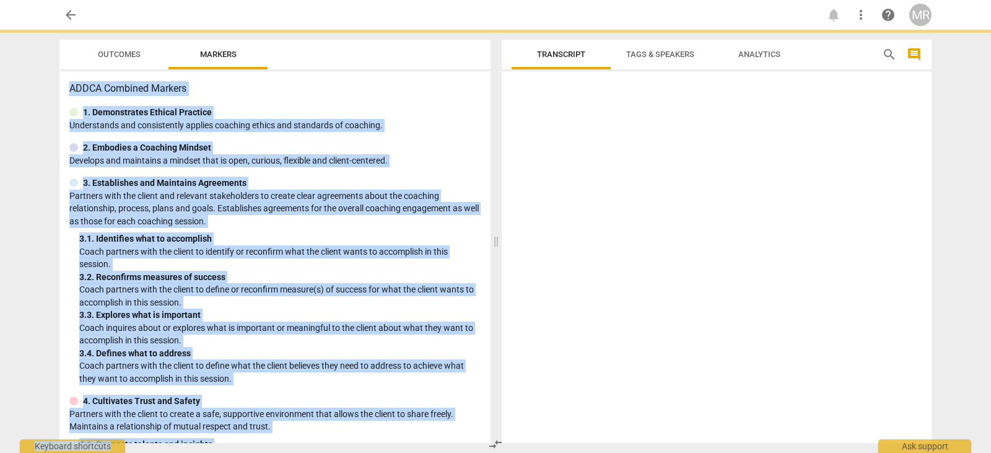
click at [559, 330] on div at bounding box center [717, 259] width 430 height 367
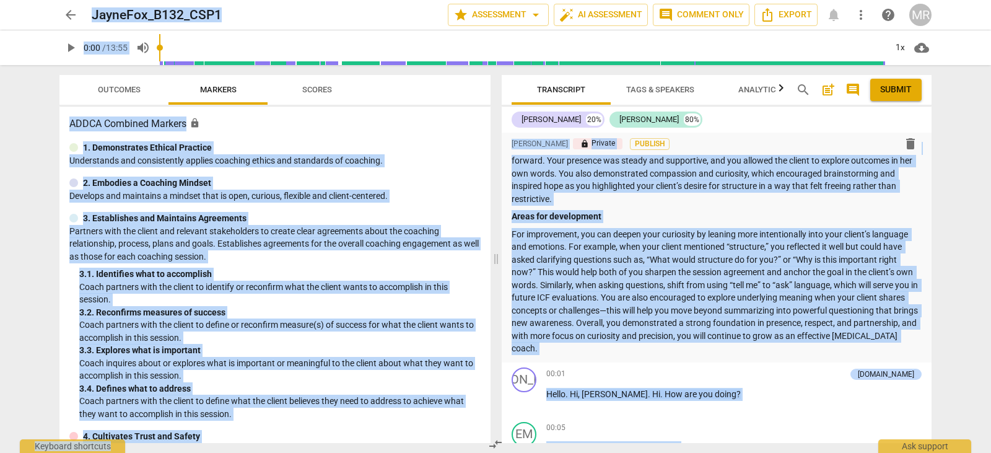
scroll to position [194, 0]
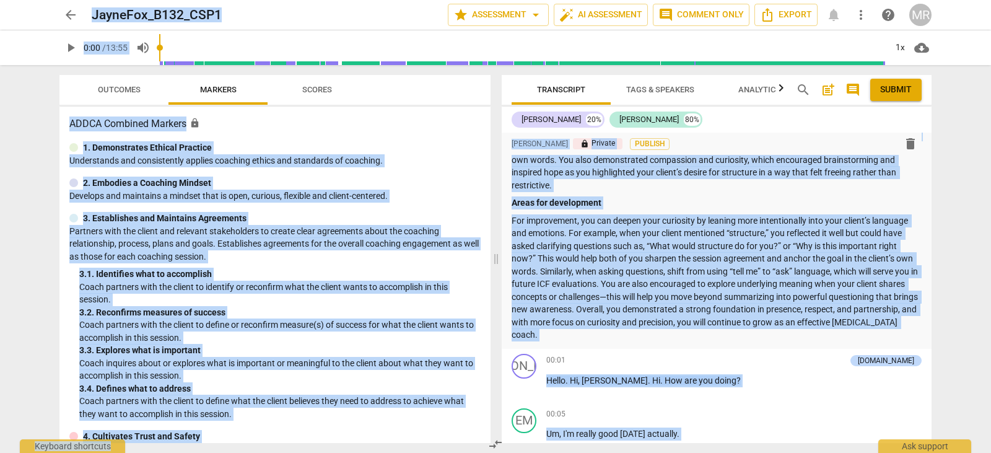
click at [640, 342] on div "format_bold format_list_bulleted [PERSON_NAME] lock Private Publish delete Summ…" at bounding box center [717, 144] width 430 height 410
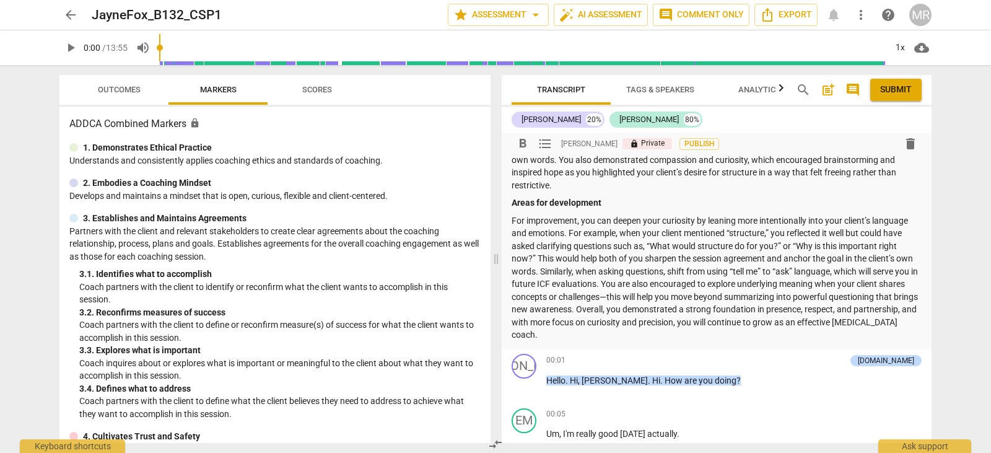
click at [619, 333] on p "For improvement, you can deepen your curiosity by leaning more intentionally in…" at bounding box center [717, 277] width 410 height 127
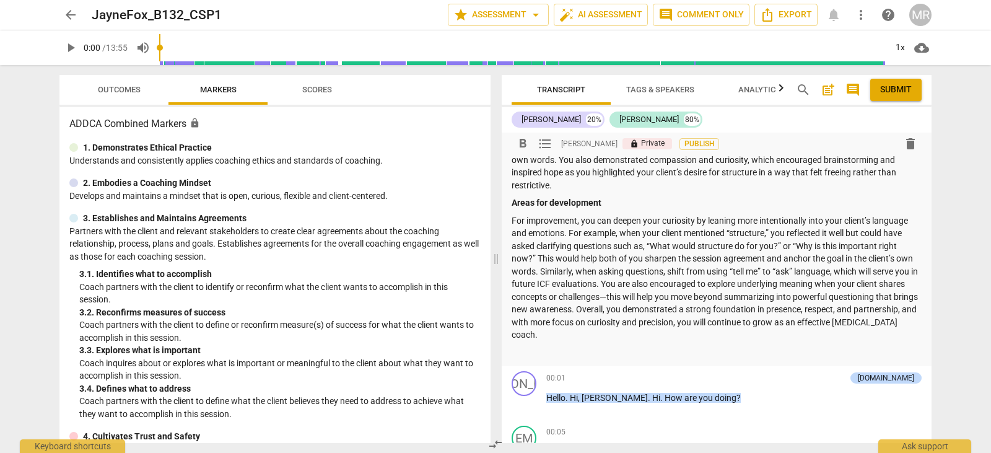
scroll to position [208, 0]
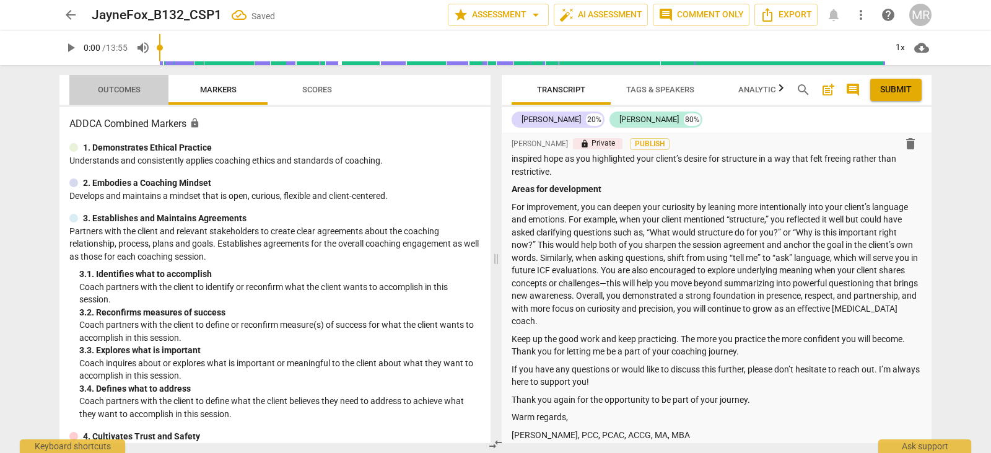
click at [144, 87] on span "Outcomes" at bounding box center [119, 90] width 72 height 17
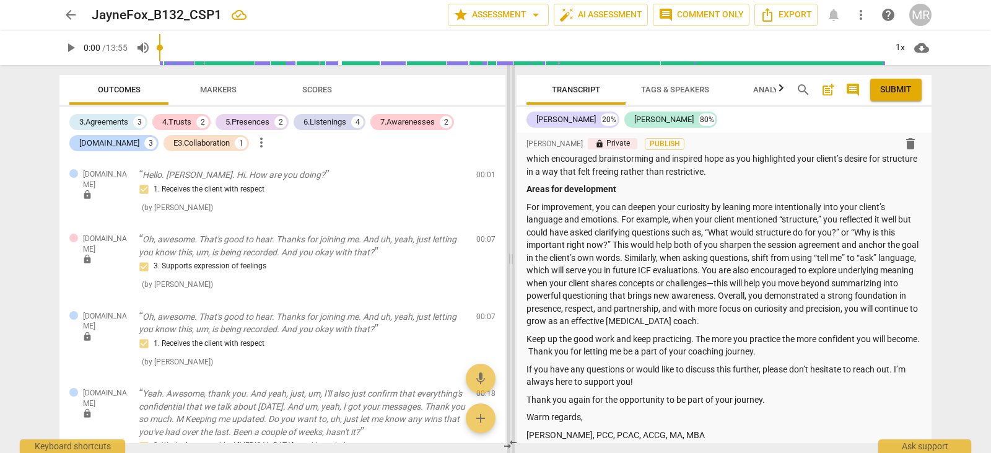
drag, startPoint x: 495, startPoint y: 260, endPoint x: 507, endPoint y: 262, distance: 12.5
click at [507, 262] on span at bounding box center [510, 259] width 7 height 388
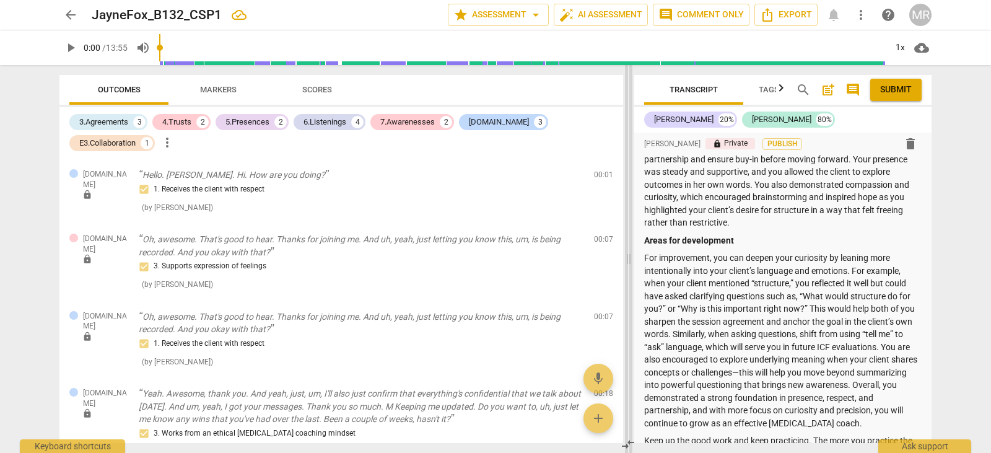
scroll to position [233, 0]
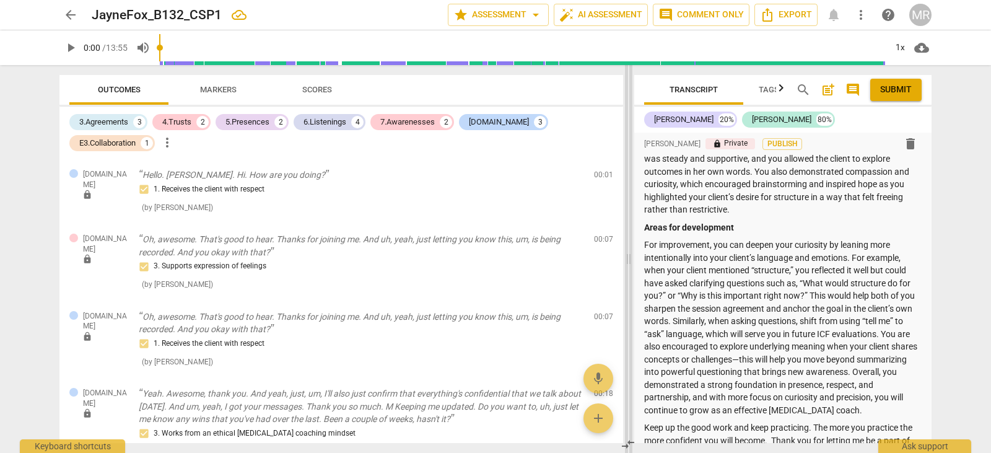
drag, startPoint x: 507, startPoint y: 262, endPoint x: 630, endPoint y: 232, distance: 126.2
click at [630, 232] on span at bounding box center [628, 259] width 7 height 388
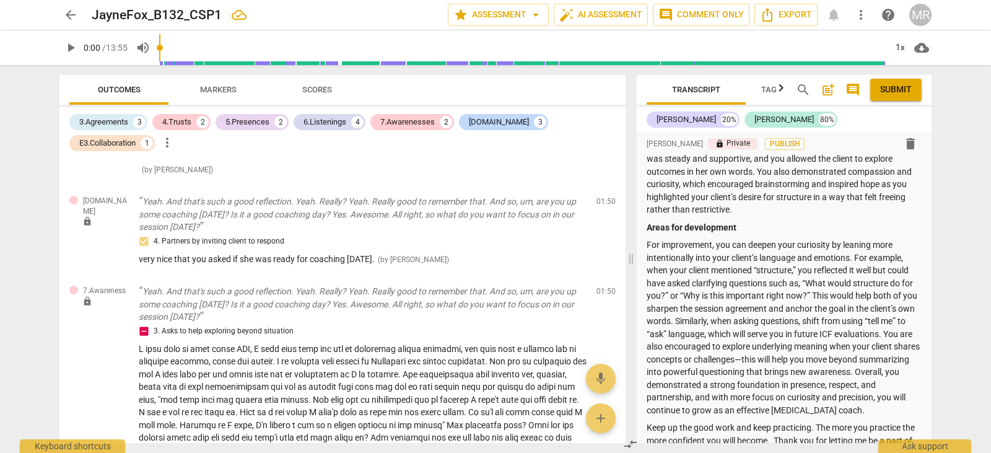
scroll to position [391, 0]
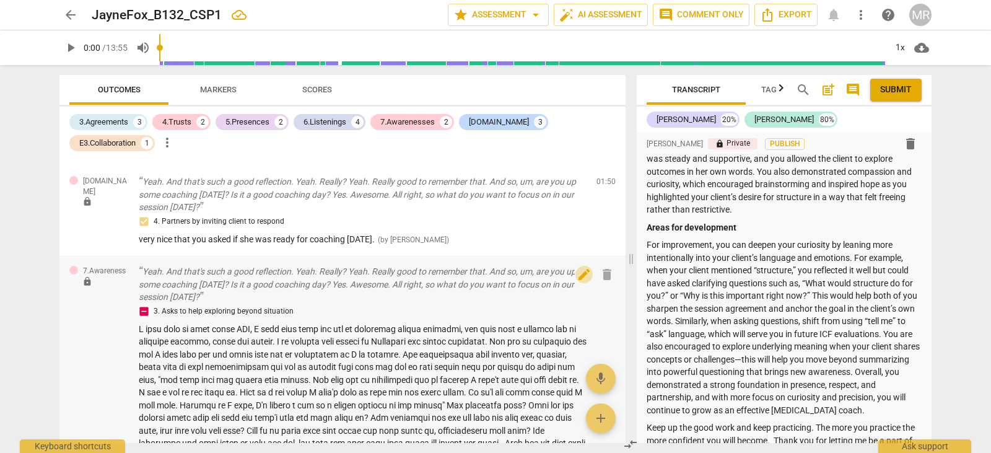
click at [580, 273] on span "edit" at bounding box center [584, 274] width 15 height 15
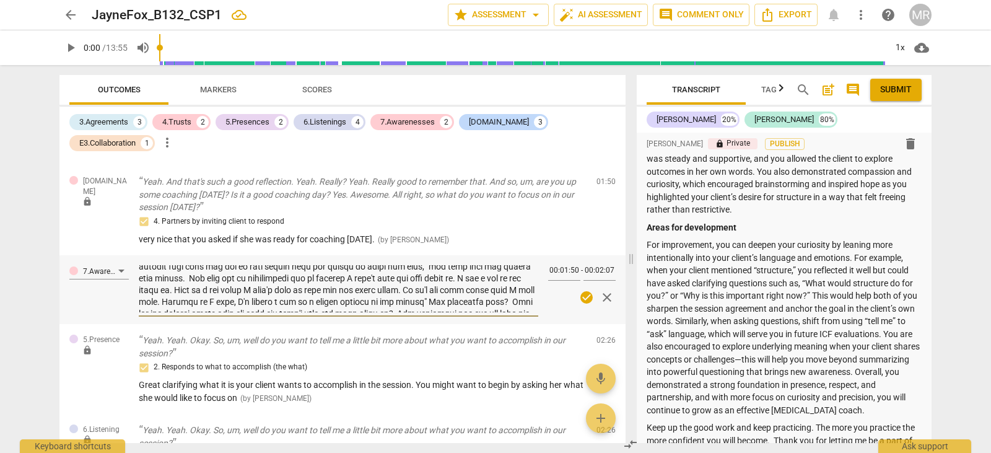
scroll to position [106, 0]
drag, startPoint x: 140, startPoint y: 268, endPoint x: 496, endPoint y: 313, distance: 359.0
click at [496, 313] on div at bounding box center [339, 288] width 400 height 55
paste textarea "L ipsu dolo si amet conse ADI, eli S doei temp in utlaboreetd magn al enim admi…"
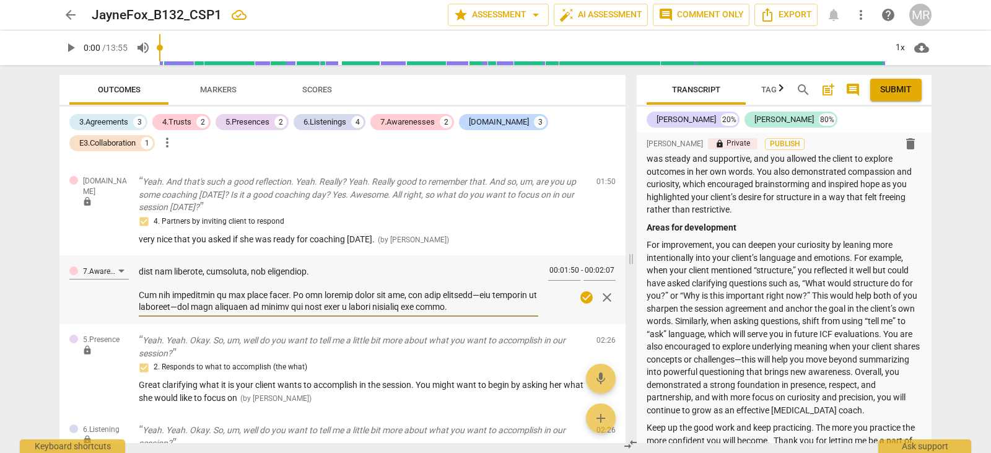
scroll to position [0, 0]
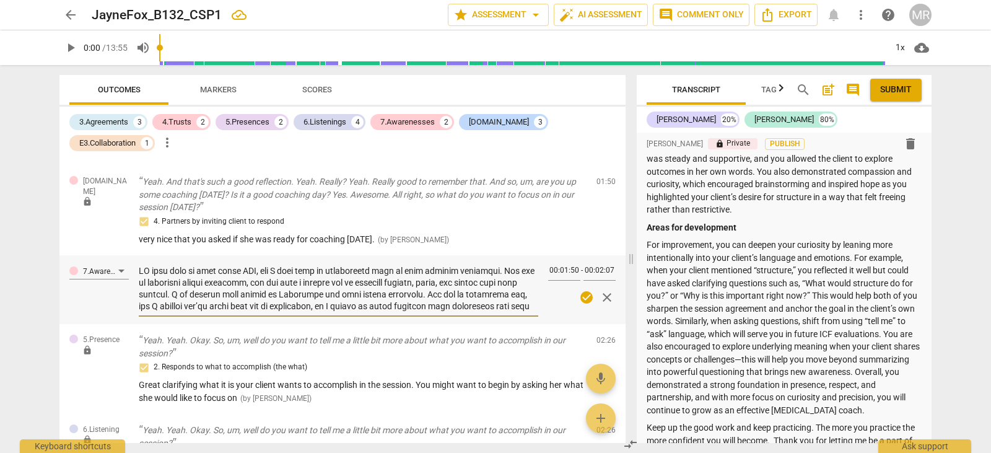
click at [146, 268] on textarea at bounding box center [339, 288] width 400 height 47
click at [164, 292] on textarea at bounding box center [339, 288] width 400 height 47
click at [518, 304] on textarea at bounding box center [339, 288] width 400 height 47
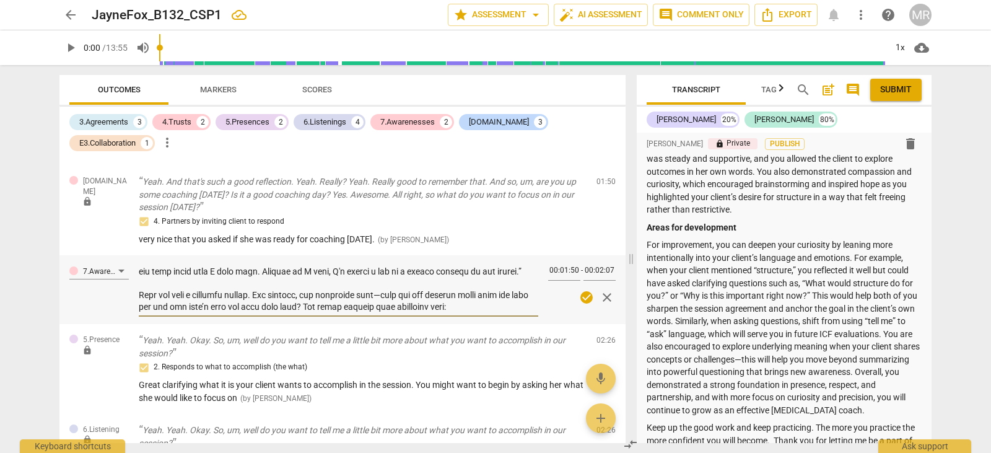
scroll to position [141, 0]
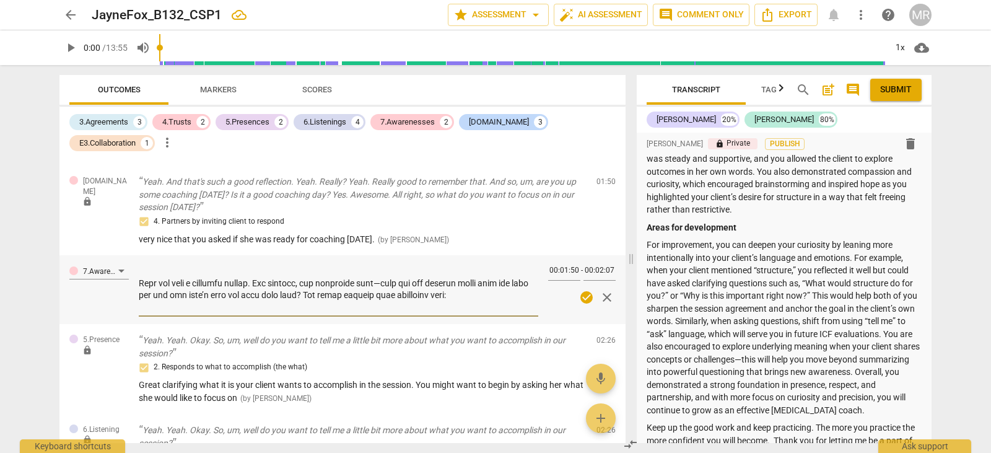
click at [411, 295] on textarea at bounding box center [339, 288] width 400 height 47
click at [503, 307] on textarea at bounding box center [339, 288] width 400 height 47
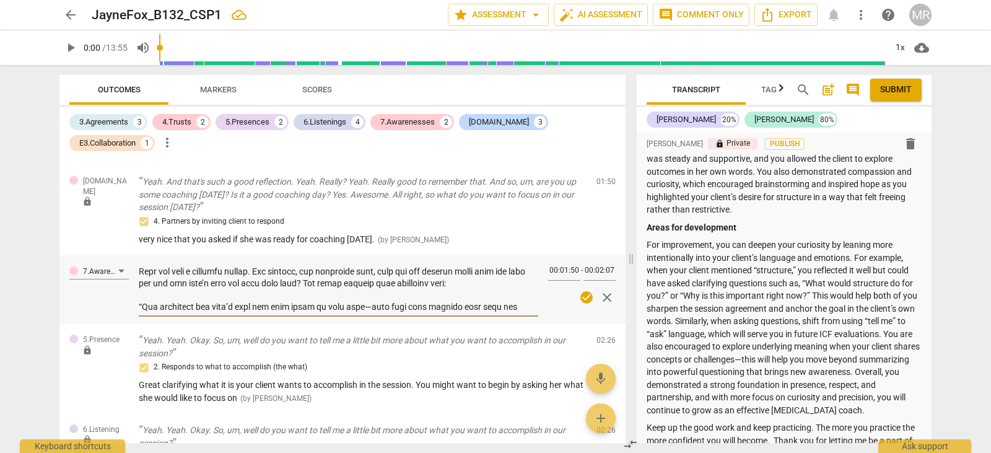
scroll to position [164, 0]
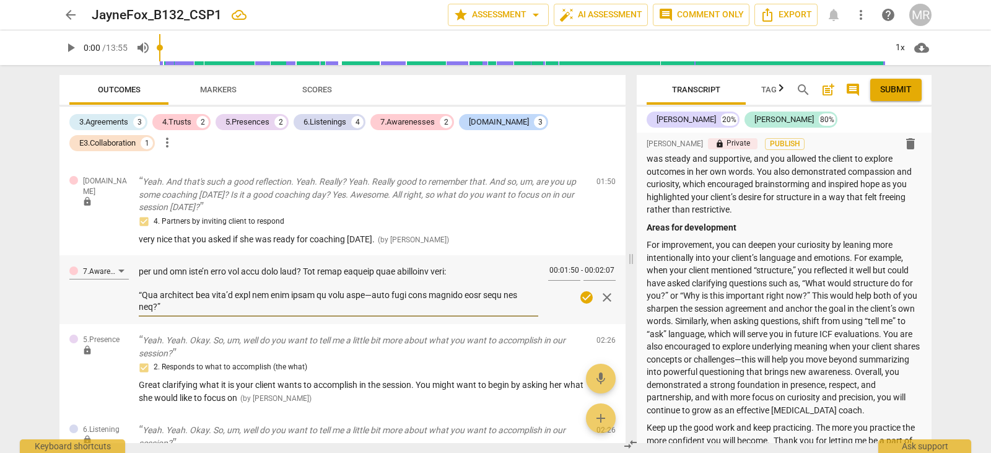
click at [363, 304] on textarea at bounding box center [339, 288] width 400 height 47
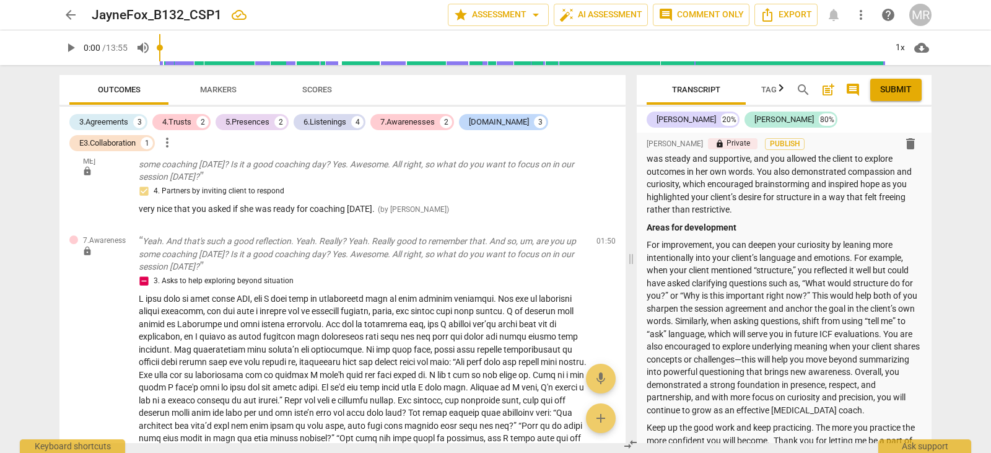
scroll to position [356, 0]
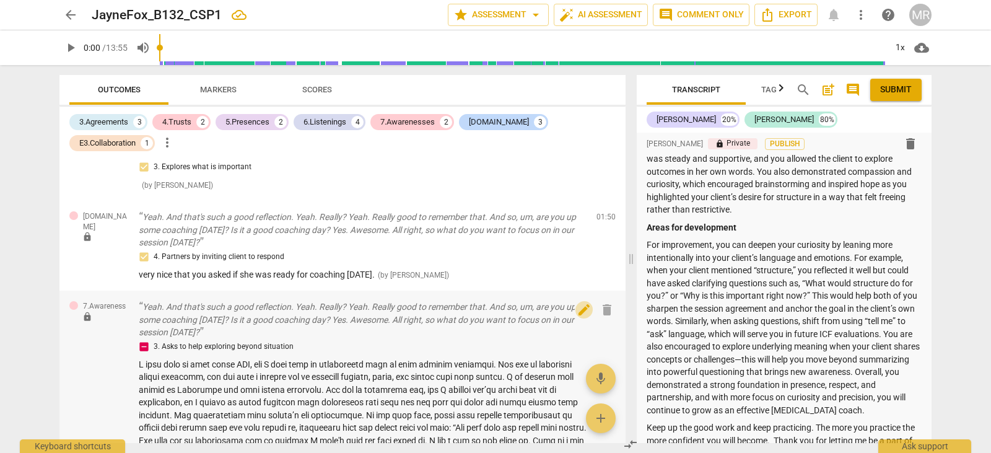
click at [577, 307] on span "edit" at bounding box center [584, 309] width 15 height 15
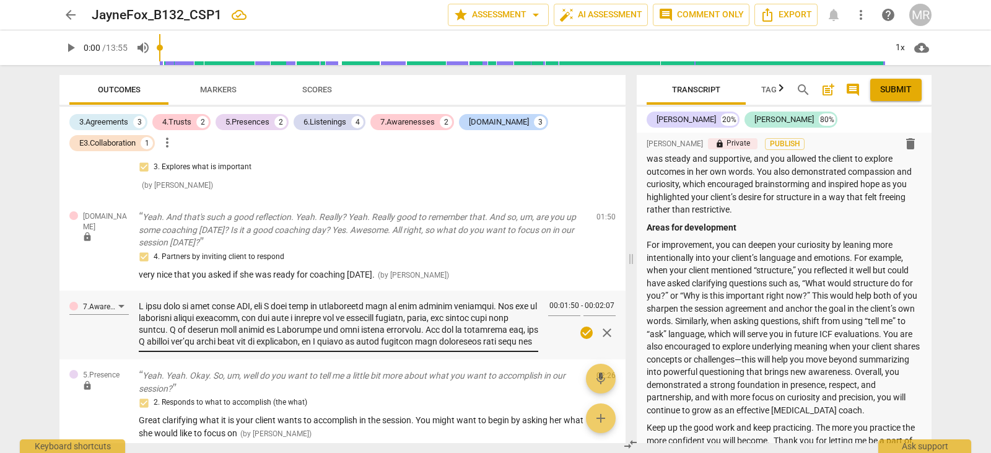
drag, startPoint x: 534, startPoint y: 305, endPoint x: 530, endPoint y: 338, distance: 33.0
click at [530, 338] on div "7.Awareness 00:01:50 - 00:02:07 check_circle close" at bounding box center [342, 325] width 566 height 69
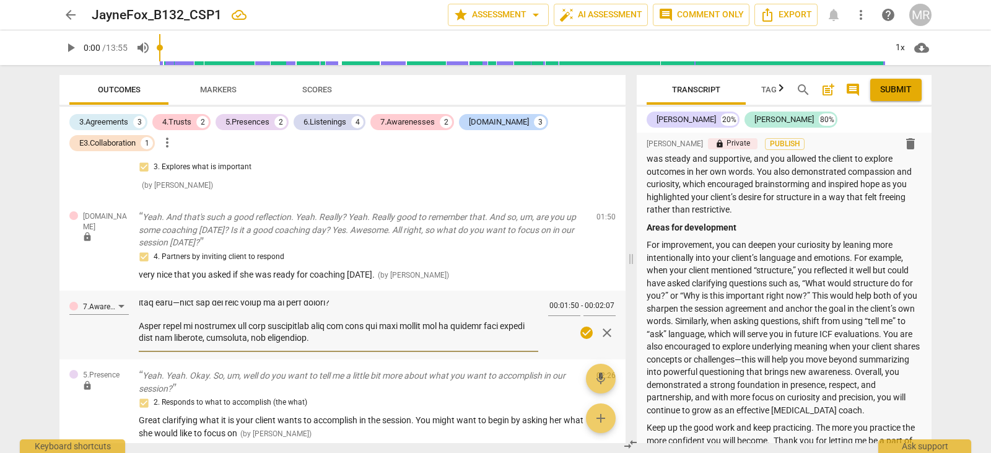
scroll to position [294, 0]
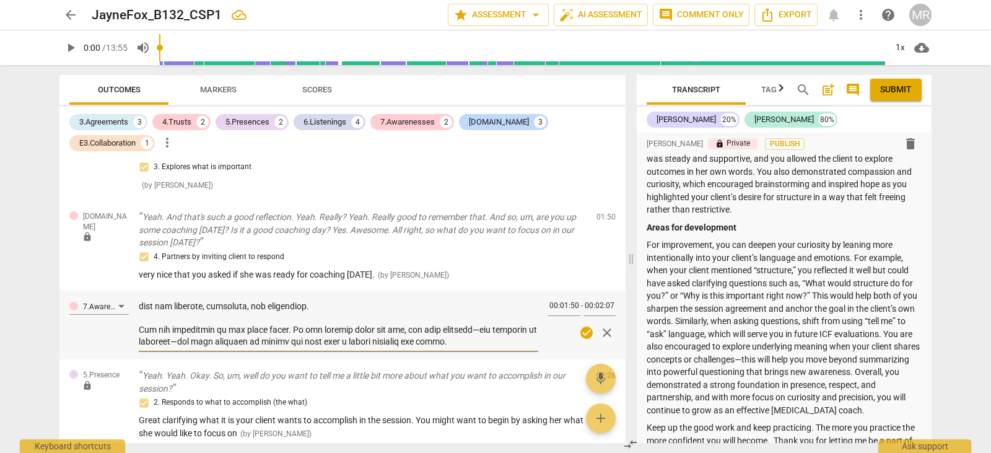
click at [464, 329] on textarea at bounding box center [339, 323] width 400 height 47
click at [181, 341] on textarea at bounding box center [339, 323] width 400 height 47
drag, startPoint x: 418, startPoint y: 341, endPoint x: 368, endPoint y: 342, distance: 50.2
click at [368, 342] on textarea at bounding box center [339, 323] width 400 height 47
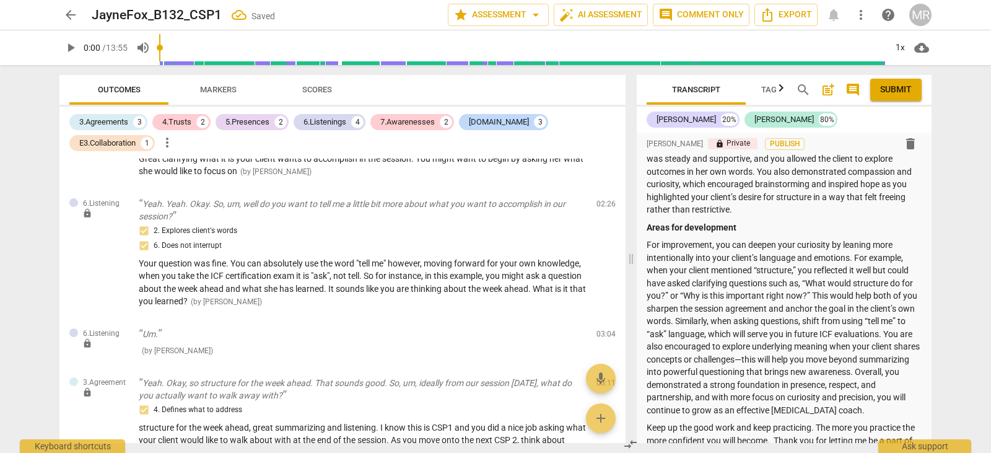
scroll to position [841, 0]
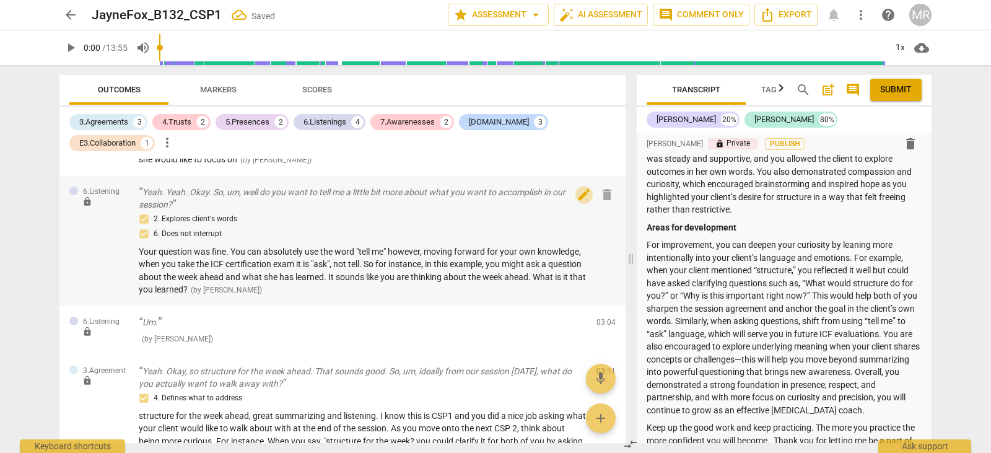
click at [577, 197] on span "edit" at bounding box center [584, 194] width 15 height 15
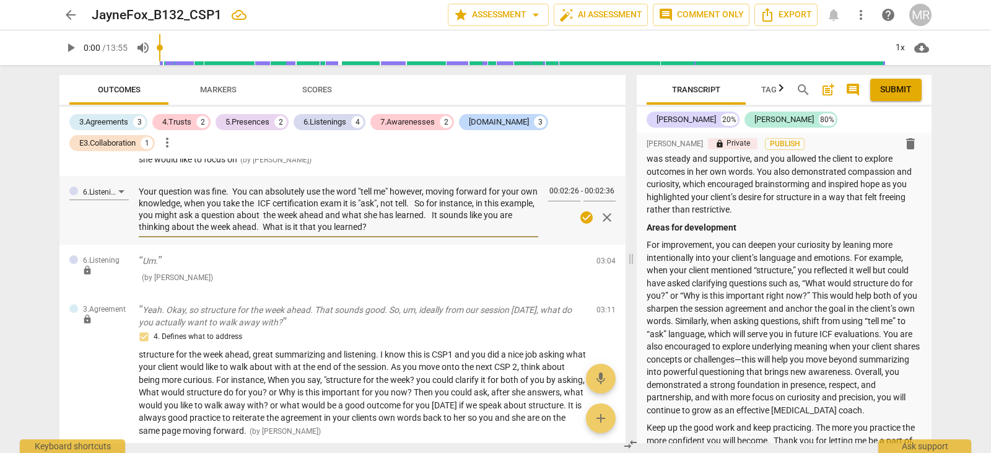
drag, startPoint x: 139, startPoint y: 189, endPoint x: 419, endPoint y: 220, distance: 281.7
click at [419, 220] on textarea "Your question was fine. You can absolutely use the word "tell me" however, movi…" at bounding box center [339, 209] width 400 height 47
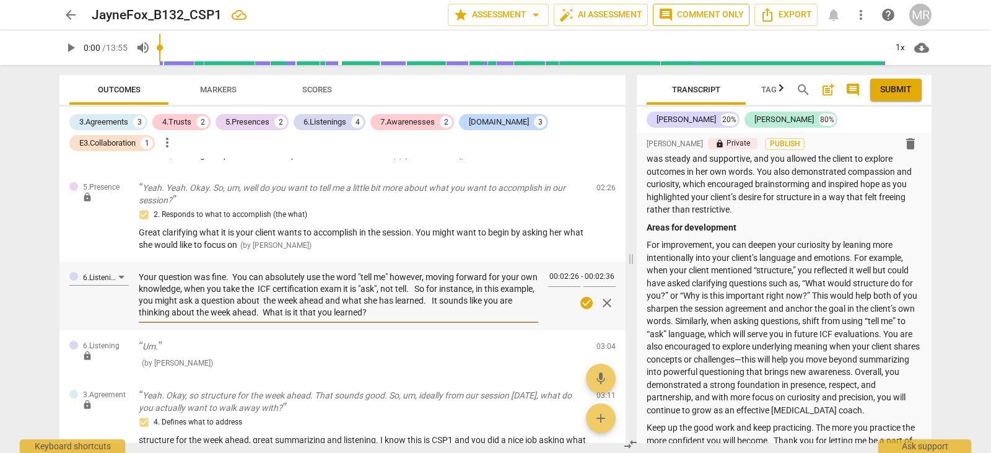
paste textarea ", and you can absolutely use the phrase “tell me.” However, moving forward, I w…"
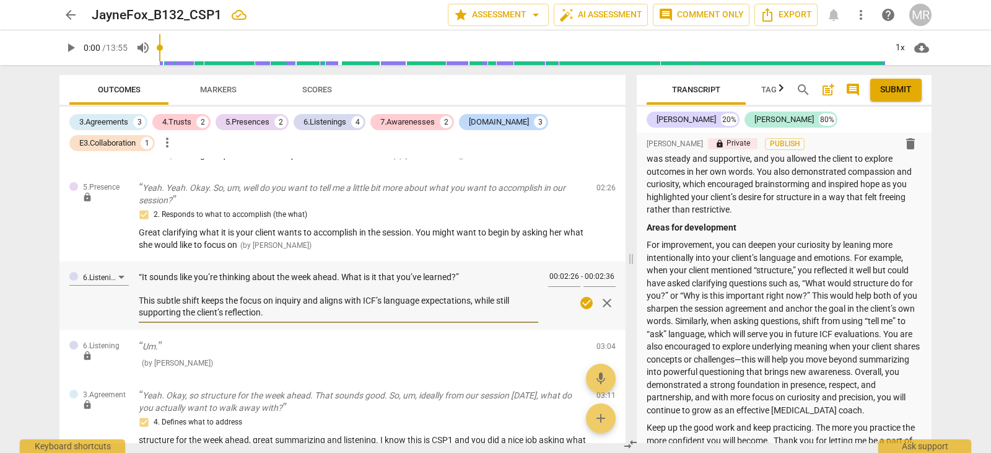
scroll to position [0, 0]
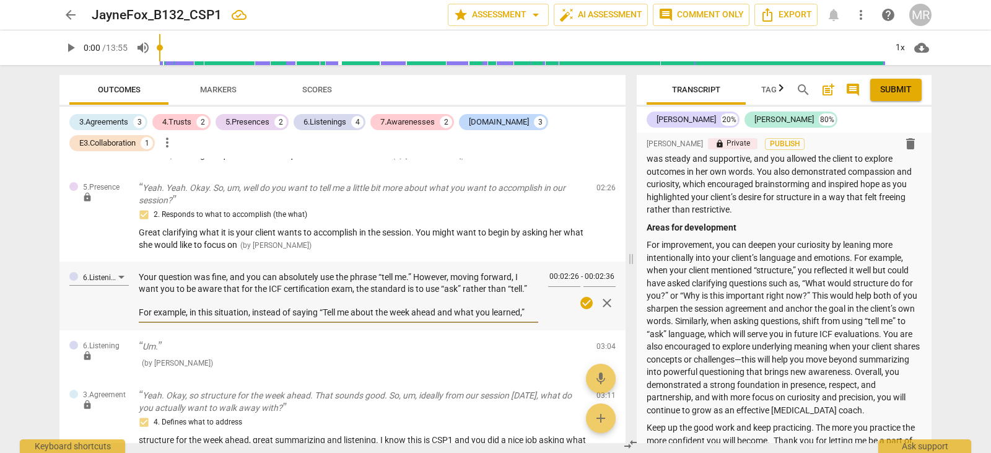
click at [529, 286] on textarea "Your question was fine, and you can absolutely use the phrase “tell me.” Howeve…" at bounding box center [339, 294] width 400 height 47
click at [540, 306] on div "6.Listening Your question was fine, and you can absolutely use the phrase “tell…" at bounding box center [342, 295] width 566 height 69
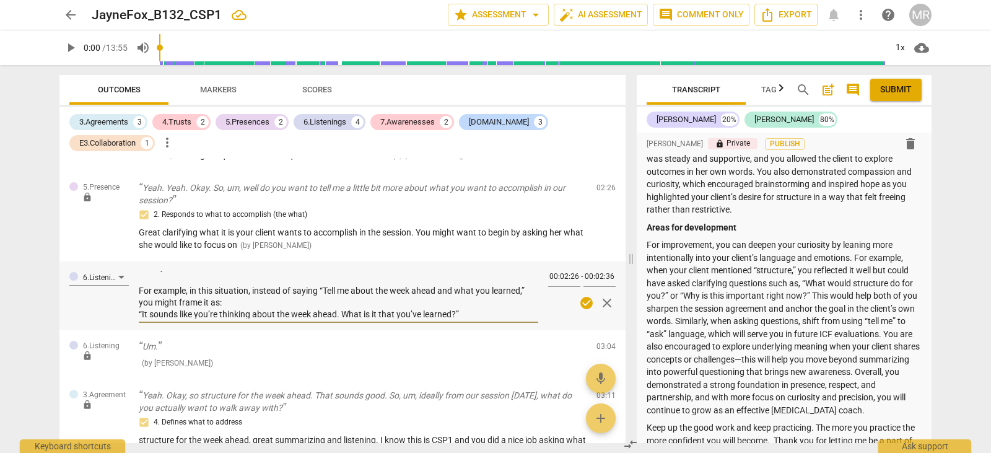
click at [475, 312] on textarea "Your question was fine, and you can absolutely use the phrase “tell me.” Howeve…" at bounding box center [339, 294] width 400 height 47
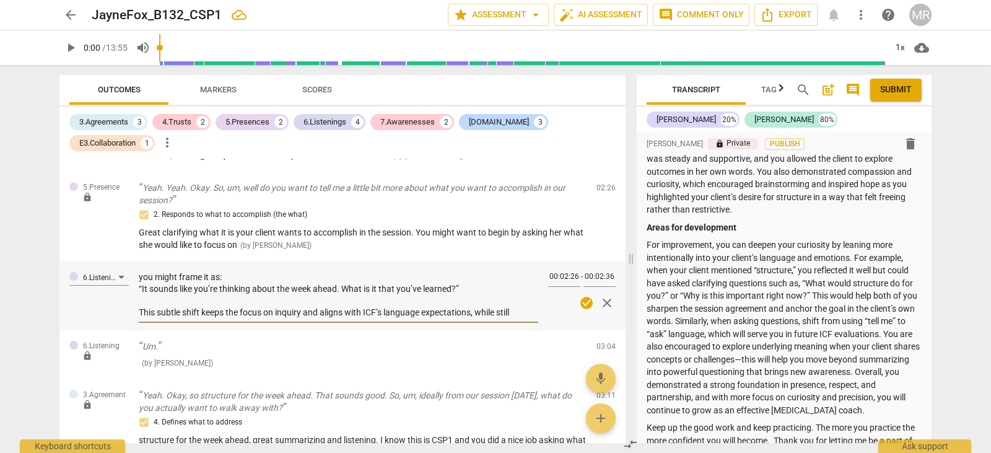
scroll to position [59, 0]
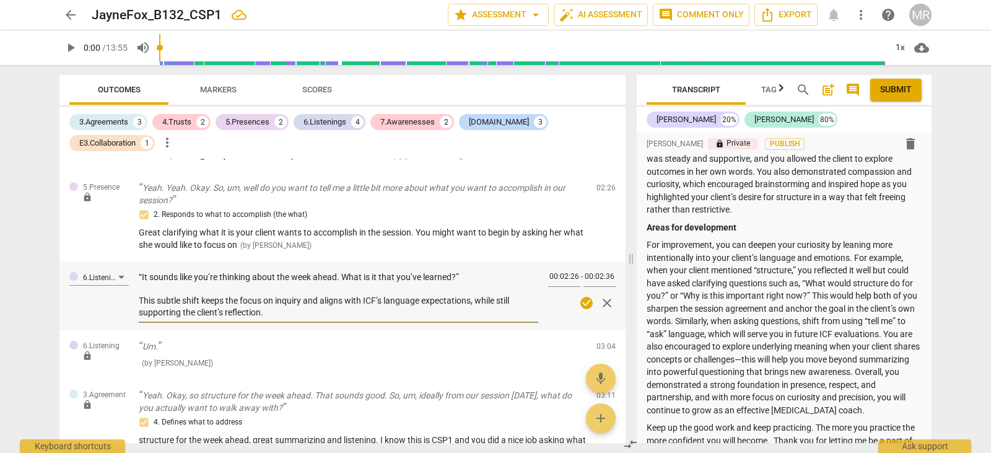
click at [215, 286] on textarea "Your question was fine, and you can absolutely use the phrase “tell me.” Howeve…" at bounding box center [339, 294] width 400 height 47
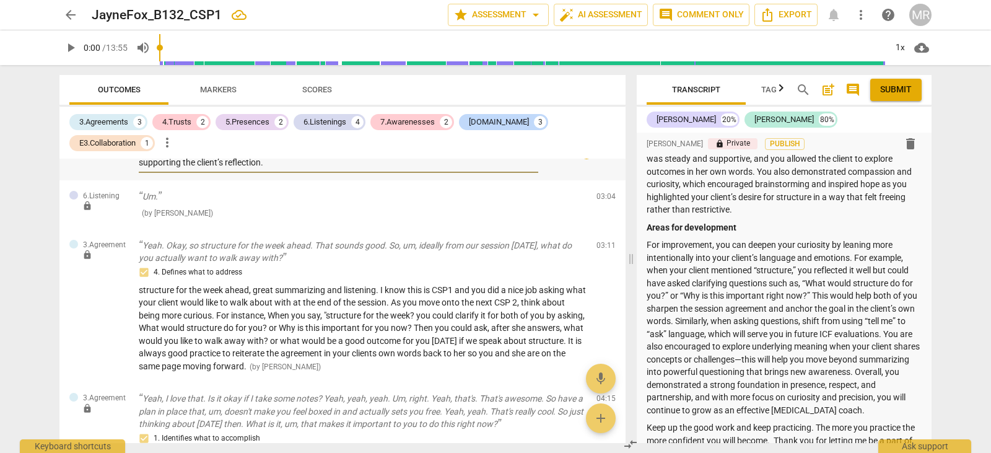
scroll to position [917, 0]
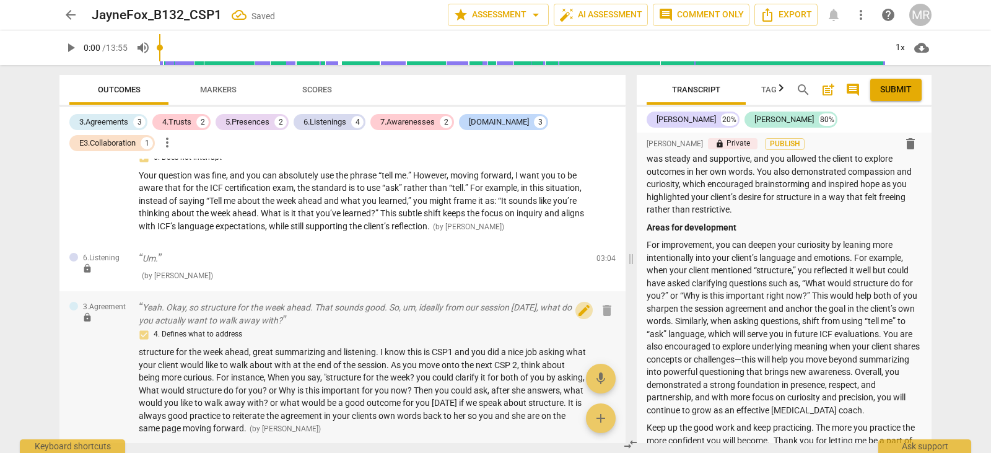
click at [580, 312] on span "edit" at bounding box center [584, 310] width 15 height 15
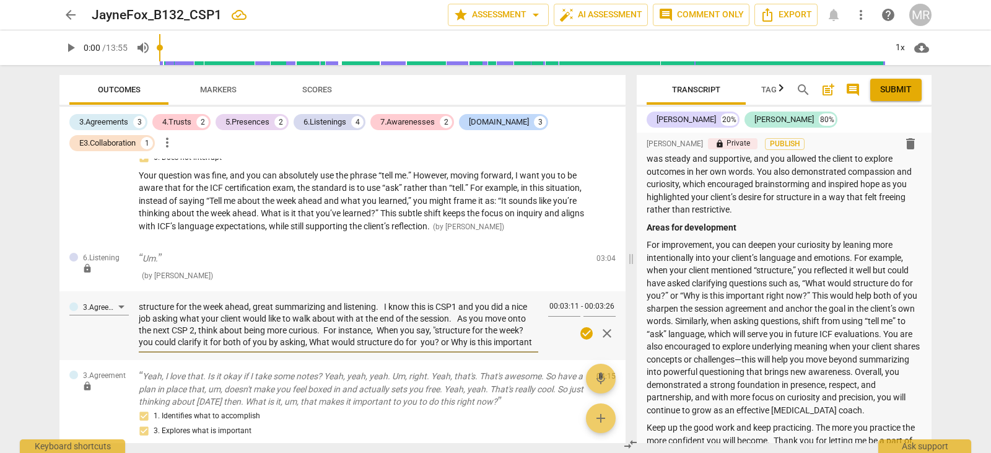
scroll to position [47, 0]
drag, startPoint x: 141, startPoint y: 304, endPoint x: 478, endPoint y: 349, distance: 340.5
click at [478, 349] on div "structure for the week ahead, great summarizing and listening. I know this is C…" at bounding box center [339, 324] width 400 height 55
paste textarea "You did a really nice job with summarizing and listening, and I like how you as…"
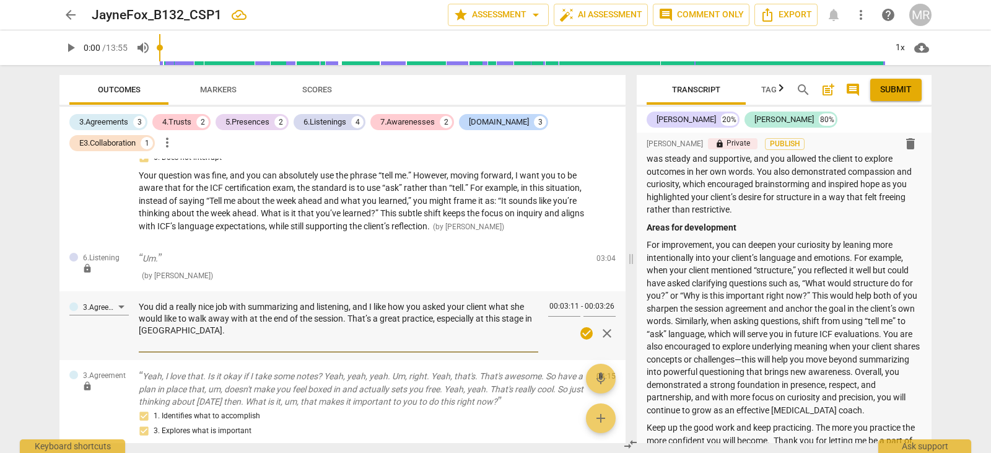
drag, startPoint x: 372, startPoint y: 305, endPoint x: 424, endPoint y: 310, distance: 51.7
click at [424, 310] on textarea "You did a really nice job with summarizing and listening, and I like how you as…" at bounding box center [339, 324] width 400 height 47
drag, startPoint x: 422, startPoint y: 304, endPoint x: 399, endPoint y: 303, distance: 23.5
click at [399, 303] on textarea "You did a really nice job with summarizing and listening, and asking asked your…" at bounding box center [339, 324] width 400 height 47
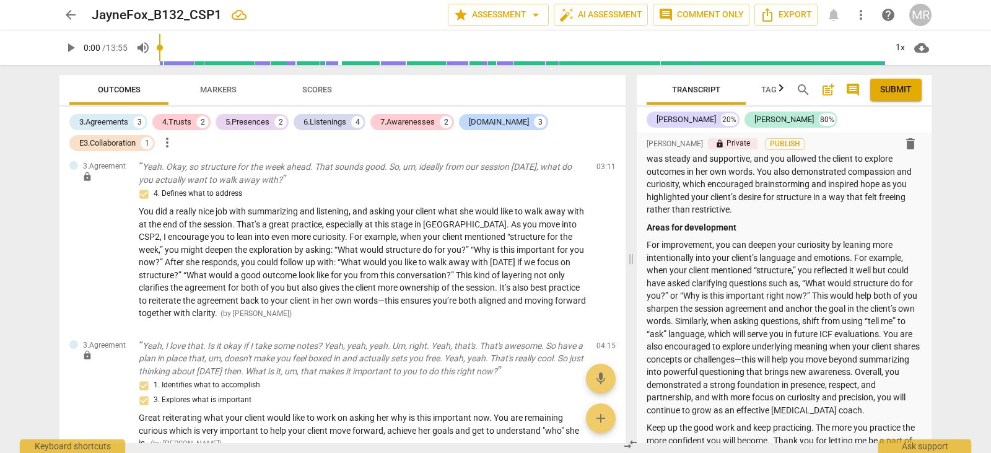
scroll to position [1059, 0]
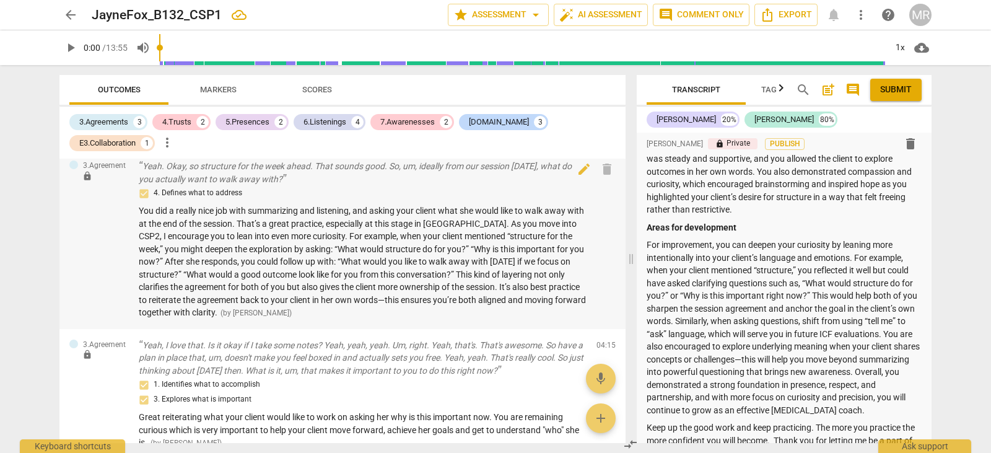
click at [418, 300] on span "You did a really nice job with summarizing and listening, and asking your clien…" at bounding box center [362, 261] width 447 height 111
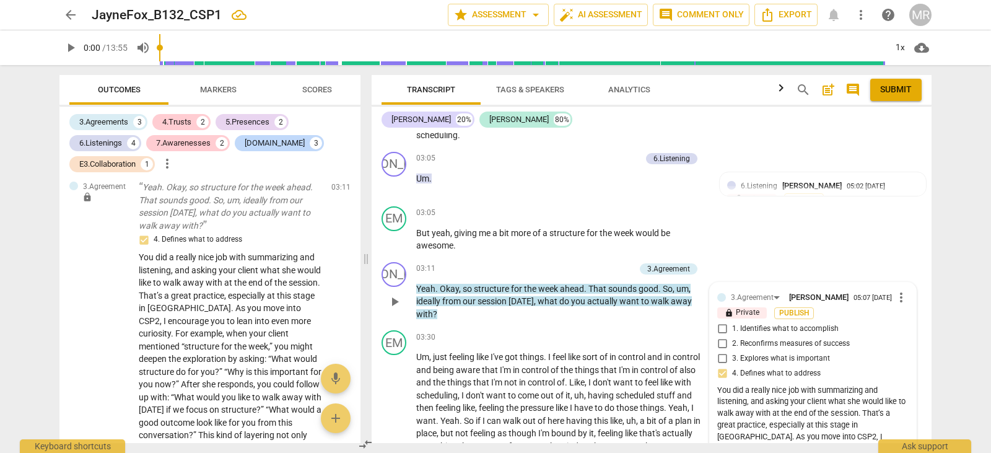
scroll to position [1355, 0]
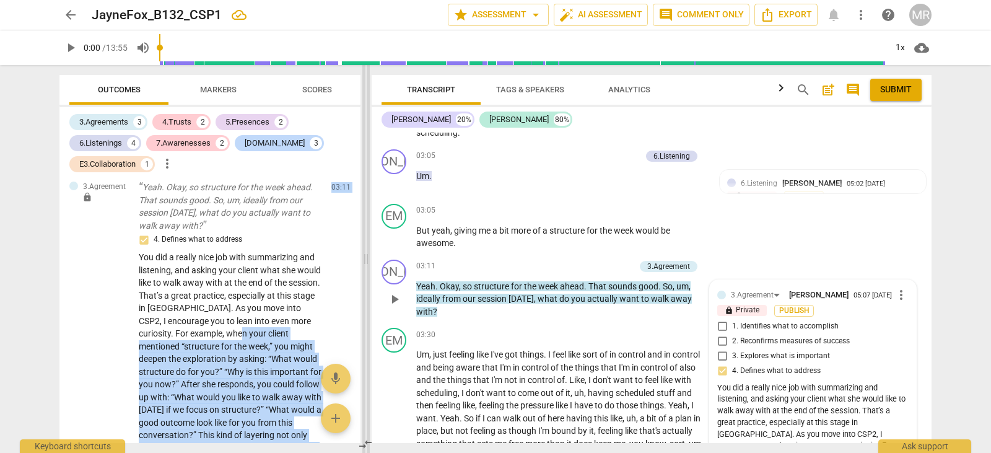
drag, startPoint x: 356, startPoint y: 334, endPoint x: 363, endPoint y: 253, distance: 81.5
click at [363, 253] on div "Outcomes Markers Scores 3.Agreements 3 4.Trusts 2 5.Presences 2 6.Listenings 4 …" at bounding box center [496, 259] width 892 height 388
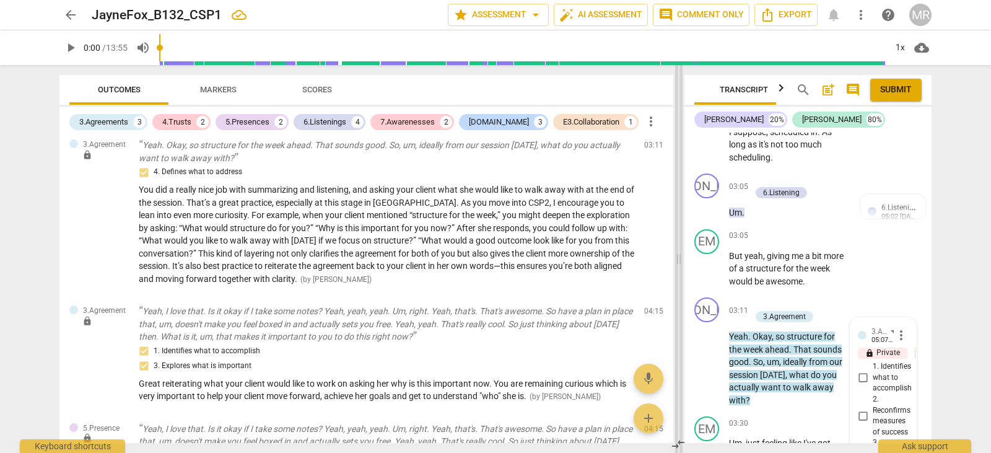
scroll to position [3031, 0]
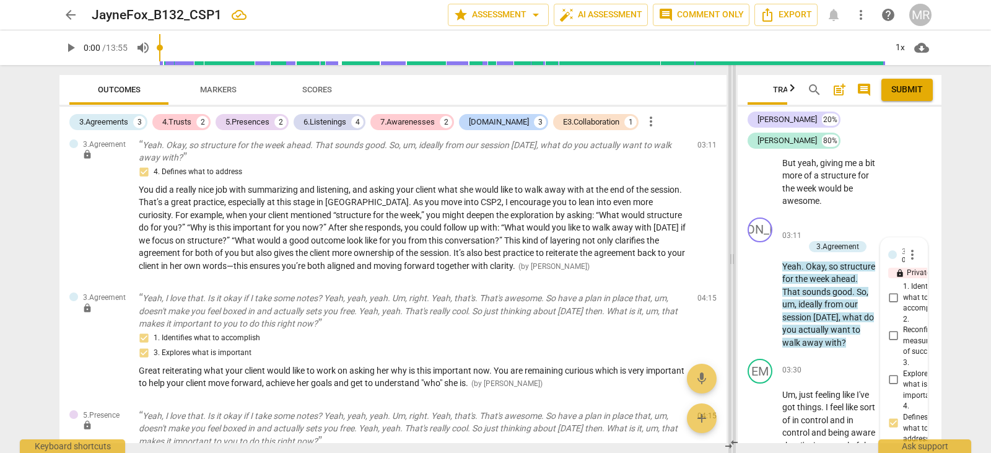
drag, startPoint x: 363, startPoint y: 253, endPoint x: 729, endPoint y: 255, distance: 366.1
click at [729, 255] on span at bounding box center [731, 259] width 7 height 388
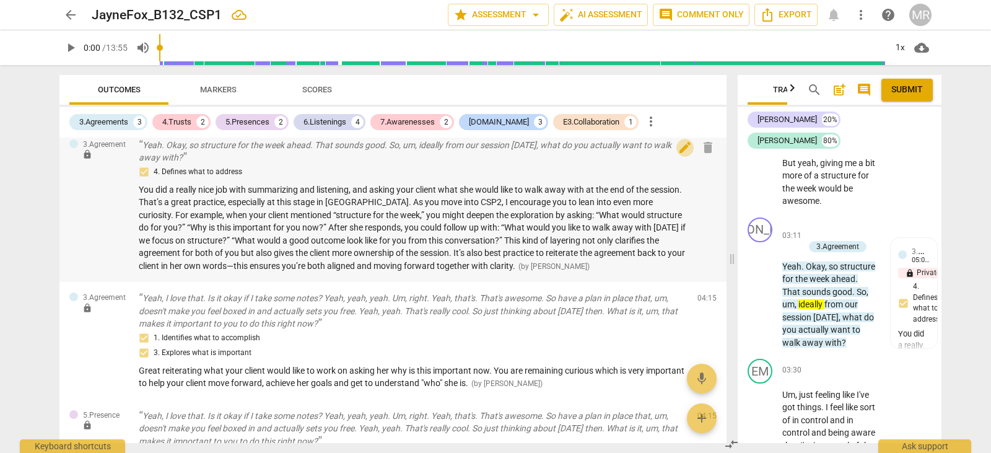
click at [678, 146] on span "edit" at bounding box center [685, 147] width 15 height 15
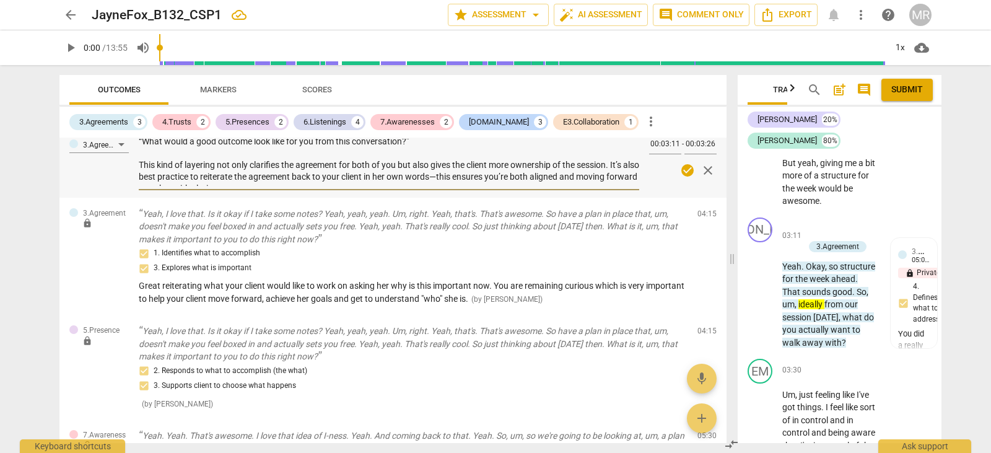
scroll to position [177, 0]
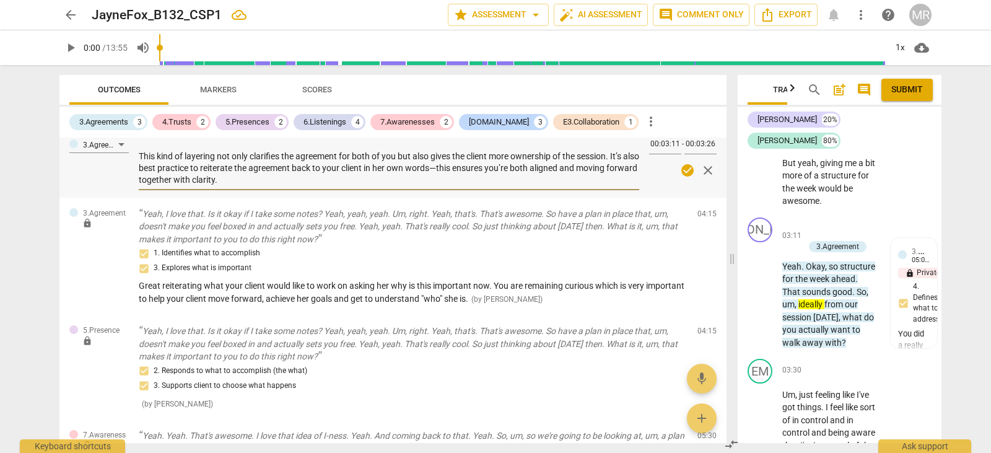
click at [454, 170] on textarea "You did a really nice job with summarizing and listening, and asking your clien…" at bounding box center [389, 162] width 500 height 47
click at [640, 191] on div "3.Agreement You did a really nice job with summarizing and listening, and askin…" at bounding box center [392, 163] width 667 height 69
click at [678, 247] on div "1. Identifies what to accomplish 3. Explores what is important" at bounding box center [413, 261] width 549 height 30
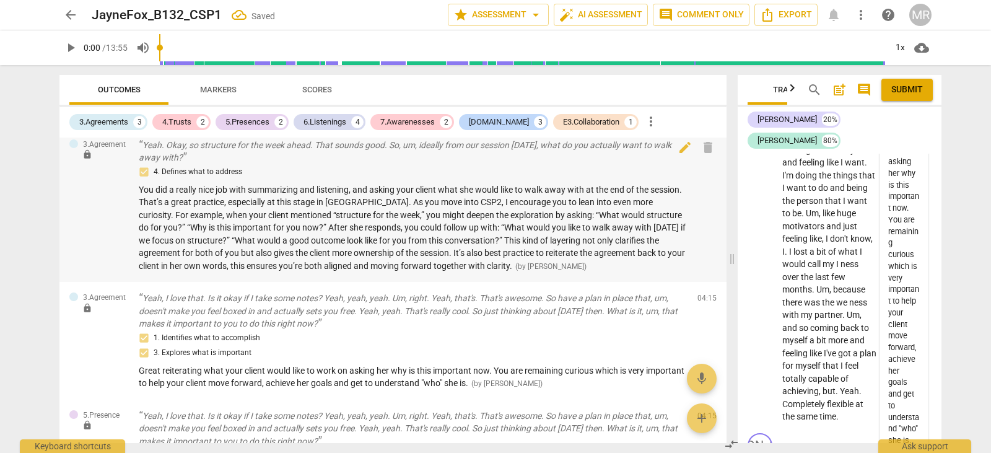
scroll to position [3944, 0]
click at [678, 302] on span "edit" at bounding box center [685, 301] width 15 height 15
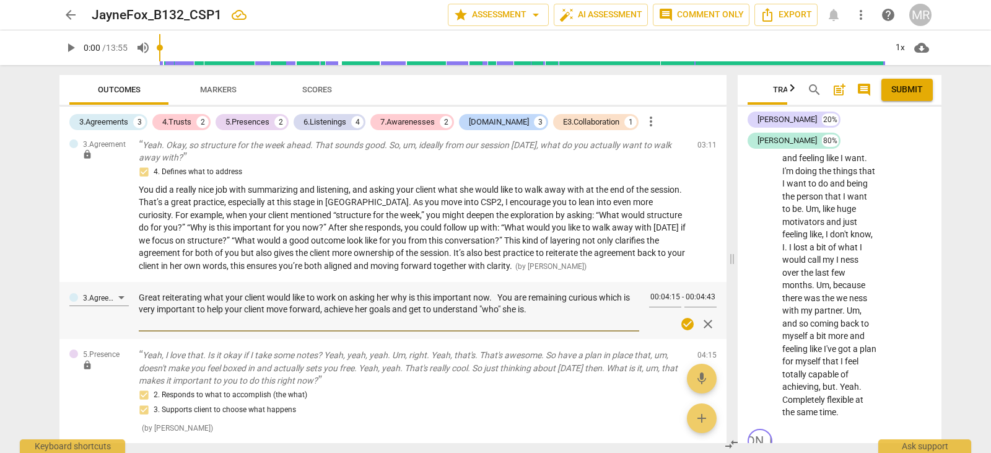
drag, startPoint x: 142, startPoint y: 298, endPoint x: 553, endPoint y: 328, distance: 411.8
click at [553, 328] on div "Great reiterating what your client would like to work on asking her why is this…" at bounding box center [389, 309] width 500 height 43
click at [544, 314] on textarea "Great reiterating what your client would like to work on asking her why is this…" at bounding box center [389, 309] width 500 height 35
drag, startPoint x: 544, startPoint y: 314, endPoint x: 129, endPoint y: 297, distance: 414.8
click at [129, 297] on div "3.Agreement Great reiterating what your client would like to work on asking her…" at bounding box center [392, 310] width 667 height 57
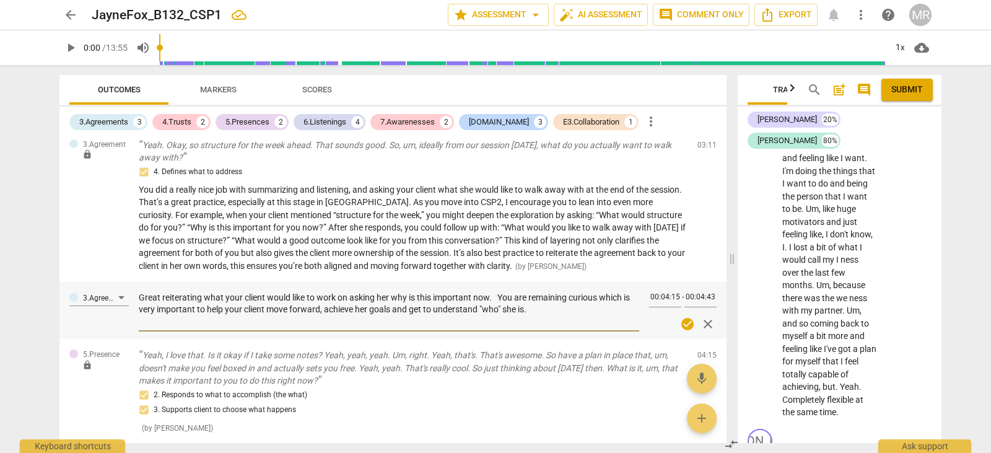
drag, startPoint x: 530, startPoint y: 313, endPoint x: 158, endPoint y: 313, distance: 372.3
click at [158, 313] on textarea "Great reiterating what your client would like to work on asking her why is this…" at bounding box center [389, 309] width 500 height 35
drag, startPoint x: 139, startPoint y: 299, endPoint x: 594, endPoint y: 308, distance: 454.7
click at [594, 308] on textarea "Great reiterating what your client would like to work on asking her why is this…" at bounding box center [389, 309] width 500 height 35
paste textarea "job reiterating what your client would like to work on and asking her “Why is t…"
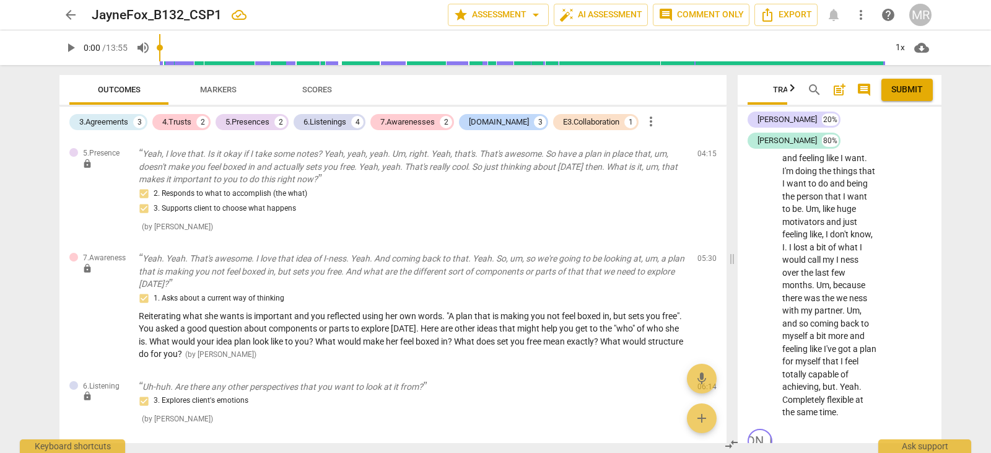
scroll to position [1156, 0]
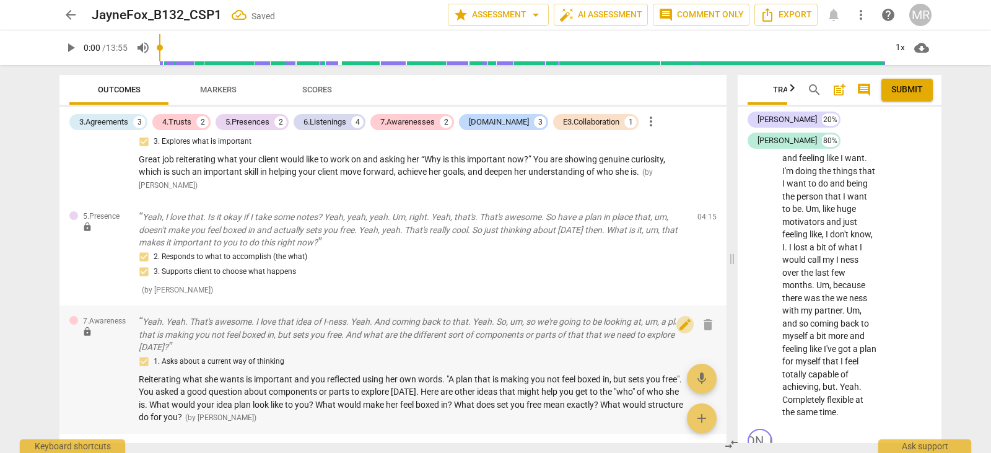
click at [678, 326] on span "edit" at bounding box center [685, 324] width 15 height 15
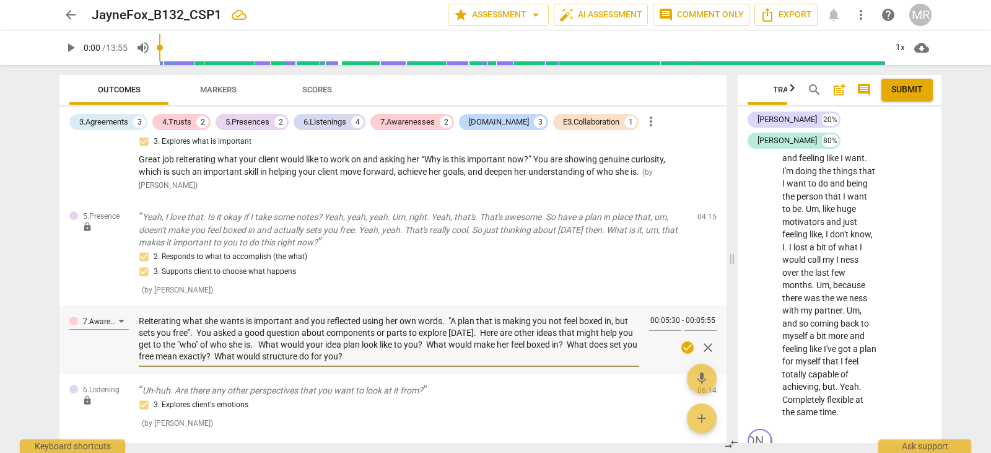
drag, startPoint x: 140, startPoint y: 321, endPoint x: 390, endPoint y: 357, distance: 252.3
click at [390, 357] on textarea "Reiterating what she wants is important and you reflected using her own words. …" at bounding box center [389, 338] width 500 height 47
paste textarea "You did a nice job reiterating what your client wants and reflecting it back us…"
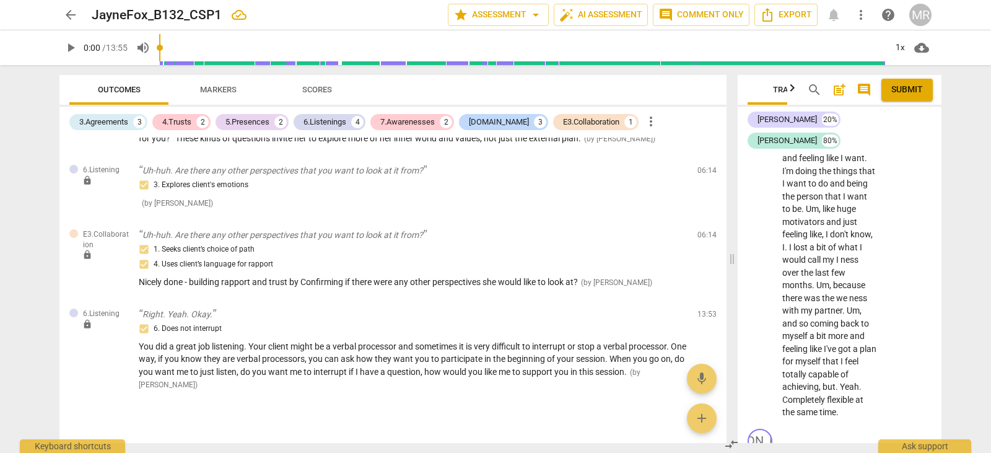
scroll to position [1451, 0]
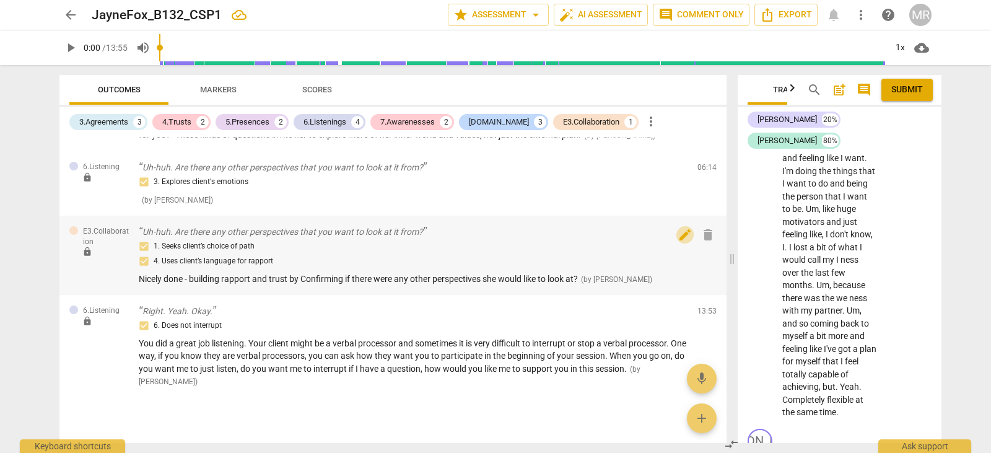
click at [678, 242] on span "edit" at bounding box center [685, 234] width 15 height 15
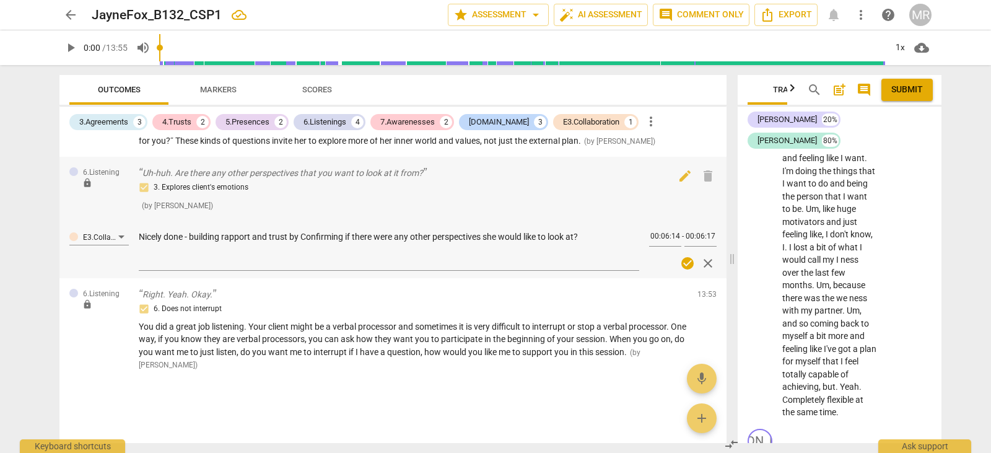
drag, startPoint x: 593, startPoint y: 237, endPoint x: 169, endPoint y: 204, distance: 425.6
click at [169, 204] on div "[DOMAIN_NAME] lock Hello. [PERSON_NAME]. Hi. How are you doing? 1. Receives the…" at bounding box center [392, 290] width 667 height 305
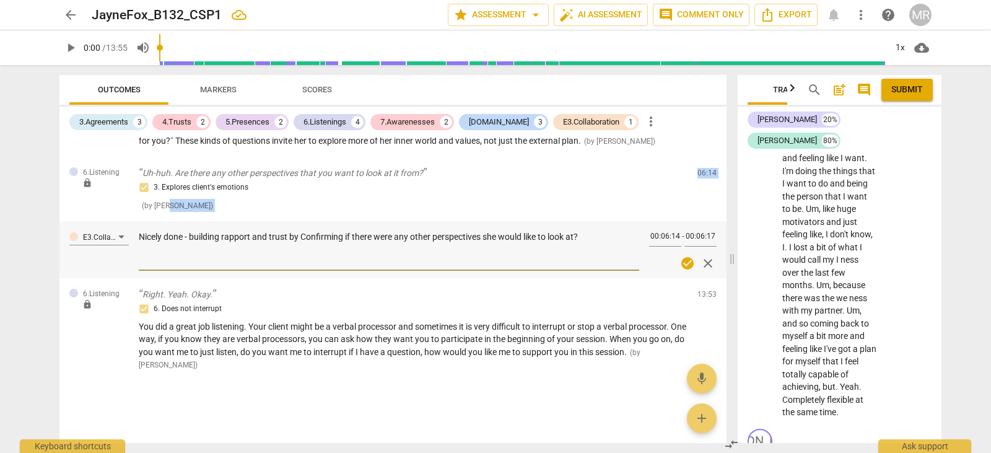
copy div "i [PERSON_NAME] ) 06:14 edit delete E3.Collaboration Nicely done - building rap…"
click at [336, 251] on textarea "Nicely done - building rapport and trust by Confirming if there were any other …" at bounding box center [389, 248] width 500 height 35
click at [189, 247] on textarea "Nicely done - building rapport and trust by Confirming if there were any other …" at bounding box center [389, 248] width 500 height 35
click at [686, 305] on span "edit" at bounding box center [685, 297] width 15 height 15
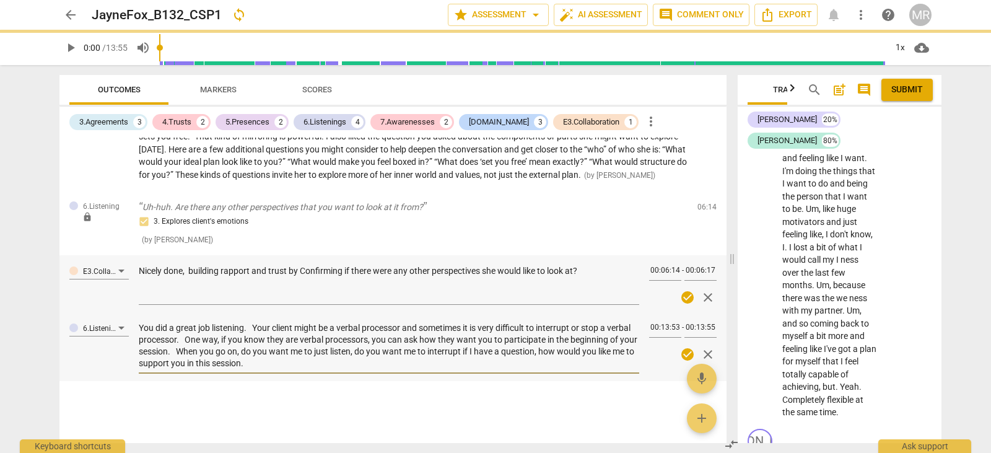
scroll to position [1412, 0]
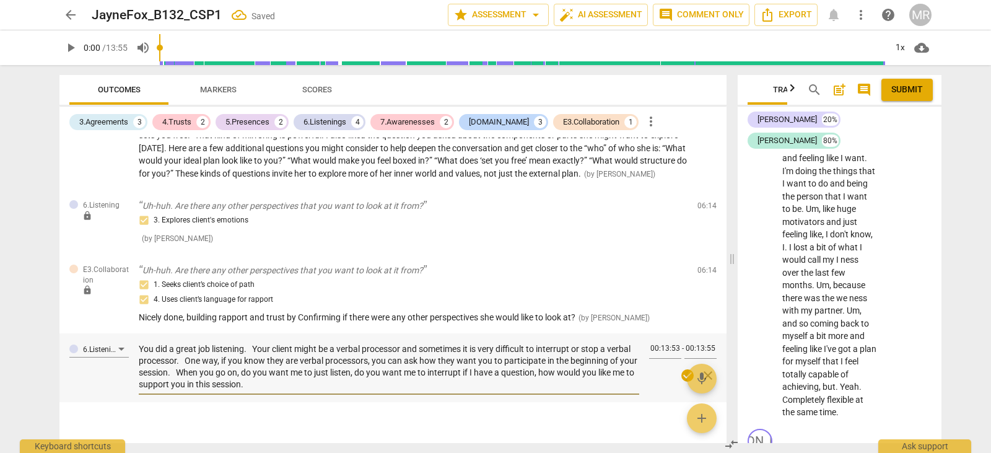
drag, startPoint x: 141, startPoint y: 359, endPoint x: 361, endPoint y: 408, distance: 225.3
click at [361, 397] on div "You did a great job listening. Your client might be a verbal processor and some…" at bounding box center [389, 365] width 500 height 63
paste textarea "Your client may be a verbal processor, and it can sometimes be challenging to i…"
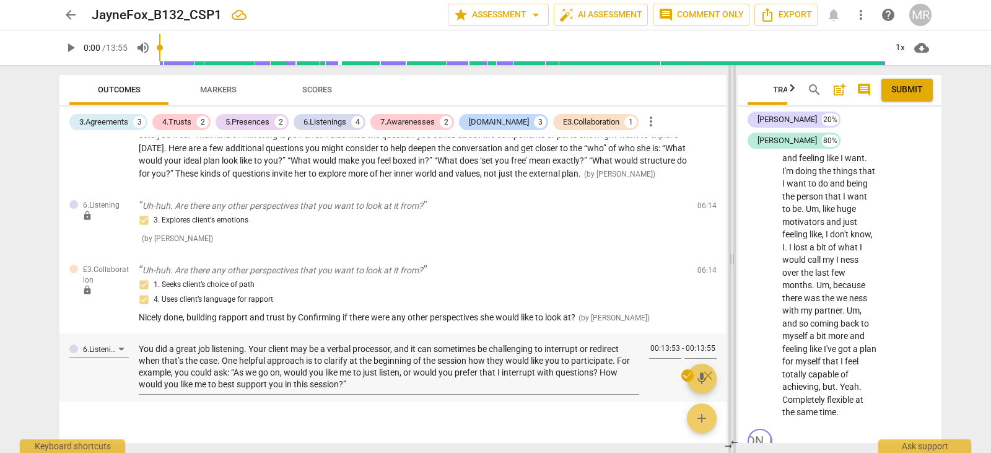
scroll to position [2154, 0]
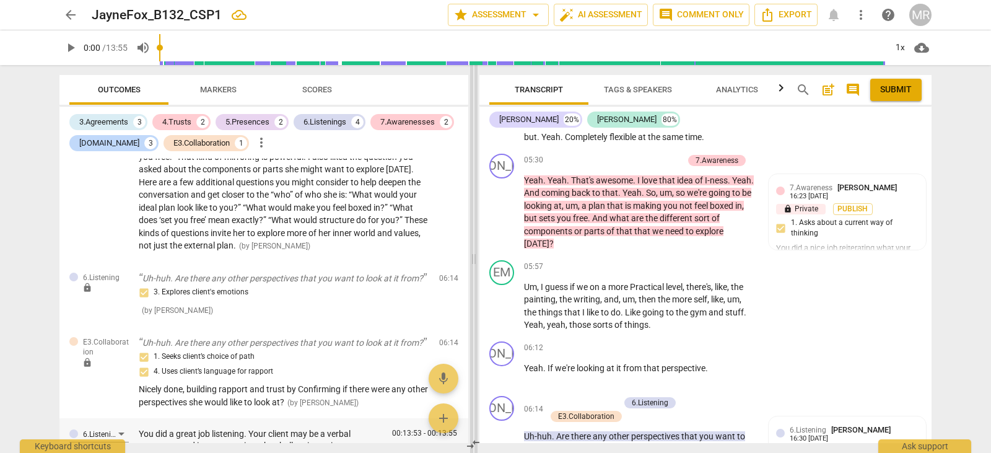
drag, startPoint x: 730, startPoint y: 261, endPoint x: 472, endPoint y: 282, distance: 259.2
click at [472, 282] on span at bounding box center [473, 259] width 7 height 388
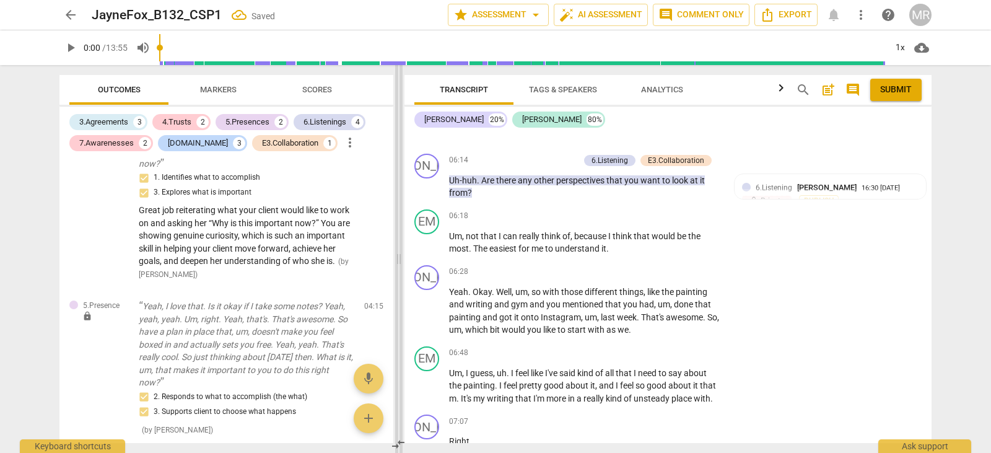
scroll to position [2014, 0]
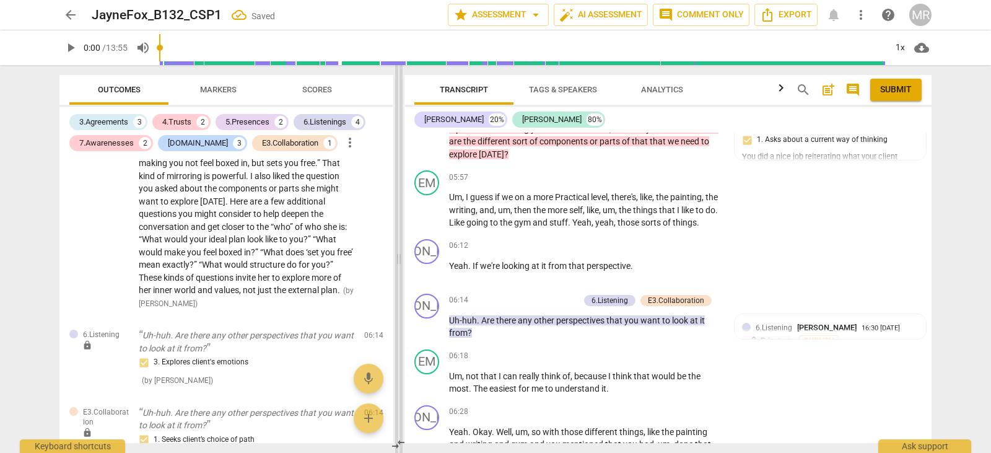
drag, startPoint x: 474, startPoint y: 261, endPoint x: 390, endPoint y: 276, distance: 85.7
click at [395, 276] on span at bounding box center [398, 259] width 7 height 388
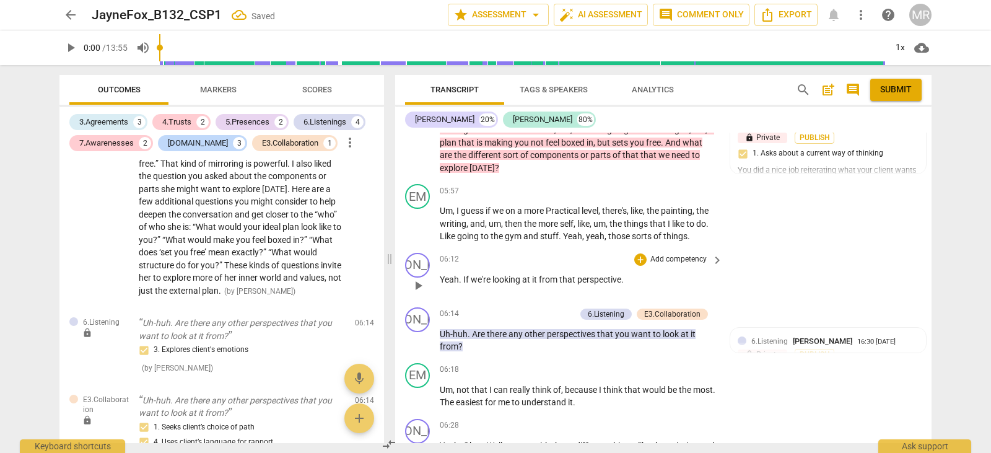
click at [713, 268] on div "06:12 + Add competency keyboard_arrow_right Yeah . If we're looking at it from …" at bounding box center [582, 275] width 284 height 45
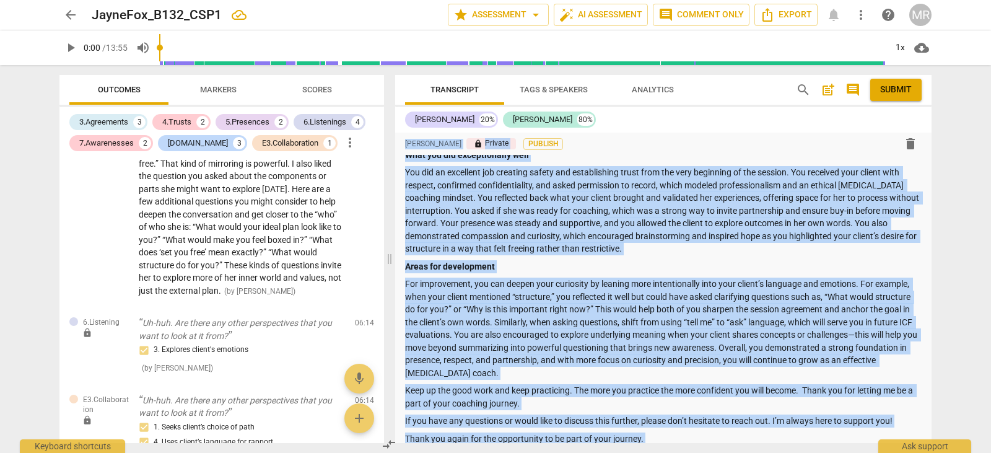
scroll to position [0, 0]
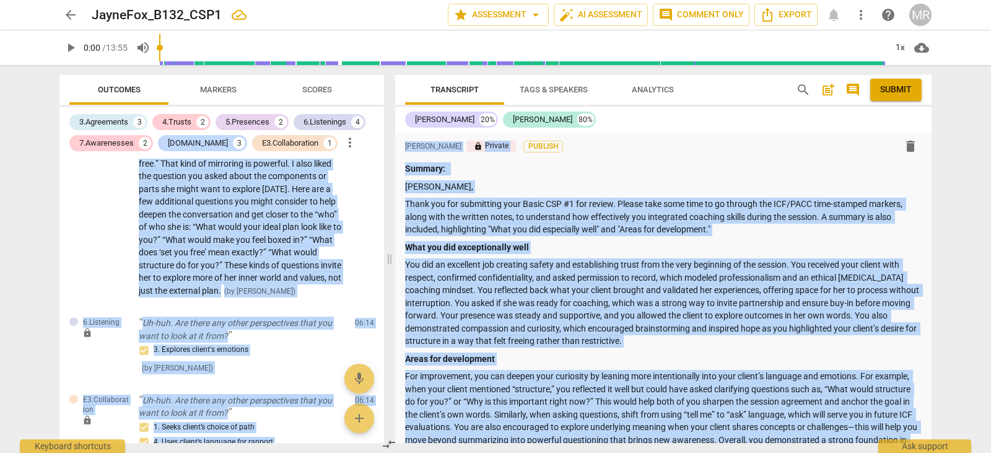
drag, startPoint x: 927, startPoint y: 293, endPoint x: 926, endPoint y: 37, distance: 256.4
click at [926, 37] on div "arrow_back JayneFox_B132_CSP1 star Assessment arrow_drop_down auto_fix_high AI …" at bounding box center [495, 226] width 991 height 453
click at [784, 147] on div "format_bold format_list_bulleted [PERSON_NAME] lock Private Publish delete" at bounding box center [663, 146] width 517 height 22
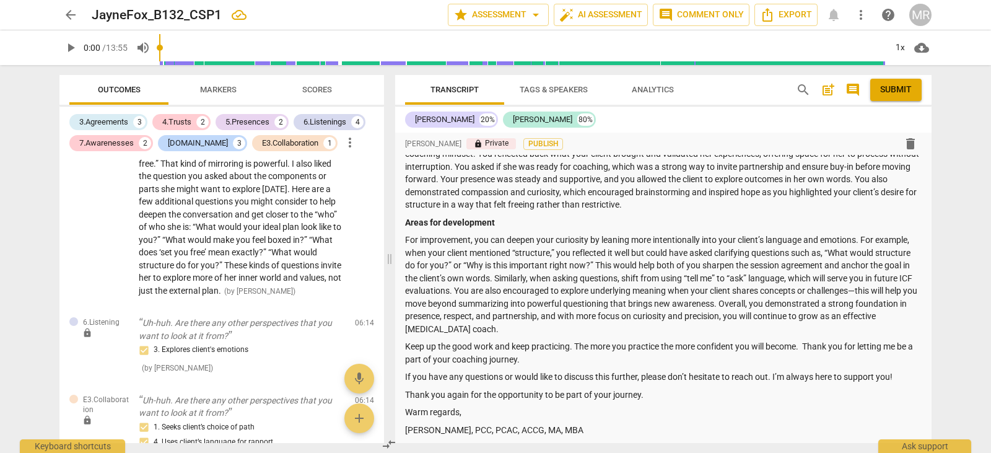
scroll to position [24, 0]
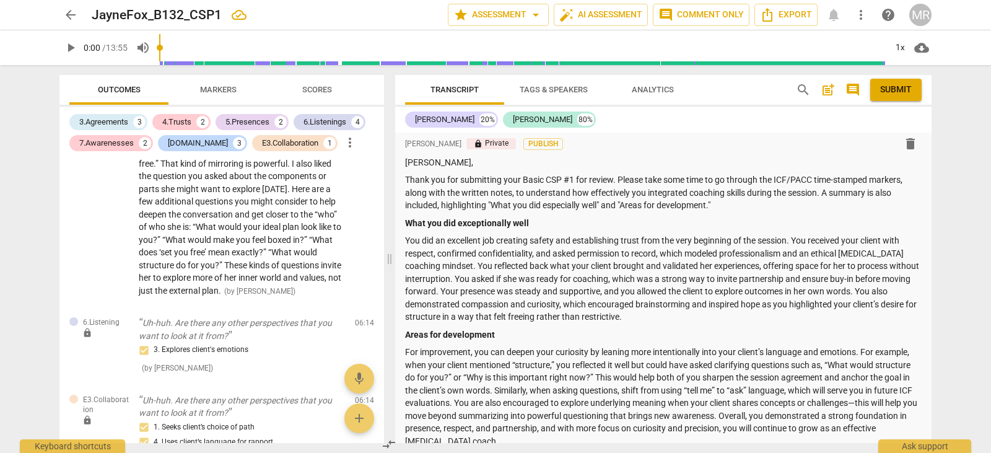
drag, startPoint x: 934, startPoint y: 151, endPoint x: 928, endPoint y: 145, distance: 8.8
click at [928, 145] on div "Transcript Tags & Speakers Analytics search post_add comment Submit [PERSON_NAM…" at bounding box center [665, 259] width 551 height 388
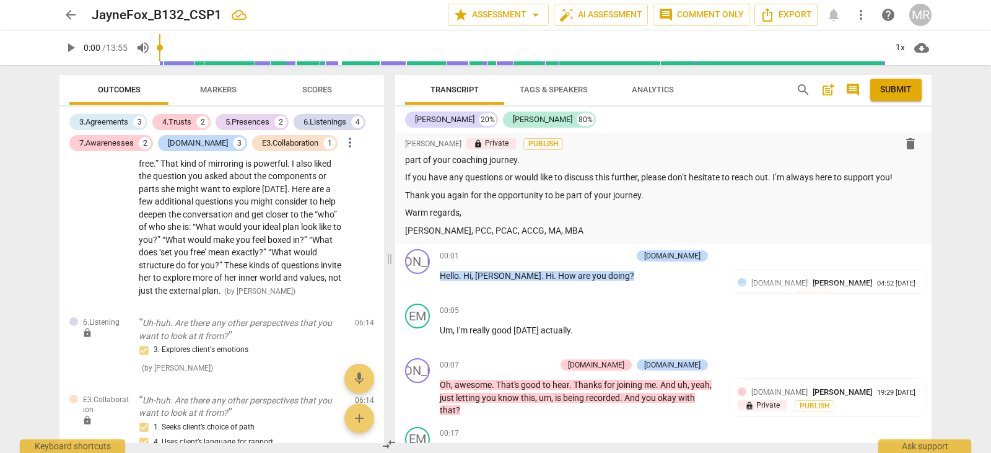
scroll to position [0, 0]
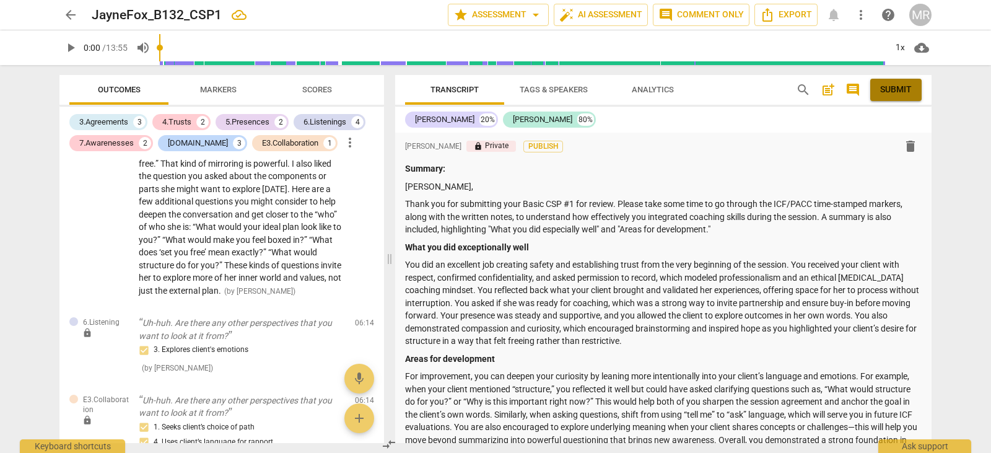
click at [882, 90] on span "Submit" at bounding box center [896, 90] width 32 height 12
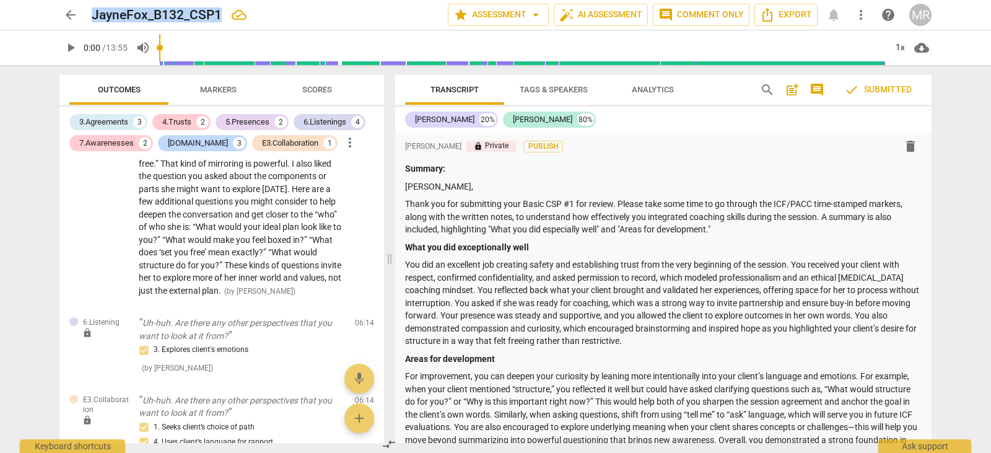
drag, startPoint x: 92, startPoint y: 14, endPoint x: 222, endPoint y: 19, distance: 130.2
click at [222, 19] on div "JayneFox_B132_CSP1" at bounding box center [265, 14] width 346 height 15
copy h2 "JayneFox_B132_CSP1"
click at [67, 12] on span "arrow_back" at bounding box center [70, 14] width 15 height 15
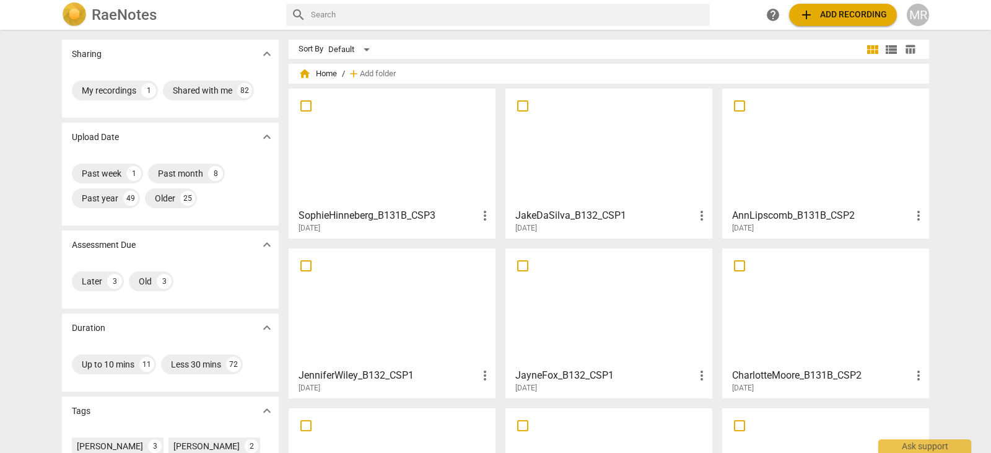
click at [419, 303] on div at bounding box center [392, 308] width 198 height 110
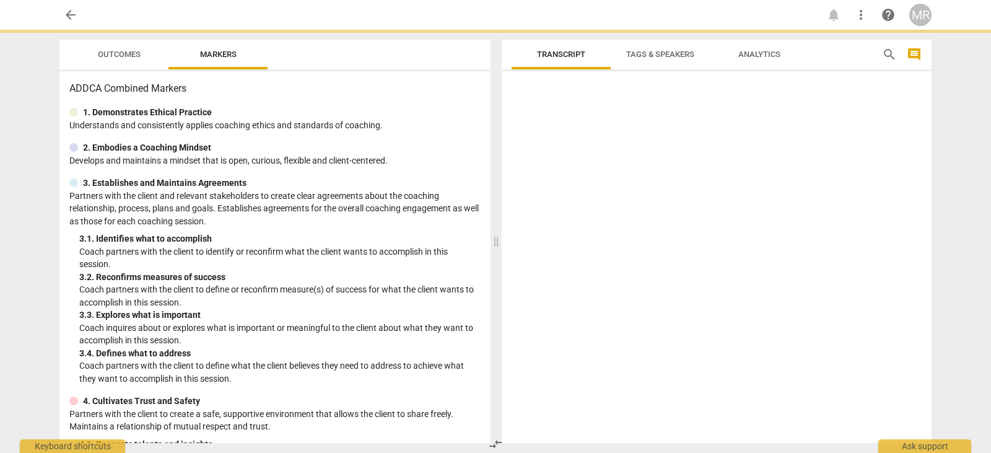
click at [419, 303] on p "Coach partners with the client to define or reconfirm measure(s) of success for…" at bounding box center [279, 295] width 401 height 25
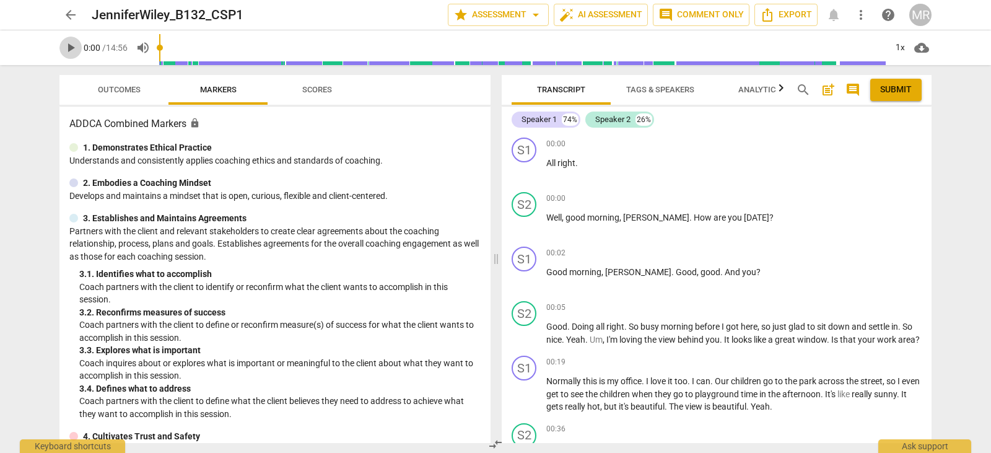
click at [78, 45] on span "play_arrow" at bounding box center [70, 47] width 22 height 15
